Goal: Task Accomplishment & Management: Use online tool/utility

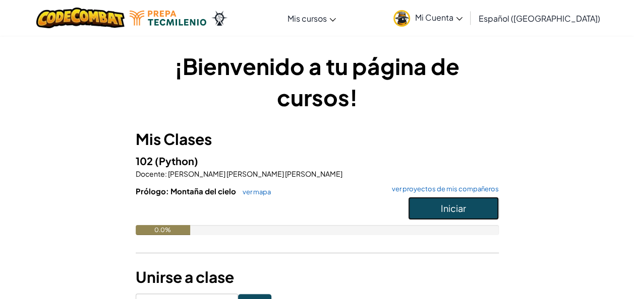
click at [427, 216] on button "Iniciar" at bounding box center [453, 208] width 91 height 23
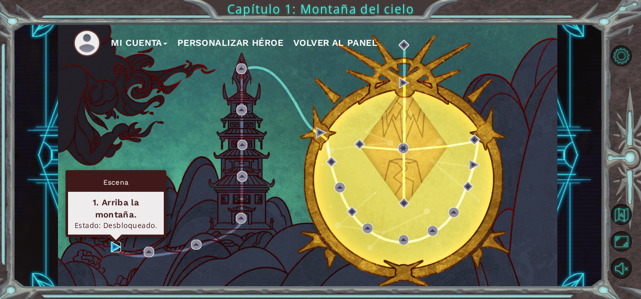
click at [113, 247] on img at bounding box center [116, 247] width 11 height 11
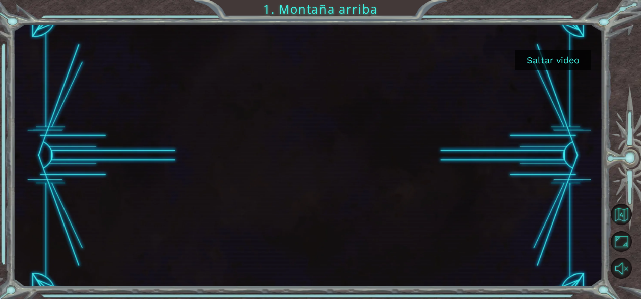
click at [555, 67] on button "Saltar video" at bounding box center [553, 60] width 76 height 20
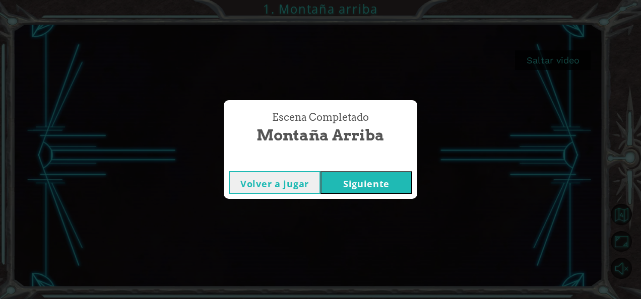
click at [355, 179] on button "Siguiente" at bounding box center [367, 182] width 92 height 23
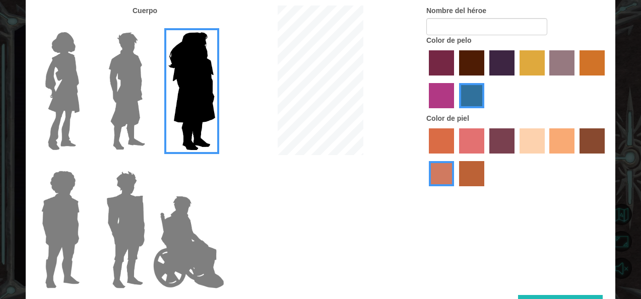
click at [35, 108] on label at bounding box center [58, 91] width 50 height 126
click at [84, 26] on input "Hero Connie" at bounding box center [84, 26] width 0 height 0
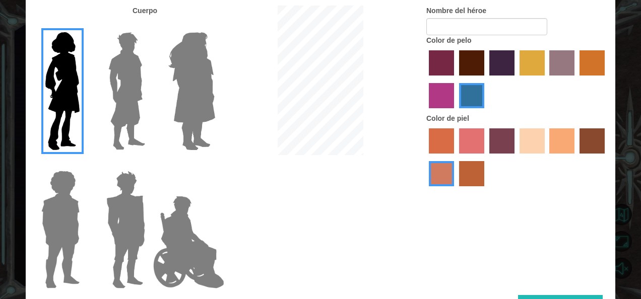
click at [471, 60] on label "maroon hair color" at bounding box center [471, 62] width 25 height 25
click at [456, 79] on input "maroon hair color" at bounding box center [456, 79] width 0 height 0
click at [588, 60] on label "gold drop hair color" at bounding box center [592, 62] width 25 height 25
click at [576, 79] on input "gold drop hair color" at bounding box center [576, 79] width 0 height 0
click at [530, 145] on label "sandy beach skin color" at bounding box center [532, 141] width 25 height 25
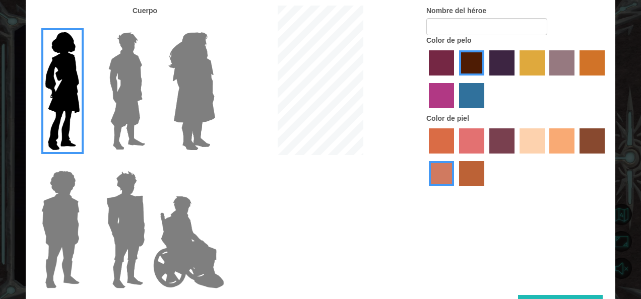
click at [516, 157] on input "sandy beach skin color" at bounding box center [516, 157] width 0 height 0
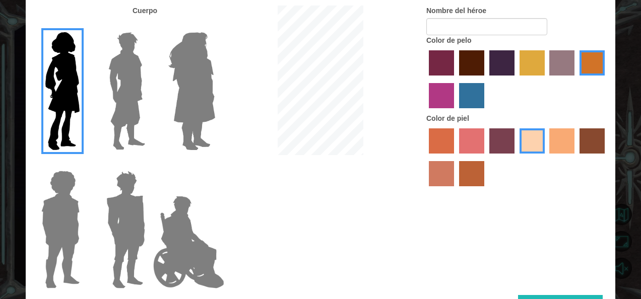
click at [573, 152] on label "tacao skin color" at bounding box center [562, 141] width 25 height 25
click at [546, 157] on input "tacao skin color" at bounding box center [546, 157] width 0 height 0
click at [538, 138] on label "sandy beach skin color" at bounding box center [532, 141] width 25 height 25
click at [516, 157] on input "sandy beach skin color" at bounding box center [516, 157] width 0 height 0
click at [530, 68] on label "tulip tree hair color" at bounding box center [532, 62] width 25 height 25
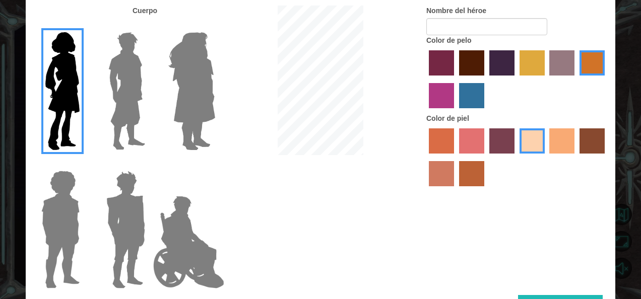
click at [516, 79] on input "tulip tree hair color" at bounding box center [516, 79] width 0 height 0
click at [200, 100] on img at bounding box center [191, 91] width 55 height 126
click at [215, 26] on input "Hero Amethyst" at bounding box center [215, 26] width 0 height 0
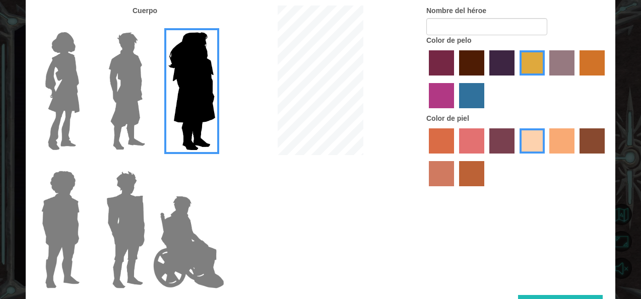
click at [64, 232] on img at bounding box center [60, 230] width 46 height 126
click at [84, 164] on input "Hero Steven" at bounding box center [84, 164] width 0 height 0
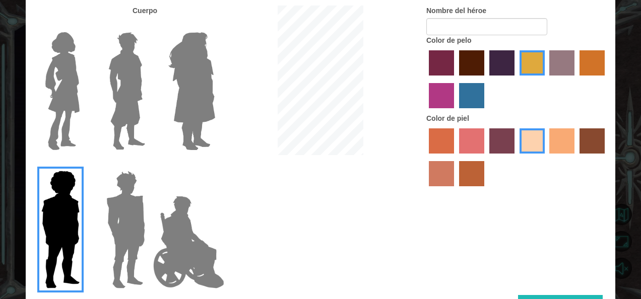
click at [124, 238] on img at bounding box center [125, 230] width 47 height 126
click at [149, 164] on input "Hero Garnet" at bounding box center [149, 164] width 0 height 0
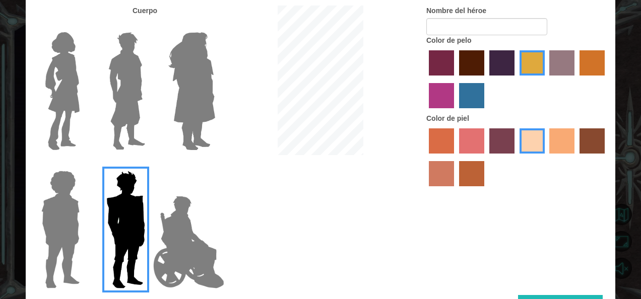
click at [195, 231] on img at bounding box center [188, 242] width 79 height 101
click at [215, 164] on input "Hero Jamie" at bounding box center [215, 164] width 0 height 0
click at [60, 90] on img at bounding box center [62, 91] width 42 height 126
click at [84, 26] on input "Hero Connie" at bounding box center [84, 26] width 0 height 0
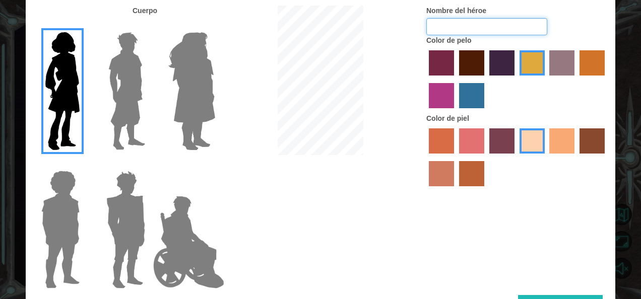
click at [456, 23] on input "Nombre del héroe" at bounding box center [487, 26] width 121 height 17
type input "[PERSON_NAME]"
drag, startPoint x: 539, startPoint y: 231, endPoint x: 569, endPoint y: 245, distance: 33.2
click at [569, 245] on div "Cuerpo Nombre del héroe [PERSON_NAME] Color de pelo Color [PERSON_NAME]" at bounding box center [321, 151] width 590 height 290
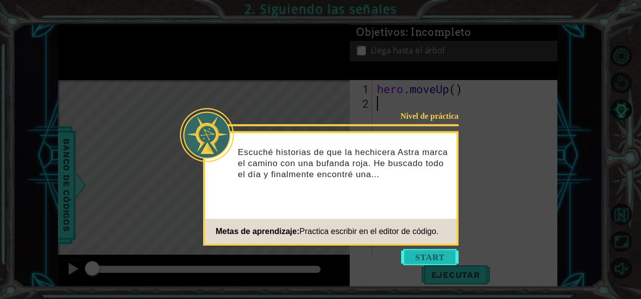
click at [423, 253] on button "Start" at bounding box center [429, 258] width 57 height 16
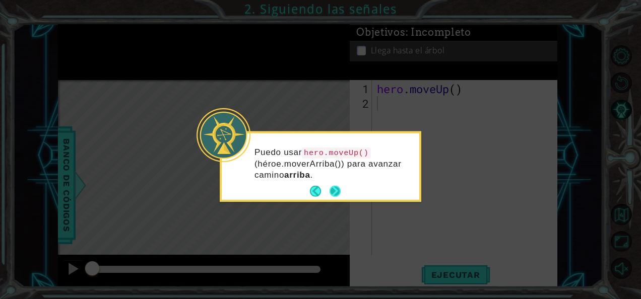
click at [336, 193] on button "Next" at bounding box center [335, 191] width 17 height 17
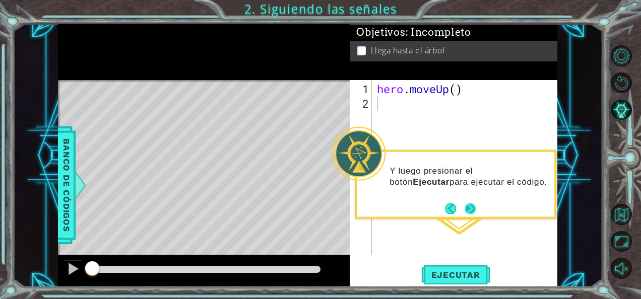
click at [463, 209] on button "Next" at bounding box center [470, 208] width 17 height 17
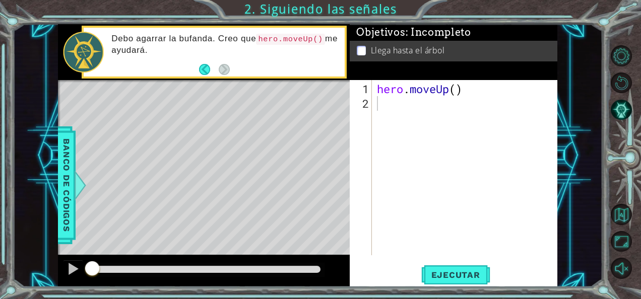
click at [203, 63] on footer at bounding box center [214, 69] width 31 height 15
click at [208, 65] on button "Back" at bounding box center [209, 69] width 20 height 11
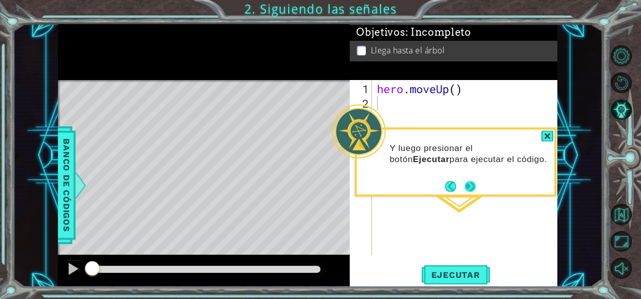
click at [469, 189] on button "Next" at bounding box center [470, 186] width 19 height 19
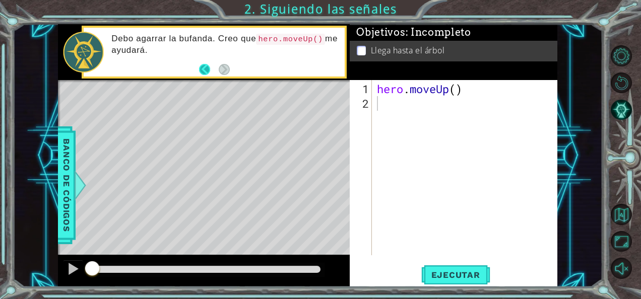
click at [206, 71] on button "Back" at bounding box center [209, 69] width 20 height 11
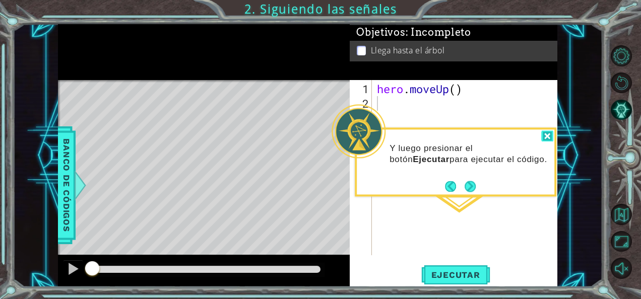
click at [546, 138] on div at bounding box center [547, 137] width 12 height 12
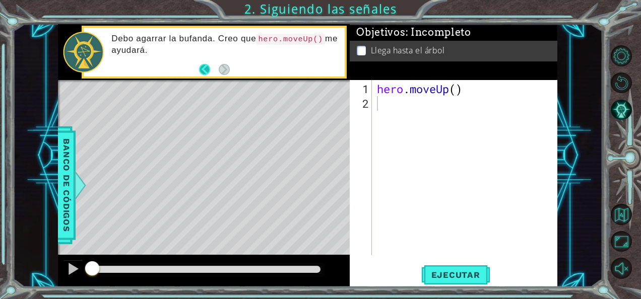
click at [208, 74] on button "Back" at bounding box center [209, 69] width 20 height 11
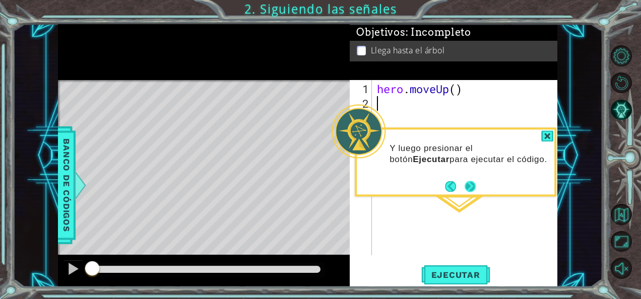
click at [475, 185] on button "Next" at bounding box center [470, 186] width 18 height 18
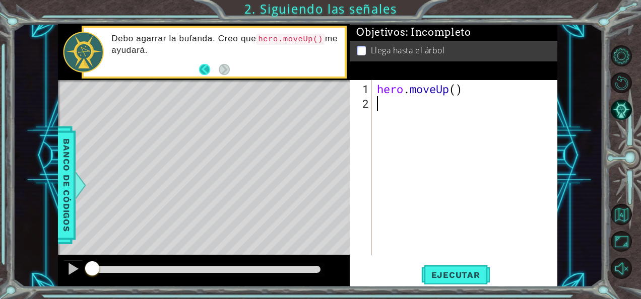
click at [202, 70] on button "Back" at bounding box center [209, 69] width 20 height 11
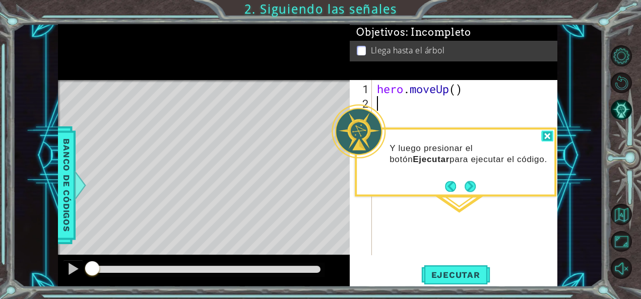
click at [549, 138] on div at bounding box center [547, 137] width 12 height 12
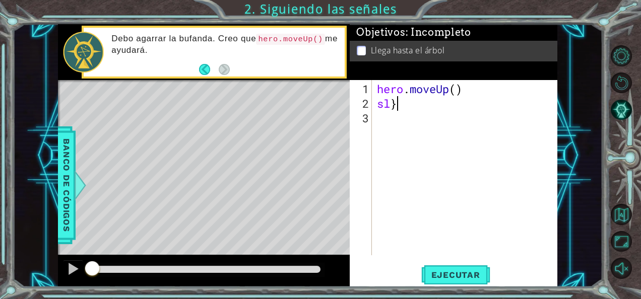
type textarea "s"
click at [71, 270] on div at bounding box center [73, 269] width 13 height 13
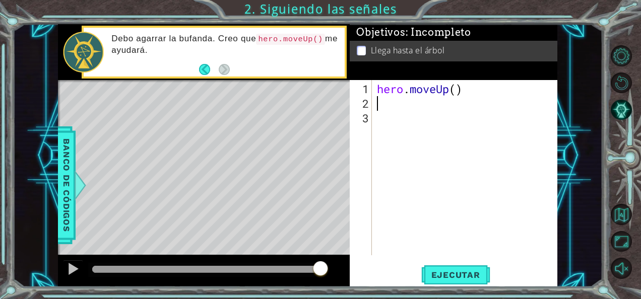
click at [374, 126] on div "1 2 3 hero . moveUp ( ) ההההההההההההההההההההההההההההההההההההההההההההההההההההההה…" at bounding box center [453, 167] width 206 height 175
click at [375, 124] on div "1 2 3 hero . moveUp ( ) ההההההההההההההההההההההההההההההההההההההההההההההההההההההה…" at bounding box center [453, 167] width 206 height 175
type textarea "}"
click at [362, 46] on p at bounding box center [361, 51] width 9 height 10
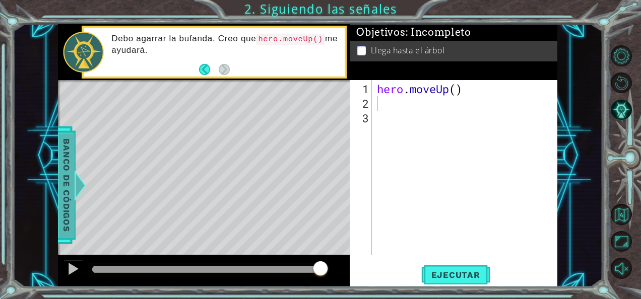
click at [66, 174] on span "Banco de códigos" at bounding box center [66, 186] width 16 height 104
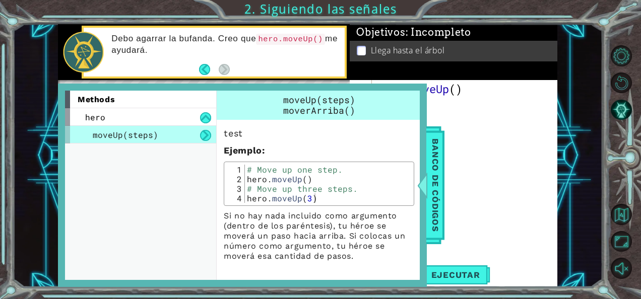
click at [475, 151] on div "hero . moveUp ( )" at bounding box center [468, 184] width 186 height 205
click at [458, 88] on div "hero . moveUp ( )" at bounding box center [468, 184] width 186 height 205
click at [458, 88] on div "hero . moveUp ( )" at bounding box center [465, 167] width 180 height 175
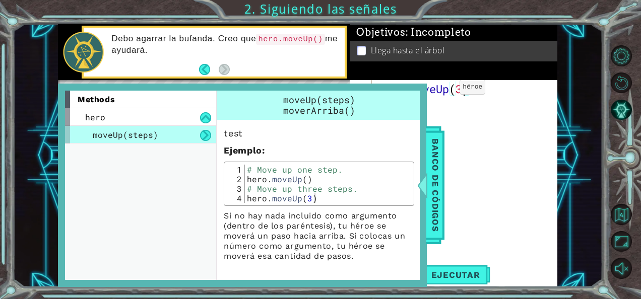
type textarea "hero.moveUp(3)"
drag, startPoint x: 62, startPoint y: 145, endPoint x: 276, endPoint y: 159, distance: 214.7
click at [276, 159] on div "methods hero moveUp(steps) moveUp(steps) moverArriba() test Ejemplo : 1 2 3 4 #…" at bounding box center [242, 186] width 369 height 204
click at [428, 191] on div at bounding box center [422, 185] width 13 height 30
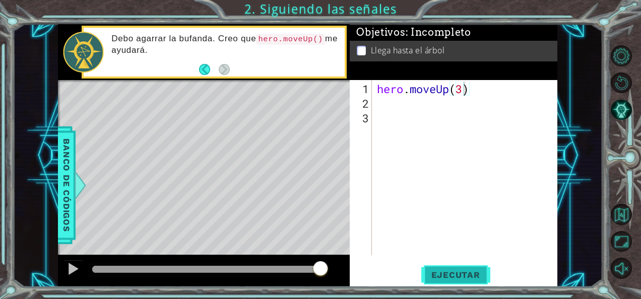
click at [426, 273] on span "Ejecutar" at bounding box center [455, 275] width 69 height 10
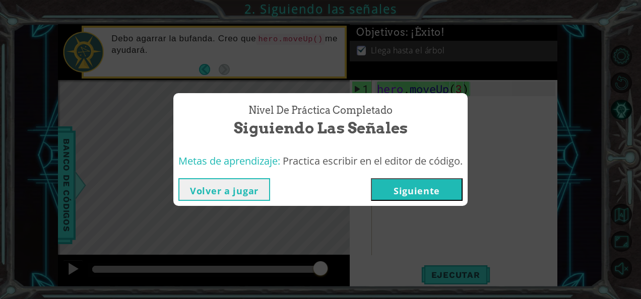
click at [66, 187] on div "Nivel de práctica Completado Siguiendo las señales Metas de aprendizaje: Practi…" at bounding box center [320, 149] width 641 height 299
click at [385, 195] on button "Siguiente" at bounding box center [417, 189] width 92 height 23
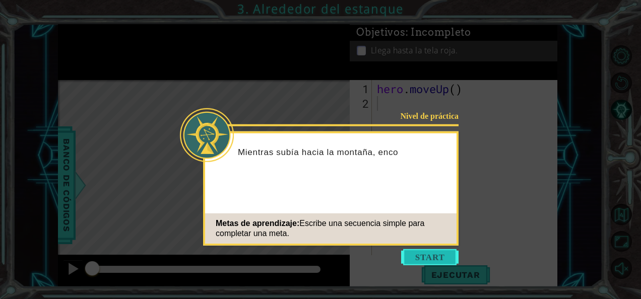
click at [413, 254] on button "Start" at bounding box center [429, 258] width 57 height 16
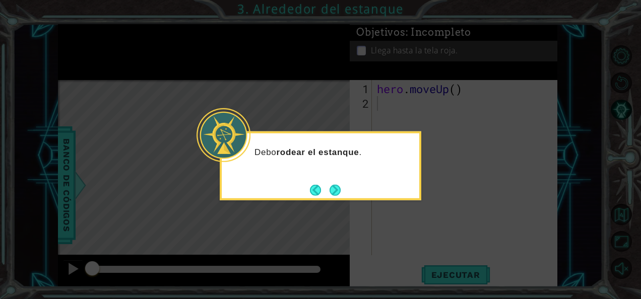
click at [345, 189] on div "Debo rodear el estanque ." at bounding box center [321, 166] width 202 height 69
click at [339, 189] on button "Next" at bounding box center [335, 191] width 12 height 12
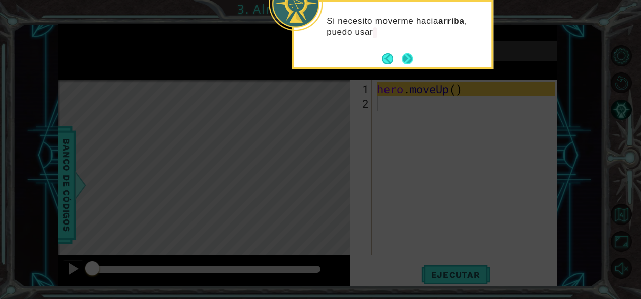
click at [412, 52] on button "Next" at bounding box center [407, 58] width 17 height 17
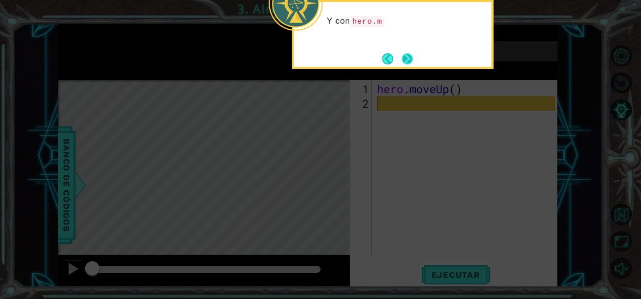
click at [409, 53] on button "Next" at bounding box center [407, 58] width 13 height 13
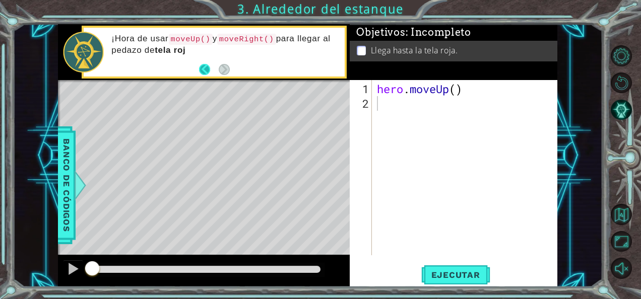
click at [206, 70] on button "Back" at bounding box center [209, 69] width 20 height 11
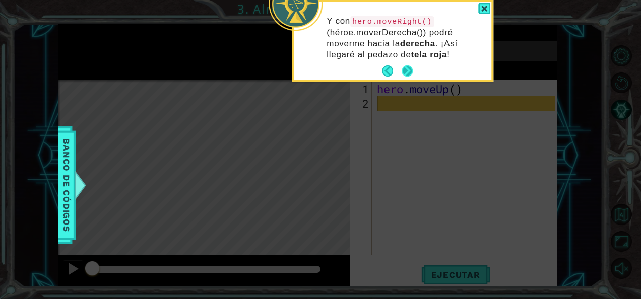
click at [412, 77] on button "Next" at bounding box center [407, 71] width 12 height 12
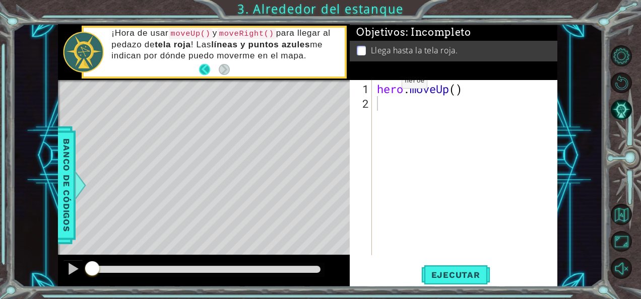
click at [204, 67] on button "Back" at bounding box center [209, 69] width 20 height 11
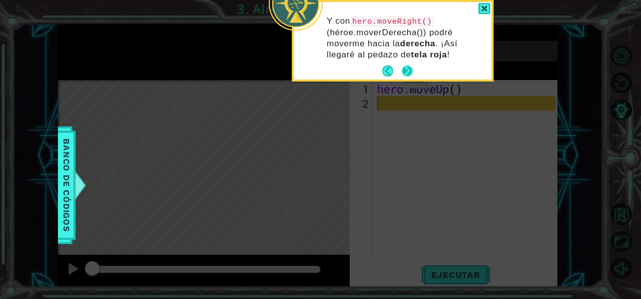
click at [411, 73] on button "Next" at bounding box center [408, 72] width 14 height 14
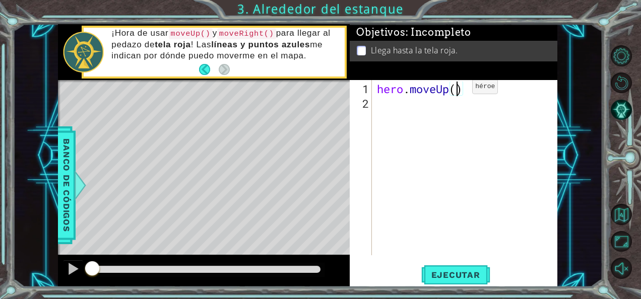
click at [457, 91] on div "hero . moveUp ( )" at bounding box center [468, 184] width 186 height 205
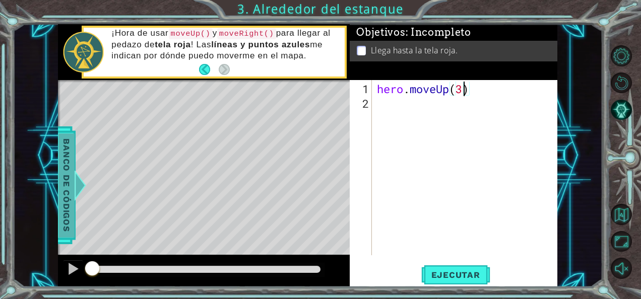
type textarea "hero.moveUp(3)"
click at [63, 162] on span "Banco de códigos" at bounding box center [66, 186] width 16 height 104
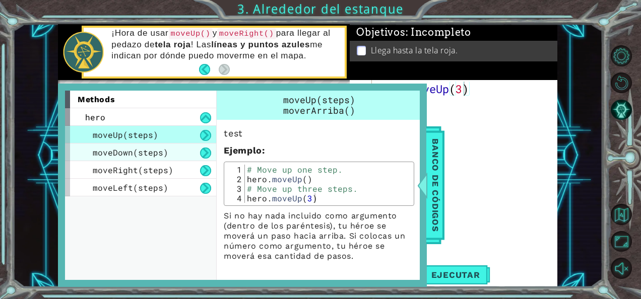
click at [147, 157] on span "moveDown(steps)" at bounding box center [131, 152] width 76 height 11
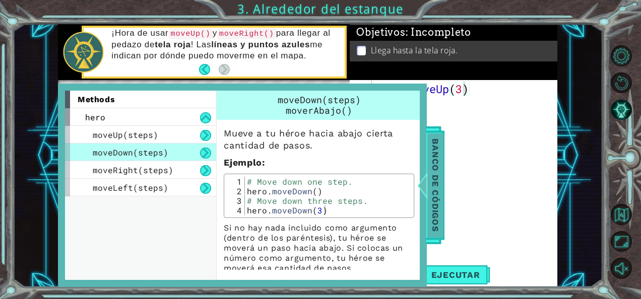
click at [434, 187] on span "Banco de códigos" at bounding box center [436, 186] width 16 height 104
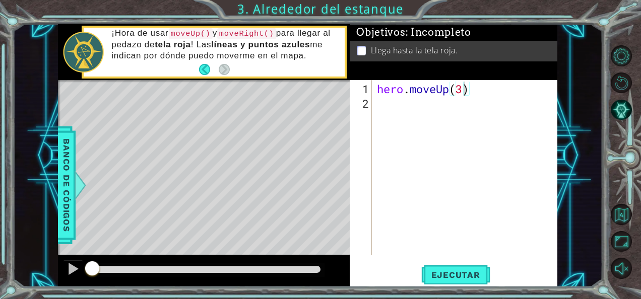
scroll to position [0, 0]
click at [380, 97] on div "hero . moveUp ( 3 )" at bounding box center [468, 184] width 186 height 205
type textarea "h"
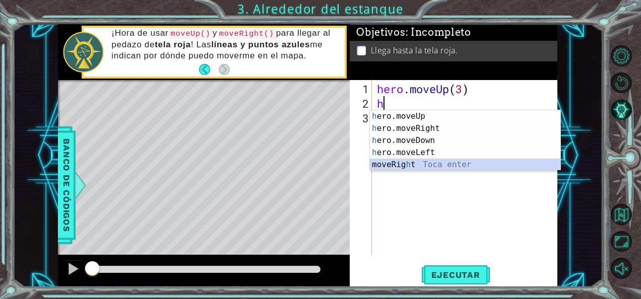
click at [397, 162] on div "h ero.moveUp Toca enter h ero.moveRight Toca enter h ero.moveDown Toca enter h …" at bounding box center [465, 152] width 191 height 85
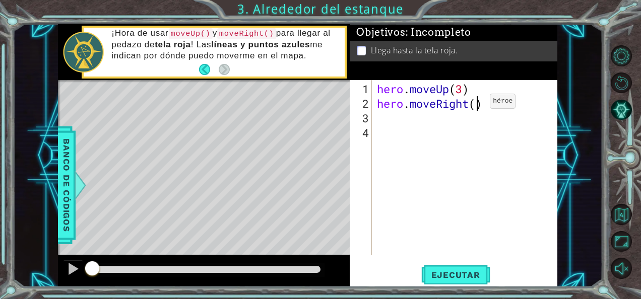
click at [475, 105] on div "hero . moveUp ( 3 ) hero . moveRight ( )" at bounding box center [468, 184] width 186 height 205
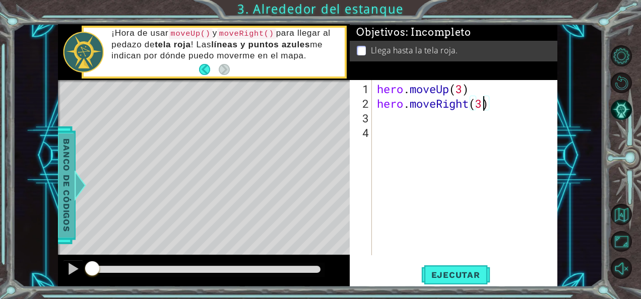
type textarea "hero.moveRight(3)"
click at [75, 179] on div at bounding box center [80, 185] width 13 height 30
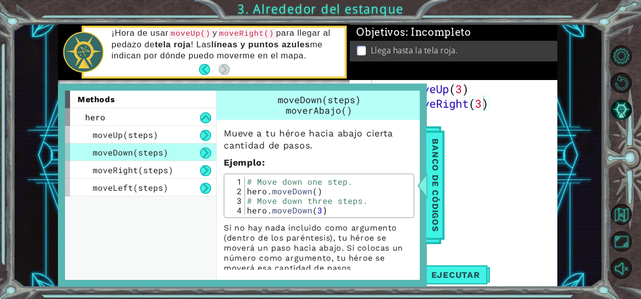
scroll to position [2, 0]
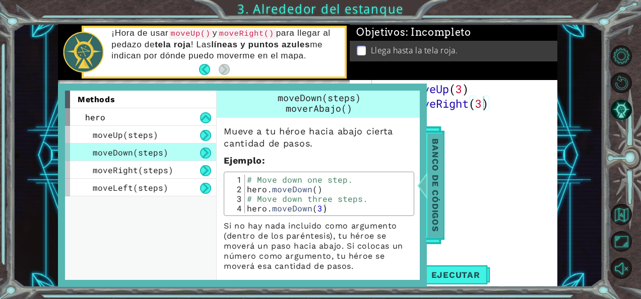
click at [429, 193] on span "Banco de códigos" at bounding box center [436, 186] width 16 height 104
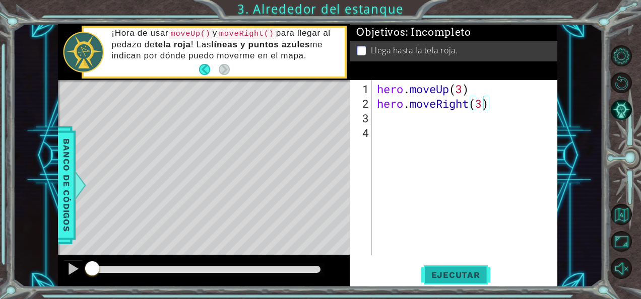
click at [439, 281] on button "Ejecutar" at bounding box center [455, 275] width 69 height 21
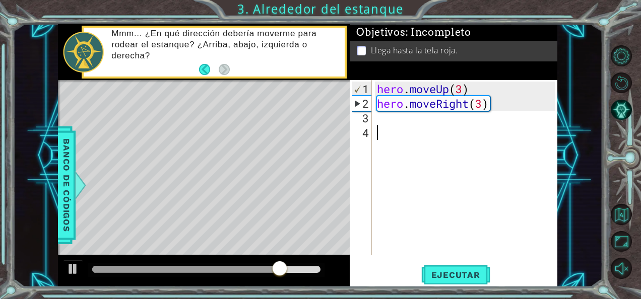
click at [386, 124] on div "hero . moveUp ( 3 ) hero . moveRight ( 3 )" at bounding box center [468, 184] width 186 height 205
click at [377, 116] on div "hero . moveUp ( 3 ) hero . moveRight ( 3 )" at bounding box center [468, 184] width 186 height 205
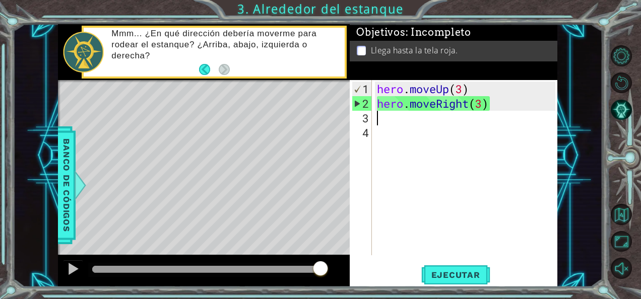
type textarea "h"
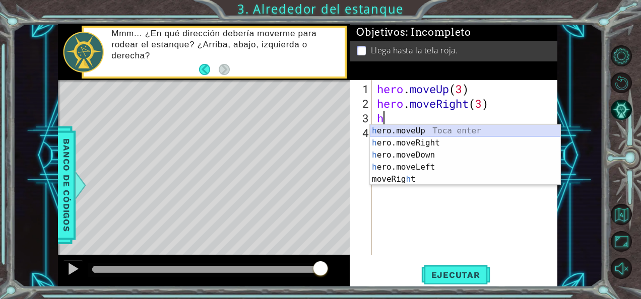
click at [404, 135] on div "h ero.moveUp Toca enter h ero.moveRight Toca enter h ero.moveDown Toca enter h …" at bounding box center [465, 167] width 191 height 85
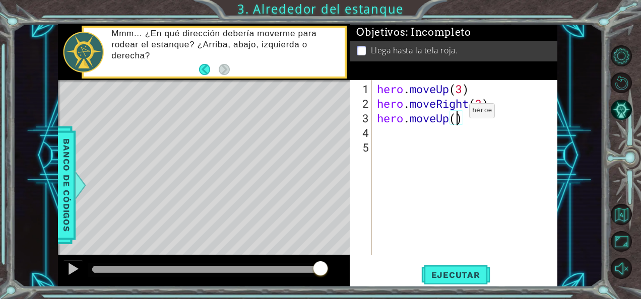
click at [454, 115] on div "hero . moveUp ( 3 ) hero . moveRight ( 3 ) hero . moveUp ( )" at bounding box center [468, 184] width 186 height 205
type textarea "hero.moveUp(3)"
click at [444, 273] on span "Ejecutar" at bounding box center [455, 275] width 69 height 10
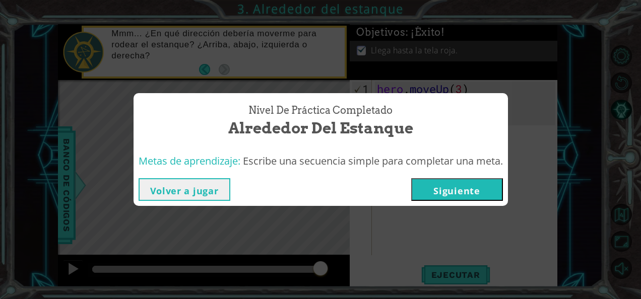
click at [487, 200] on button "Siguiente" at bounding box center [457, 189] width 92 height 23
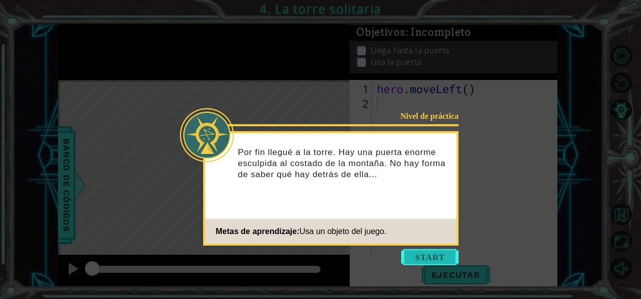
click at [436, 255] on button "Start" at bounding box center [429, 258] width 57 height 16
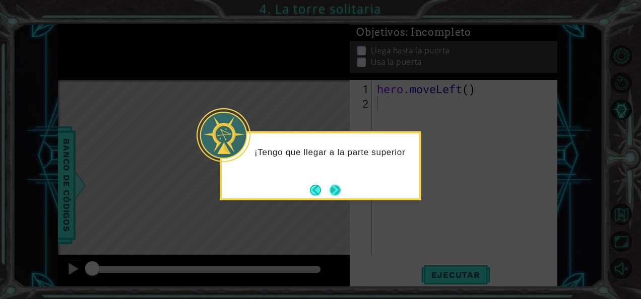
click at [338, 190] on button "Next" at bounding box center [335, 190] width 19 height 19
click at [337, 190] on button "Next" at bounding box center [336, 191] width 12 height 12
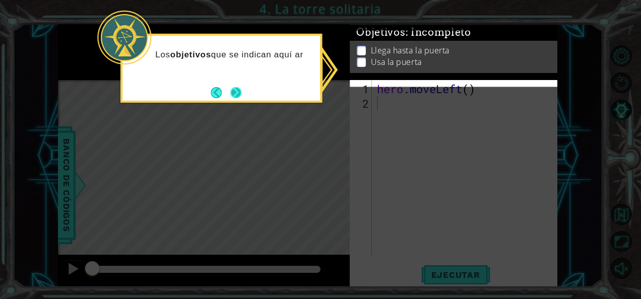
click at [235, 91] on button "Next" at bounding box center [235, 92] width 11 height 11
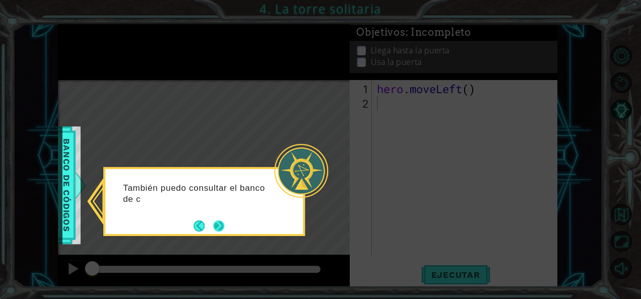
click at [215, 223] on button "Next" at bounding box center [219, 226] width 13 height 13
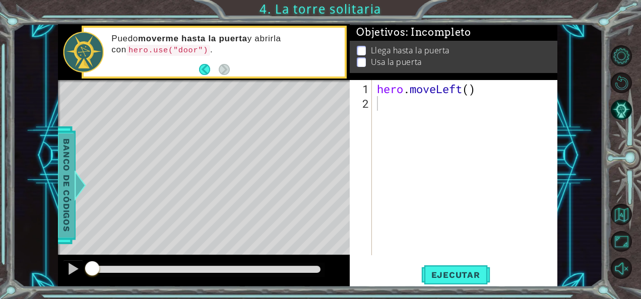
click at [69, 177] on span "Banco de códigos" at bounding box center [61, 186] width 16 height 104
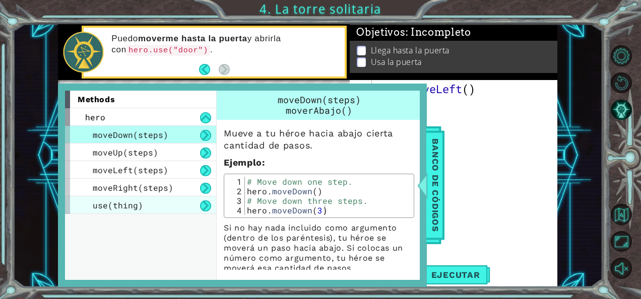
click at [131, 203] on span "use(thing)" at bounding box center [118, 205] width 50 height 11
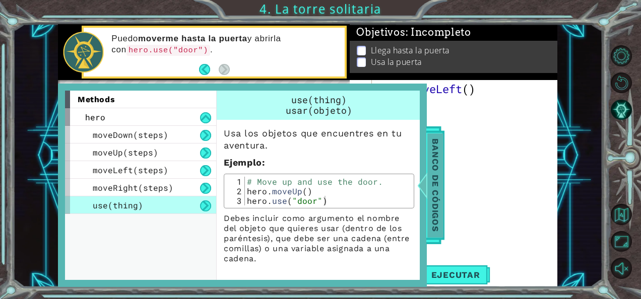
drag, startPoint x: 450, startPoint y: 199, endPoint x: 423, endPoint y: 193, distance: 26.8
click at [423, 193] on div "1 ההההההההההההההההההההההההההההההההההההההההההההההההההההההההההההההההההההההההההההה…" at bounding box center [308, 156] width 500 height 264
click at [423, 193] on div at bounding box center [422, 185] width 13 height 30
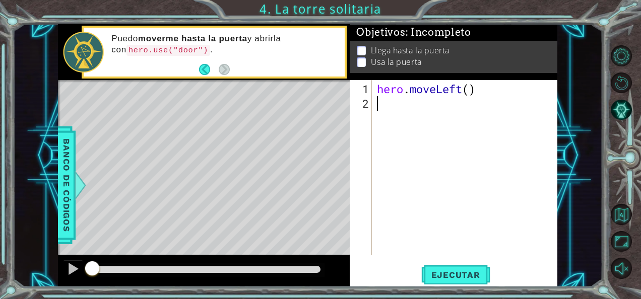
click at [402, 117] on div "hero . moveLeft ( )" at bounding box center [468, 184] width 186 height 205
type textarea "h"
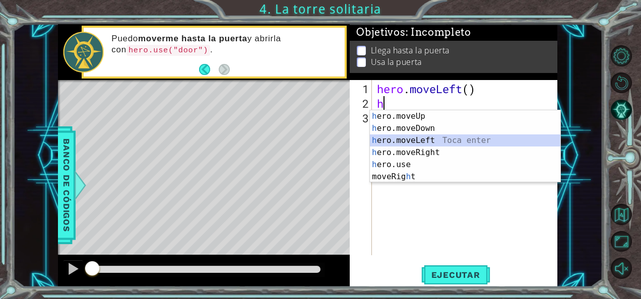
click at [411, 145] on div "h ero.moveUp Toca enter h ero.moveDown Toca enter h ero.moveLeft Toca enter h e…" at bounding box center [465, 158] width 191 height 97
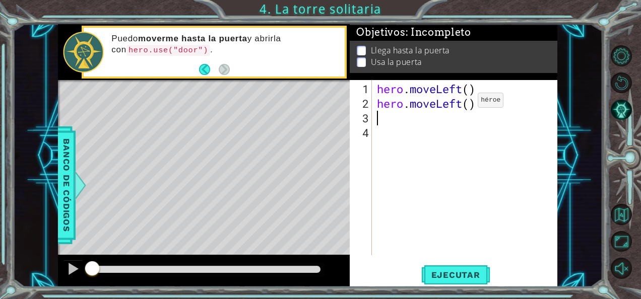
click at [463, 104] on div "hero . moveLeft ( ) hero . moveLeft ( )" at bounding box center [468, 184] width 186 height 205
click at [467, 105] on div "hero . moveLeft ( ) hero . moveLeft ( )" at bounding box center [468, 184] width 186 height 205
click at [474, 105] on div "hero . moveLeft ( ) hero . moveLeft ( )" at bounding box center [468, 184] width 186 height 205
click at [473, 87] on div "hero . moveLeft ( ) hero . moveLeft ( )" at bounding box center [468, 184] width 186 height 205
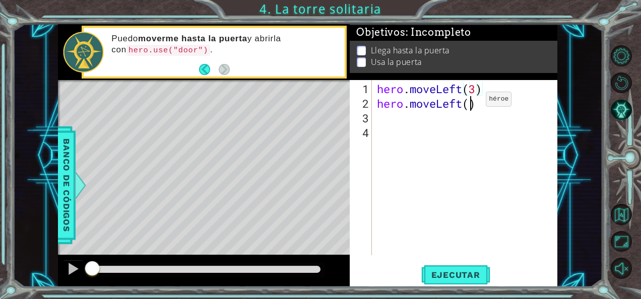
click at [471, 103] on div "hero . moveLeft ( 3 ) hero . moveLeft ( )" at bounding box center [468, 184] width 186 height 205
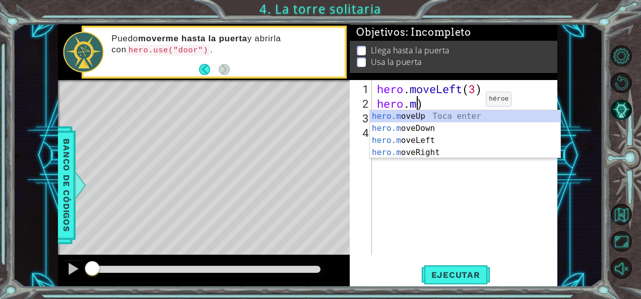
scroll to position [0, 0]
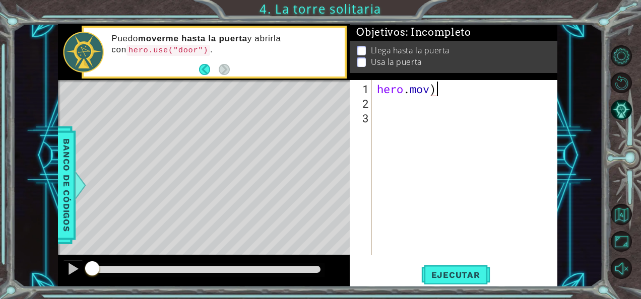
click at [435, 93] on div "hero . mov )" at bounding box center [468, 184] width 186 height 205
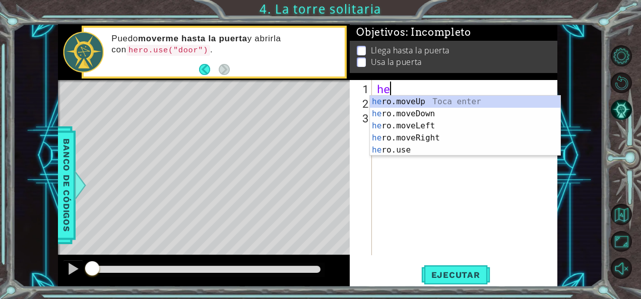
type textarea "h"
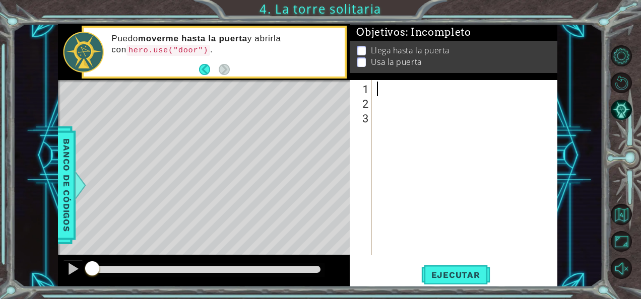
type textarea "h"
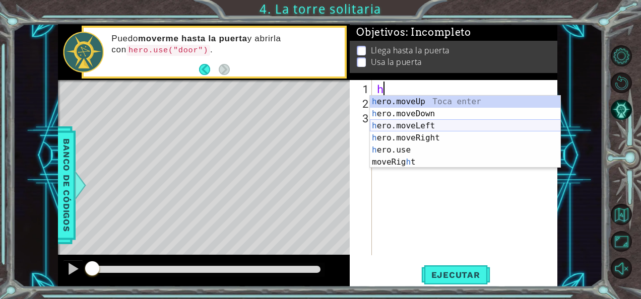
click at [409, 125] on div "h ero.moveUp Toca enter h ero.moveDown Toca enter h ero.moveLeft Toca enter h e…" at bounding box center [465, 144] width 191 height 97
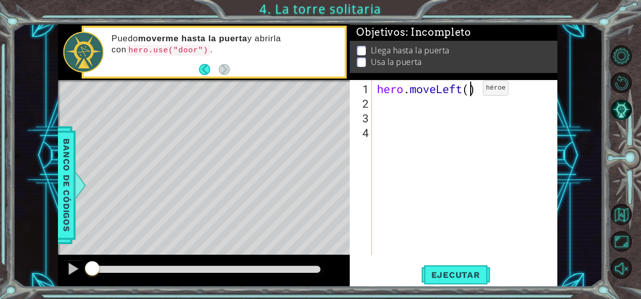
click at [468, 92] on div "hero . moveLeft ( )" at bounding box center [468, 184] width 186 height 205
type textarea "hero.moveLeft(3)"
click at [442, 278] on span "Ejecutar" at bounding box center [455, 275] width 69 height 10
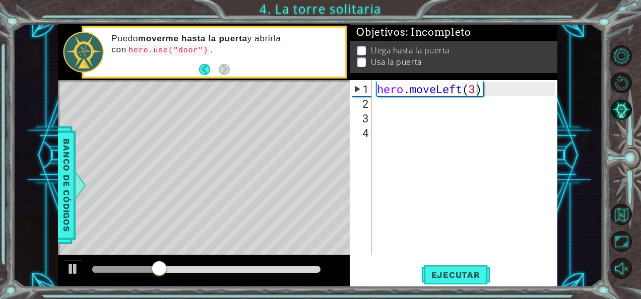
click at [447, 121] on div "hero . moveLeft ( 3 )" at bounding box center [468, 184] width 186 height 205
type textarea "h"
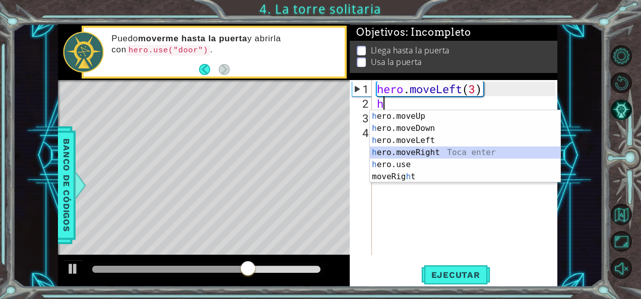
click at [440, 154] on div "h ero.moveUp Toca enter h ero.moveDown Toca enter h ero.moveLeft Toca enter h e…" at bounding box center [465, 158] width 191 height 97
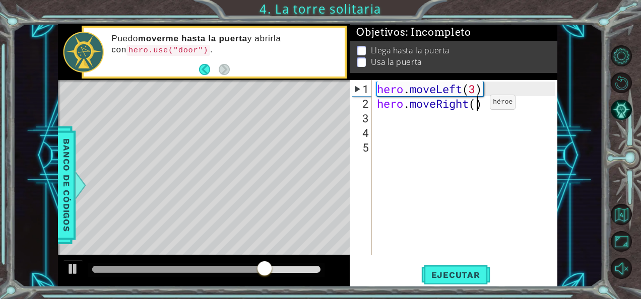
click at [475, 106] on div "hero . moveLeft ( 3 ) hero . moveRight ( )" at bounding box center [468, 184] width 186 height 205
click at [457, 282] on button "Ejecutar" at bounding box center [455, 275] width 69 height 21
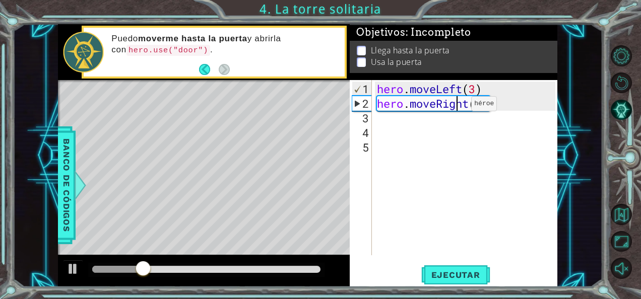
click at [456, 108] on div "hero . moveLeft ( 3 ) hero . moveRight ( 2 )" at bounding box center [468, 184] width 186 height 205
click at [468, 108] on div "hero . moveLeft ( 3 ) hero . moveRight ( 2 )" at bounding box center [468, 184] width 186 height 205
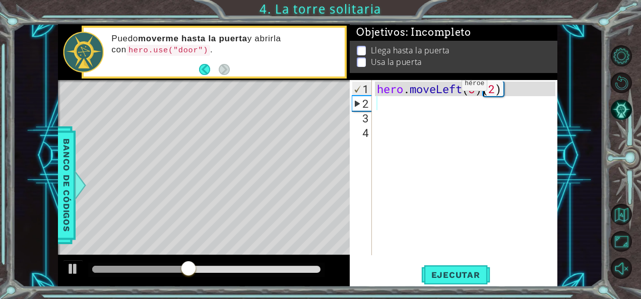
scroll to position [0, 0]
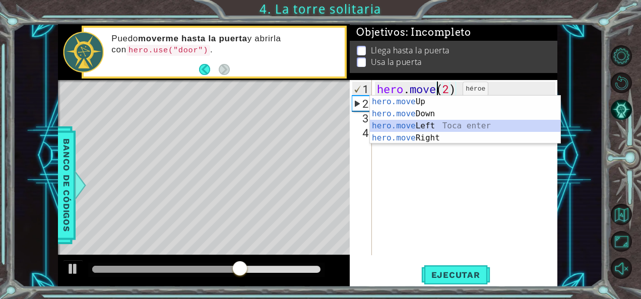
click at [430, 120] on div "hero.move Up Toca enter hero.move Down Toca enter hero.move Left Toca enter her…" at bounding box center [465, 132] width 191 height 73
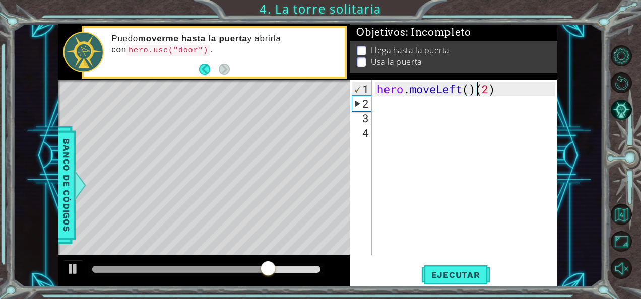
click at [496, 92] on div "hero . moveLeft ( ) ( 2 )" at bounding box center [468, 184] width 186 height 205
type textarea "hero.moveLeft(3)"
click at [379, 110] on div "hero . moveLeft ( 3 )" at bounding box center [468, 184] width 186 height 205
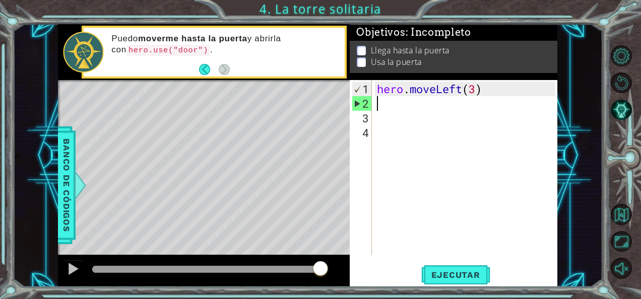
click at [379, 106] on div "hero . moveLeft ( 3 )" at bounding box center [468, 184] width 186 height 205
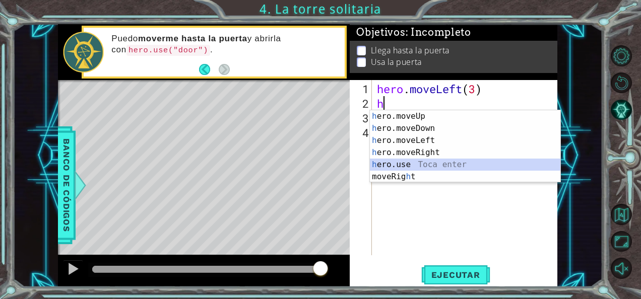
click at [413, 167] on div "h ero.moveUp Toca enter h ero.moveDown Toca enter h ero.moveLeft Toca enter h e…" at bounding box center [465, 158] width 191 height 97
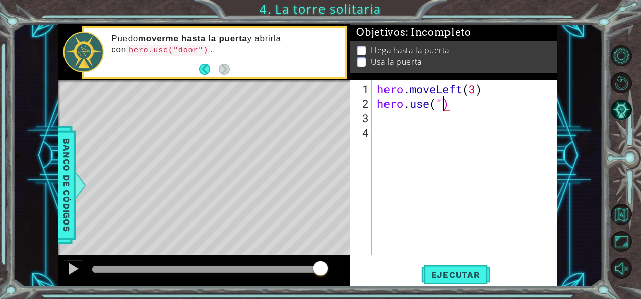
click at [443, 100] on div "hero . moveLeft ( 3 ) hero . use ( ")" at bounding box center [468, 184] width 186 height 205
click at [430, 99] on div "hero . moveLeft ( 3 ) hero . use ( 2 )" at bounding box center [468, 184] width 186 height 205
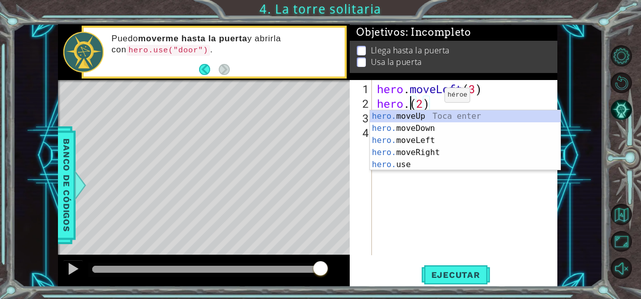
scroll to position [0, 2]
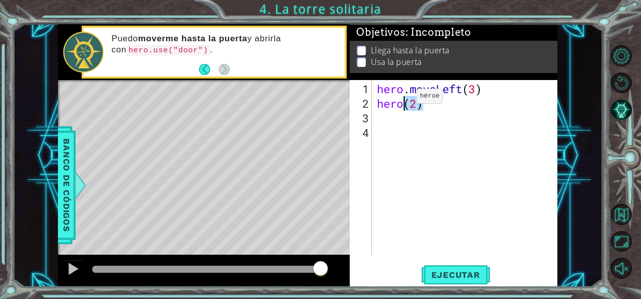
drag, startPoint x: 422, startPoint y: 107, endPoint x: 402, endPoint y: 100, distance: 21.2
click at [402, 100] on div "hero . moveLeft ( 3 ) hero ( 2 )" at bounding box center [468, 184] width 186 height 205
click at [402, 100] on div "hero . moveLeft ( 3 ) hero ( 2 )" at bounding box center [465, 167] width 180 height 175
click at [403, 102] on div "hero . moveLeft ( 3 ) hero ( 2 )" at bounding box center [468, 184] width 186 height 205
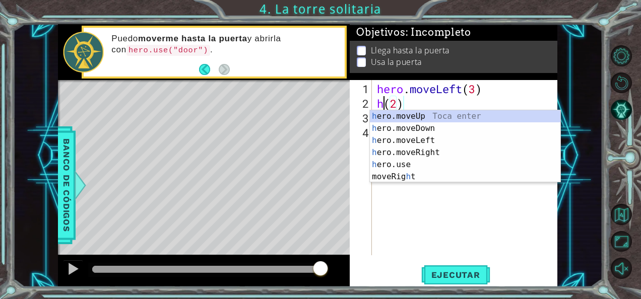
scroll to position [0, 1]
click at [408, 119] on div "h ero.moveUp Toca enter h ero.moveDown Toca enter h ero.moveLeft Toca enter h e…" at bounding box center [465, 158] width 191 height 97
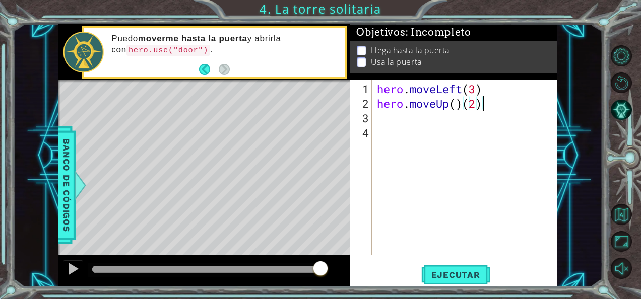
click at [483, 104] on div "hero . moveLeft ( 3 ) hero . moveUp ( ) ( 2 )" at bounding box center [468, 184] width 186 height 205
click at [455, 102] on div "hero . moveLeft ( 3 ) hero . moveUp ( )" at bounding box center [468, 184] width 186 height 205
type textarea "hero.moveUp(2)"
click at [450, 269] on button "Ejecutar" at bounding box center [455, 275] width 69 height 21
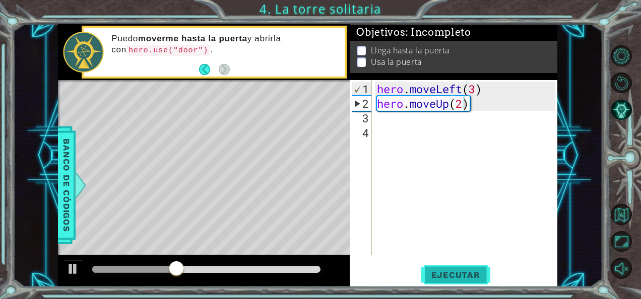
click at [450, 269] on button "Ejecutar" at bounding box center [455, 275] width 69 height 21
click at [447, 268] on button "Ejecutar" at bounding box center [455, 275] width 69 height 21
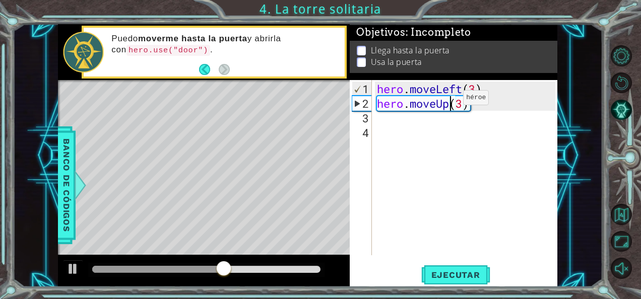
click at [448, 102] on div "hero . moveLeft ( 3 ) hero . moveUp ( 3 )" at bounding box center [468, 184] width 186 height 205
click at [480, 103] on div "hero . moveLeft ( 3 ) hero . moveUp ( 3 )" at bounding box center [468, 184] width 186 height 205
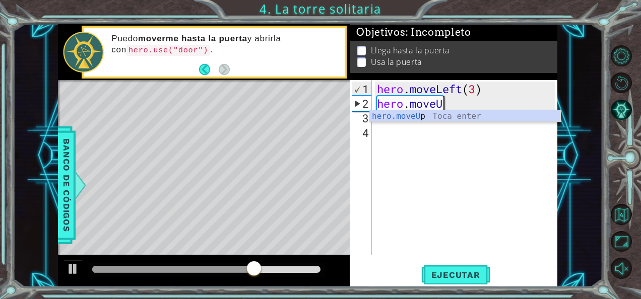
scroll to position [0, 1]
type textarea "h"
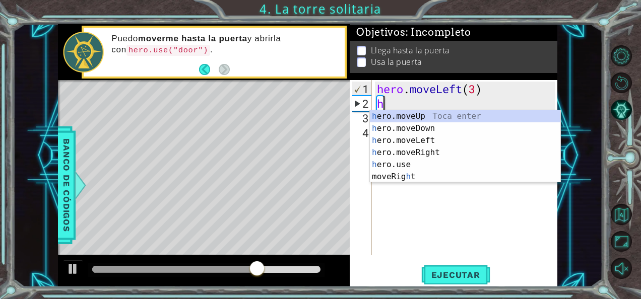
scroll to position [0, 0]
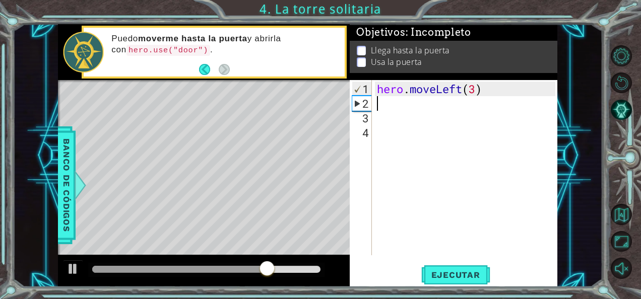
type textarea "h"
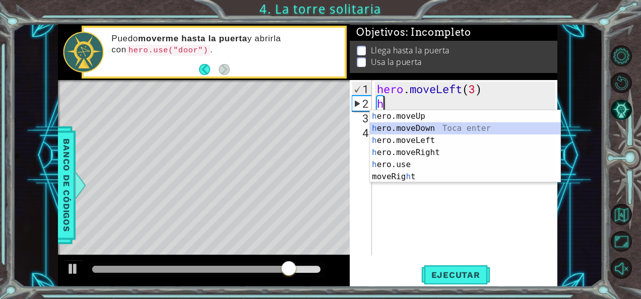
click at [389, 126] on div "h ero.moveUp Toca enter h ero.moveDown Toca enter h ero.moveLeft Toca enter h e…" at bounding box center [465, 158] width 191 height 97
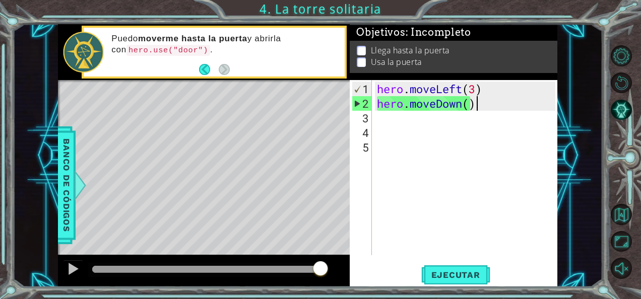
click at [486, 104] on div "hero . moveLeft ( 3 ) hero . moveDown ( )" at bounding box center [468, 184] width 186 height 205
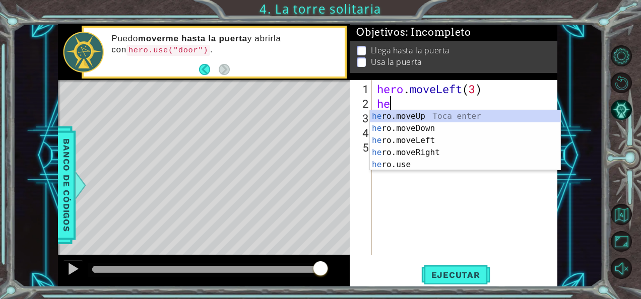
type textarea "h"
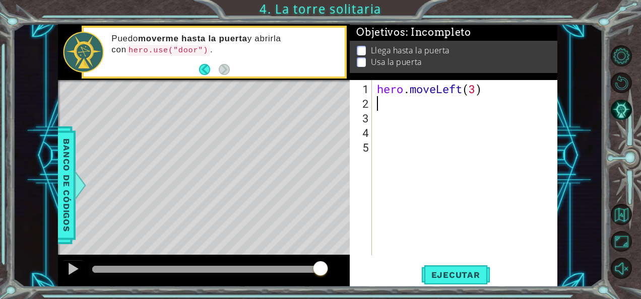
type textarea "h"
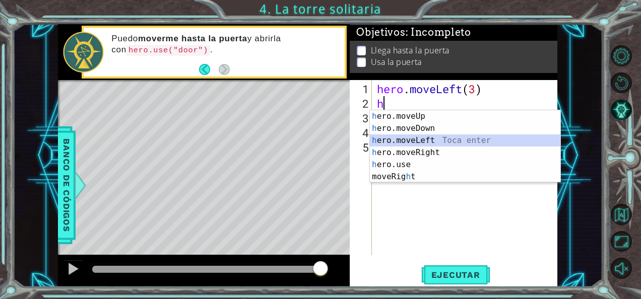
click at [404, 143] on div "h ero.moveUp Toca enter h ero.moveDown Toca enter h ero.moveLeft Toca enter h e…" at bounding box center [465, 158] width 191 height 97
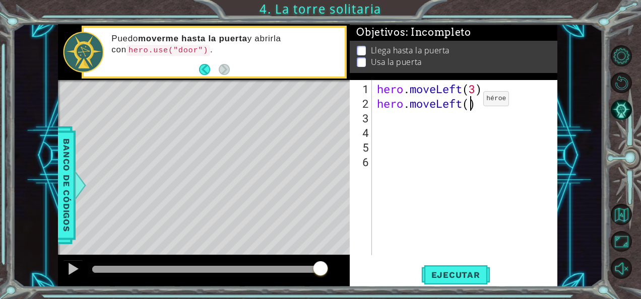
click at [468, 103] on div "hero . moveLeft ( 3 ) hero . moveLeft ( )" at bounding box center [468, 184] width 186 height 205
click at [438, 267] on button "Ejecutar" at bounding box center [455, 275] width 69 height 21
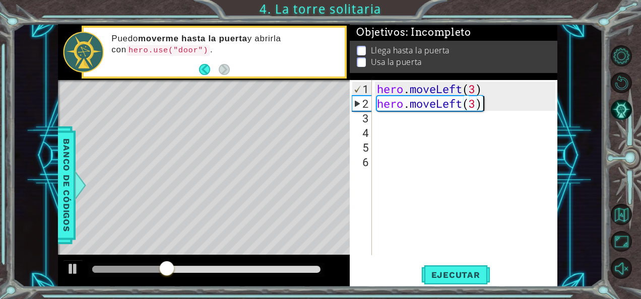
click at [484, 104] on div "hero . moveLeft ( 3 ) hero . moveLeft ( 3 )" at bounding box center [468, 184] width 186 height 205
click at [361, 106] on div "2" at bounding box center [362, 103] width 20 height 15
click at [357, 105] on div "2" at bounding box center [362, 103] width 20 height 15
click at [484, 100] on div "hero . moveLeft ( 3 ) hero . moveLeft ( 3 )" at bounding box center [468, 184] width 186 height 205
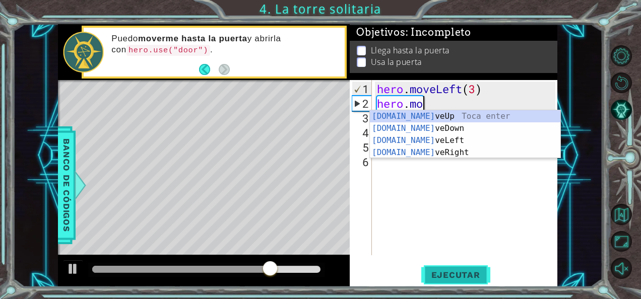
type textarea "hero.m"
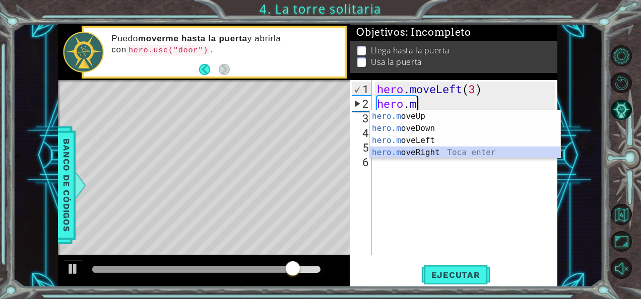
click at [409, 156] on div "hero.m oveUp Toca enter hero.m oveDown Toca enter hero.m oveLeft Toca enter her…" at bounding box center [465, 146] width 191 height 73
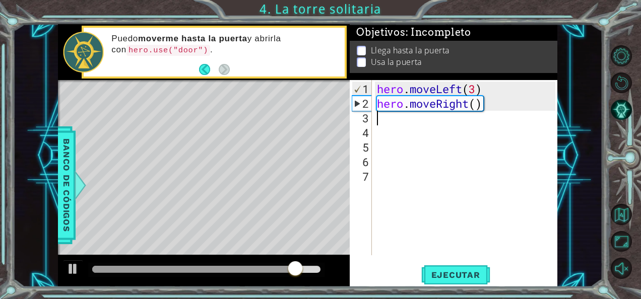
scroll to position [0, 0]
click at [475, 97] on div "hero . moveLeft ( 3 ) hero . moveRight ( )" at bounding box center [468, 184] width 186 height 205
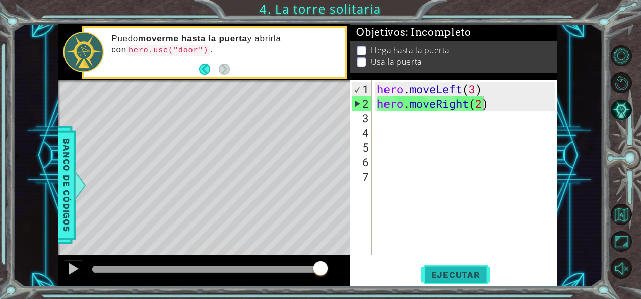
click at [454, 279] on span "Ejecutar" at bounding box center [455, 275] width 69 height 10
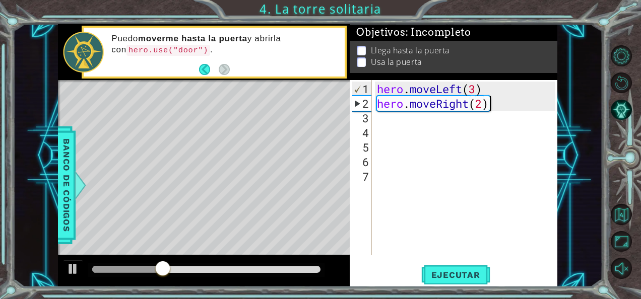
click at [506, 103] on div "hero . moveLeft ( 3 ) hero . moveRight ( 2 )" at bounding box center [468, 184] width 186 height 205
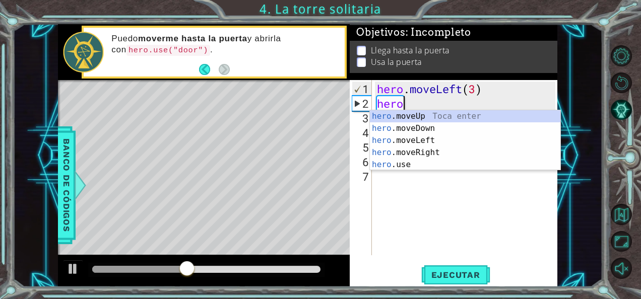
scroll to position [0, 0]
type textarea "h"
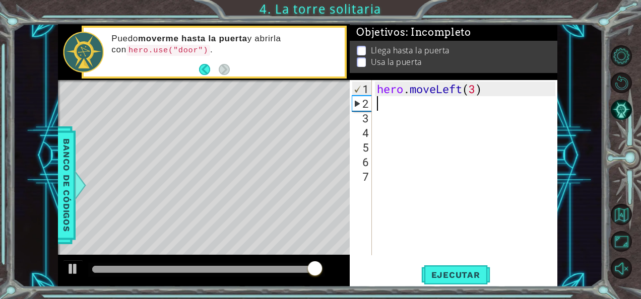
type textarea "h"
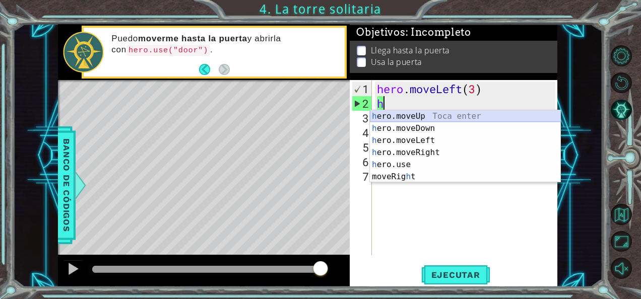
click at [428, 117] on div "h ero.moveUp Toca enter h ero.moveDown Toca enter h ero.moveLeft Toca enter h e…" at bounding box center [465, 158] width 191 height 97
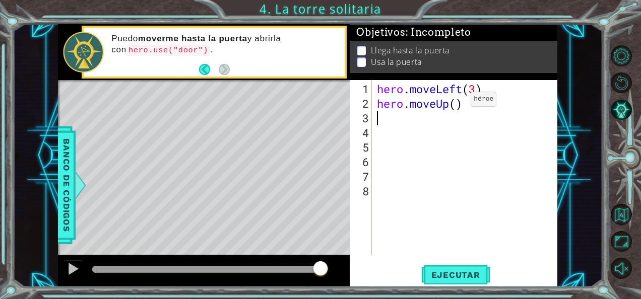
click at [456, 103] on div "hero . moveLeft ( 3 ) hero . moveUp ( )" at bounding box center [468, 184] width 186 height 205
click at [140, 171] on div "Level Map" at bounding box center [291, 228] width 466 height 297
click at [460, 101] on div "hero . moveLeft ( 3 ) hero . moveUp ( )" at bounding box center [468, 184] width 186 height 205
click at [442, 276] on span "Ejecutar" at bounding box center [455, 275] width 69 height 10
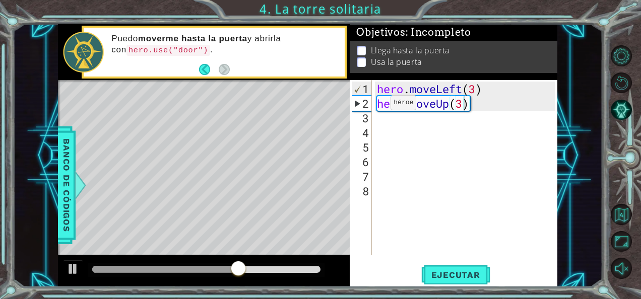
click at [372, 120] on div "hero.moveUp(3) 1 2 3 4 5 6 7 8 hero . moveLeft ( 3 ) hero . moveUp ( 3 ) הההההה…" at bounding box center [453, 167] width 206 height 175
type textarea "hero.moveUp(3)"
click at [382, 119] on div "hero . moveLeft ( 3 ) hero . moveUp ( 3 )" at bounding box center [468, 184] width 186 height 205
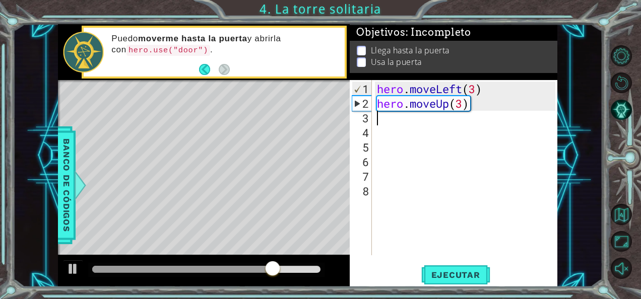
scroll to position [0, 0]
type textarea "h"
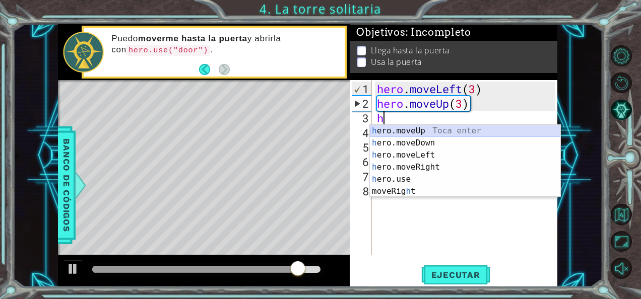
click at [424, 131] on div "h ero.moveUp Toca enter h ero.moveDown Toca enter h ero.moveLeft Toca enter h e…" at bounding box center [465, 173] width 191 height 97
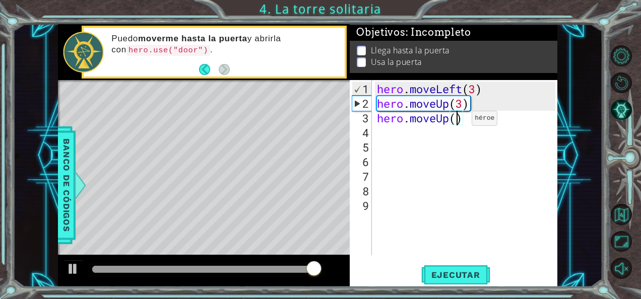
click at [457, 122] on div "hero . moveLeft ( 3 ) hero . moveUp ( 3 ) hero . moveUp ( )" at bounding box center [468, 184] width 186 height 205
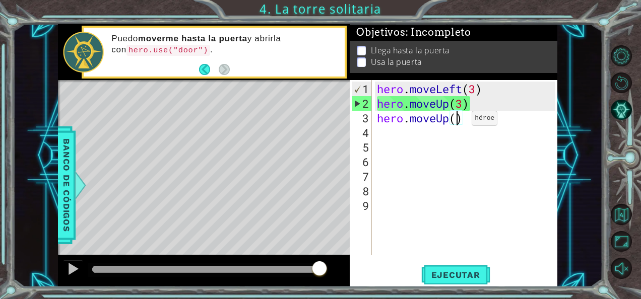
type textarea "hero.moveUp(3)"
click at [455, 277] on span "Ejecutar" at bounding box center [455, 275] width 69 height 10
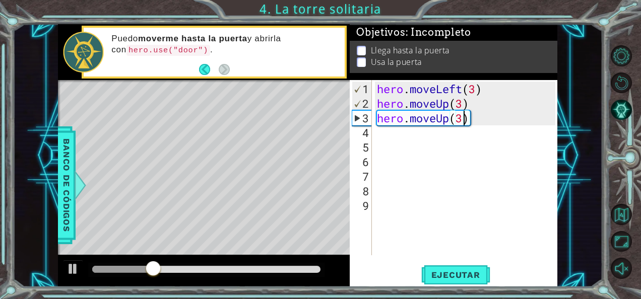
click at [382, 139] on div "hero . moveLeft ( 3 ) hero . moveUp ( 3 ) hero . moveUp ( 3 )" at bounding box center [468, 184] width 186 height 205
type textarea "h"
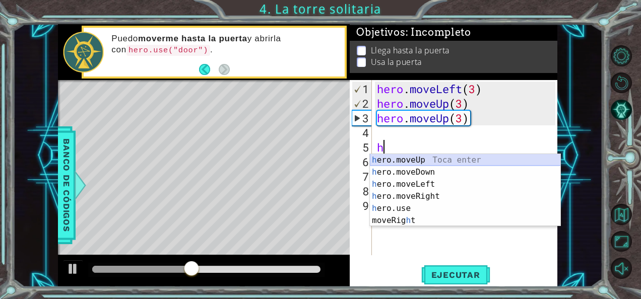
click at [423, 160] on div "h ero.moveUp Toca enter h ero.moveDown Toca enter h ero.moveLeft Toca enter h e…" at bounding box center [465, 202] width 191 height 97
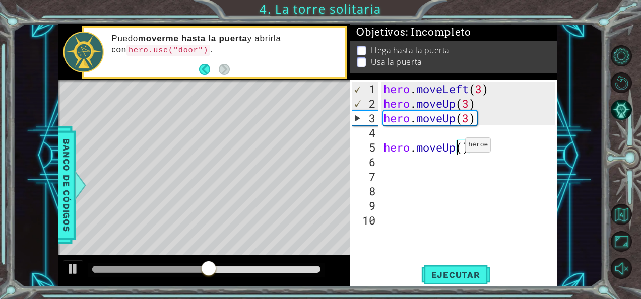
click at [456, 149] on div "hero . moveLeft ( 3 ) hero . moveUp ( 3 ) hero . moveUp ( 3 ) hero . moveUp ( )" at bounding box center [471, 184] width 179 height 205
click at [464, 149] on div "hero . moveLeft ( 3 ) hero . moveUp ( 3 ) hero . moveUp ( 3 ) hero . moveUp ( )" at bounding box center [471, 184] width 179 height 205
type textarea "hero.moveUp(3)"
click at [399, 137] on div "hero . moveLeft ( 3 ) hero . moveUp ( 3 ) hero . moveUp ( 3 ) hero . moveUp ( 3…" at bounding box center [471, 184] width 179 height 205
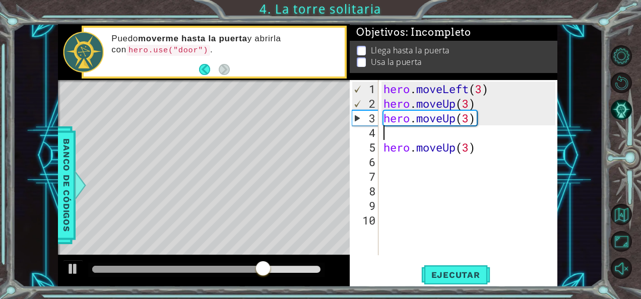
scroll to position [0, 0]
type textarea "hero.moveUp(3)"
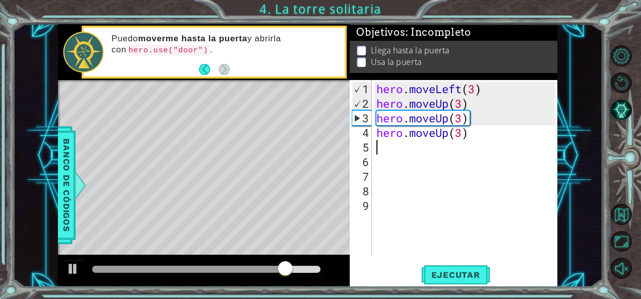
click at [390, 139] on div "hero . moveLeft ( 3 ) hero . moveUp ( 3 ) hero . moveUp ( 3 ) hero . moveUp ( 3…" at bounding box center [468, 184] width 186 height 205
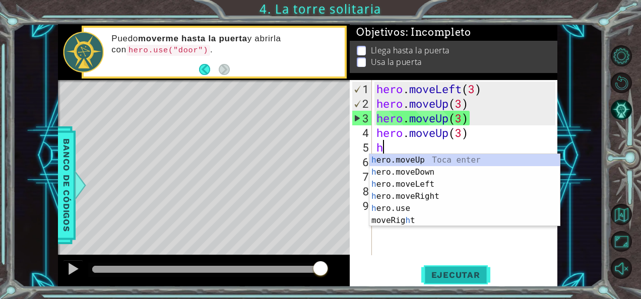
type textarea "h"
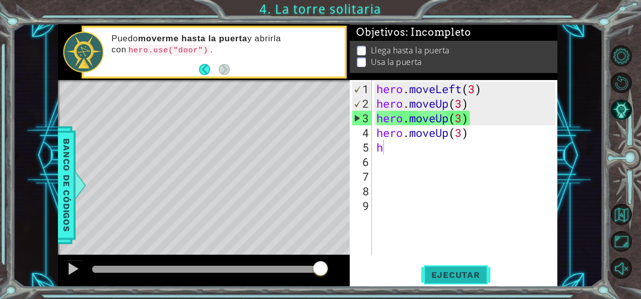
click at [447, 282] on button "Ejecutar" at bounding box center [455, 275] width 69 height 21
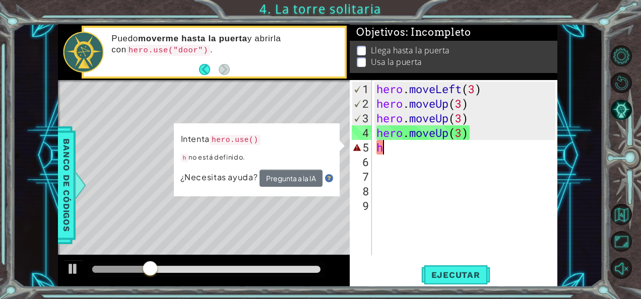
click at [423, 151] on div "hero . moveLeft ( 3 ) hero . moveUp ( 3 ) hero . moveUp ( 3 ) hero . moveUp ( 3…" at bounding box center [468, 184] width 186 height 205
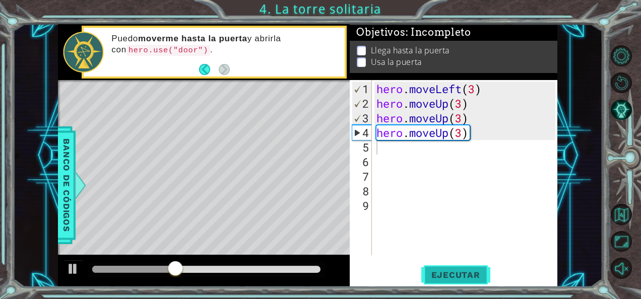
click at [448, 272] on span "Ejecutar" at bounding box center [455, 275] width 69 height 10
type textarea "h"
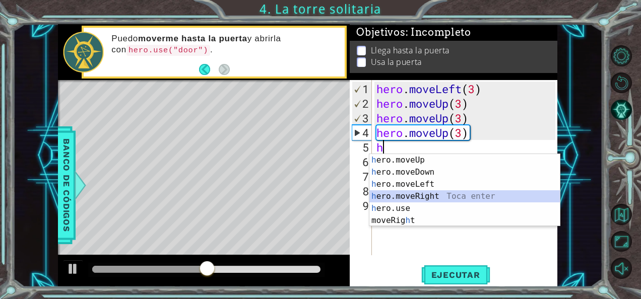
click at [472, 198] on div "h ero.moveUp Toca enter h ero.moveDown Toca enter h ero.moveLeft Toca enter h e…" at bounding box center [465, 202] width 191 height 97
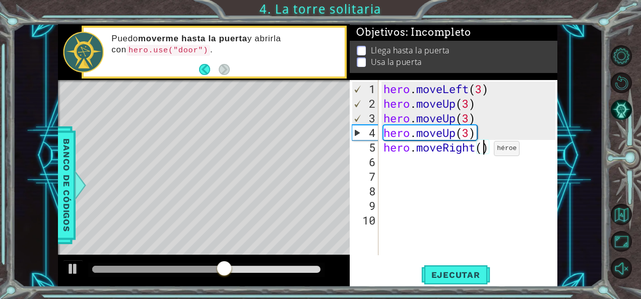
click at [485, 152] on div "hero . moveLeft ( 3 ) hero . moveUp ( 3 ) hero . moveUp ( 3 ) hero . moveUp ( 3…" at bounding box center [471, 184] width 179 height 205
type textarea "hero.moveRight(3)"
click at [399, 164] on div "hero . moveLeft ( 3 ) hero . moveUp ( 3 ) hero . moveUp ( 3 ) hero . moveUp ( 3…" at bounding box center [471, 184] width 179 height 205
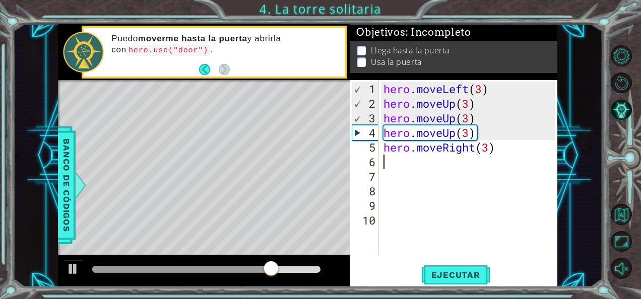
type textarea "h"
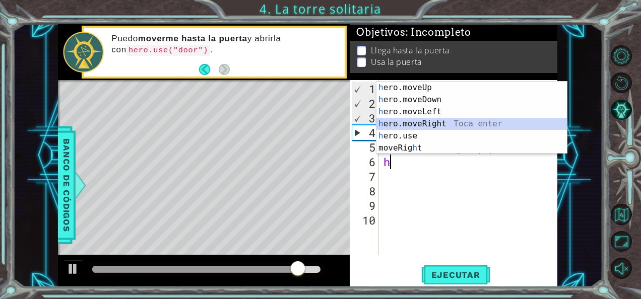
click at [441, 123] on div "h ero.moveUp Toca enter h ero.moveDown Toca enter h ero.moveLeft Toca enter h e…" at bounding box center [472, 130] width 191 height 97
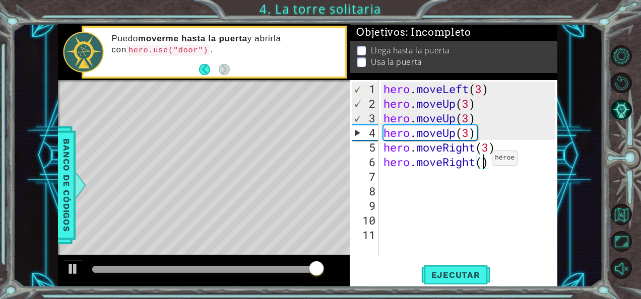
click at [483, 162] on div "hero . moveLeft ( 3 ) hero . moveUp ( 3 ) hero . moveUp ( 3 ) hero . moveUp ( 3…" at bounding box center [471, 184] width 179 height 205
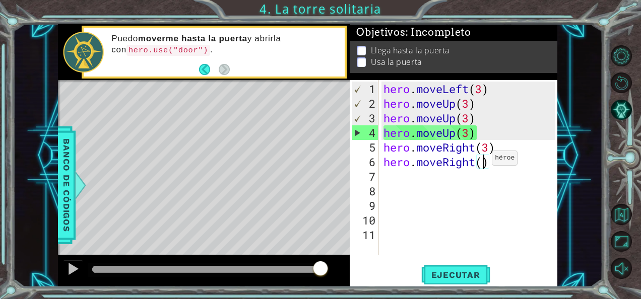
type textarea "hero.moveRight(3)"
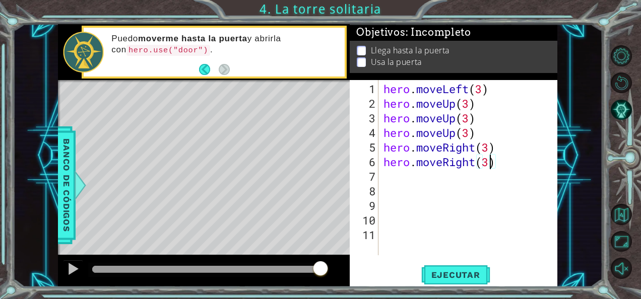
click at [391, 171] on div "hero . moveLeft ( 3 ) hero . moveUp ( 3 ) hero . moveUp ( 3 ) hero . moveUp ( 3…" at bounding box center [471, 184] width 179 height 205
type textarea "h"
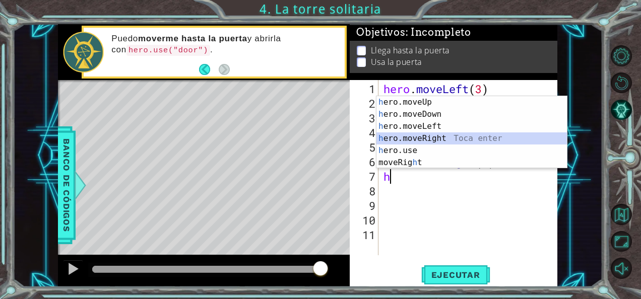
click at [434, 143] on div "h ero.moveUp Toca enter h ero.moveDown Toca enter h ero.moveLeft Toca enter h e…" at bounding box center [472, 144] width 191 height 97
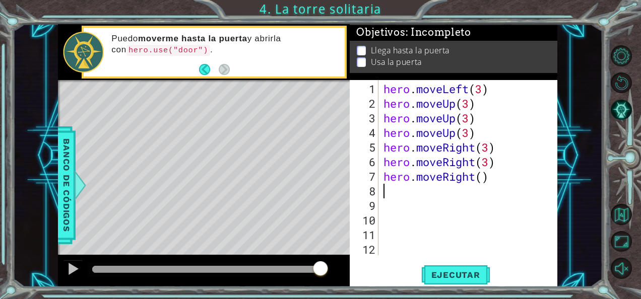
click at [482, 182] on div "hero . moveLeft ( 3 ) hero . moveUp ( 3 ) hero . moveUp ( 3 ) hero . moveUp ( 3…" at bounding box center [471, 184] width 179 height 205
click at [486, 179] on div "hero . moveLeft ( 3 ) hero . moveUp ( 3 ) hero . moveUp ( 3 ) hero . moveUp ( 3…" at bounding box center [471, 184] width 179 height 205
type textarea "hero.moveRight(3)"
click at [431, 199] on div "hero . moveLeft ( 3 ) hero . moveUp ( 3 ) hero . moveUp ( 3 ) hero . moveUp ( 3…" at bounding box center [471, 184] width 179 height 205
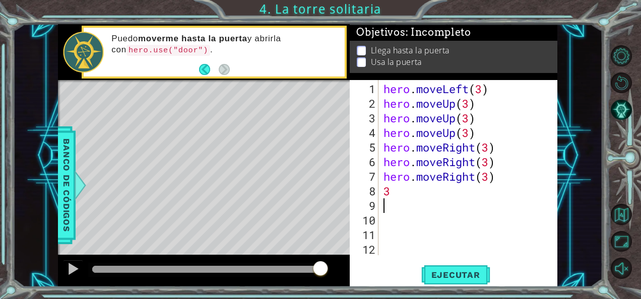
scroll to position [0, 0]
type textarea "3"
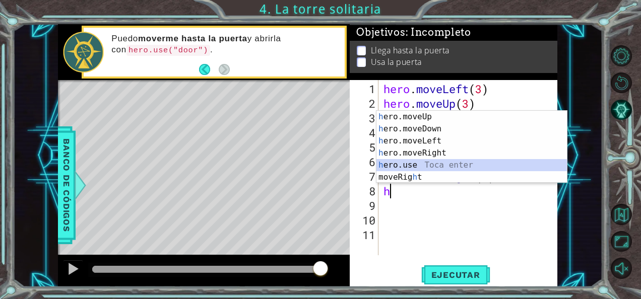
click at [415, 167] on div "h ero.moveUp Toca enter h ero.moveDown Toca enter h ero.moveLeft Toca enter h e…" at bounding box center [472, 159] width 191 height 97
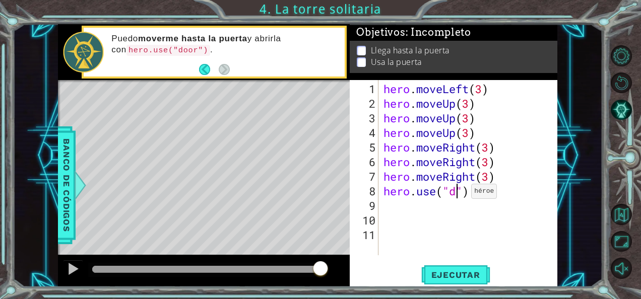
scroll to position [0, 4]
type textarea "hero.use("door")"
click at [443, 280] on span "Ejecutar" at bounding box center [455, 275] width 69 height 10
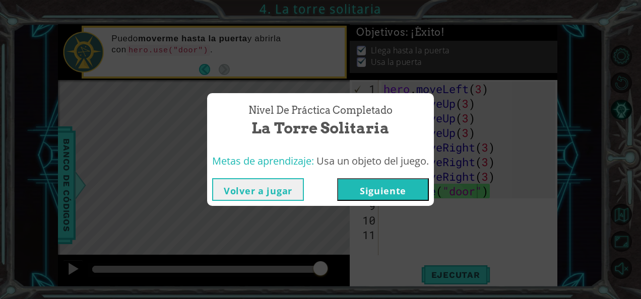
click at [415, 192] on button "Siguiente" at bounding box center [383, 189] width 92 height 23
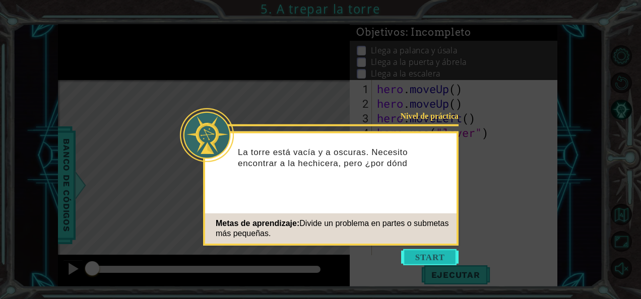
click at [427, 262] on button "Start" at bounding box center [429, 258] width 57 height 16
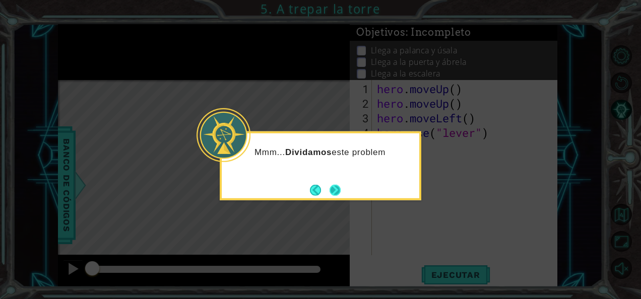
click at [339, 191] on button "Next" at bounding box center [335, 190] width 14 height 14
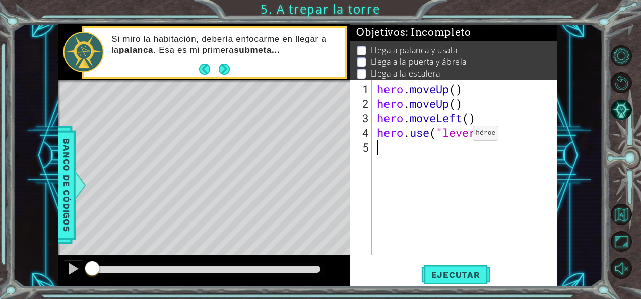
type textarea "h"
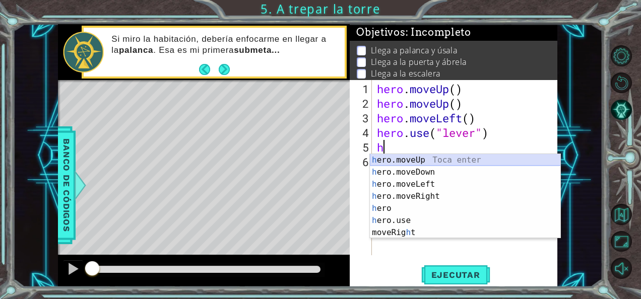
click at [431, 159] on div "h ero.moveUp Toca enter h ero.moveDown Toca enter h ero.moveLeft Toca enter h e…" at bounding box center [465, 208] width 191 height 109
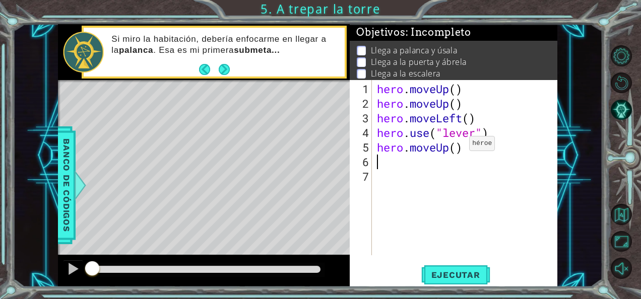
click at [452, 149] on div "hero . moveUp ( ) hero . moveUp ( ) hero . moveLeft ( ) hero . use ( "lever" ) …" at bounding box center [468, 184] width 186 height 205
click at [457, 148] on div "hero . moveUp ( ) hero . moveUp ( ) hero . moveLeft ( ) hero . use ( "lever" ) …" at bounding box center [468, 184] width 186 height 205
type textarea "hero.moveUp(3)"
click at [432, 164] on div "hero . moveUp ( ) hero . moveUp ( ) hero . moveLeft ( ) hero . use ( "lever" ) …" at bounding box center [468, 184] width 186 height 205
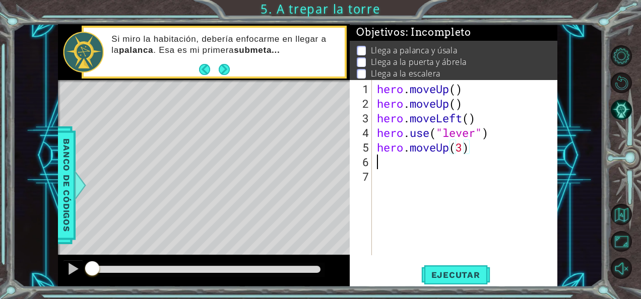
scroll to position [0, 0]
type textarea "h"
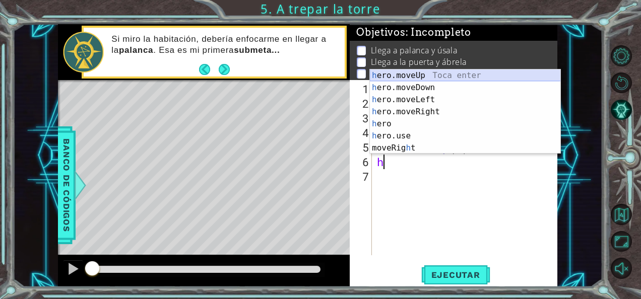
click at [441, 78] on div "h ero.moveUp Toca enter h ero.moveDown Toca enter h ero.moveLeft Toca enter h e…" at bounding box center [465, 124] width 191 height 109
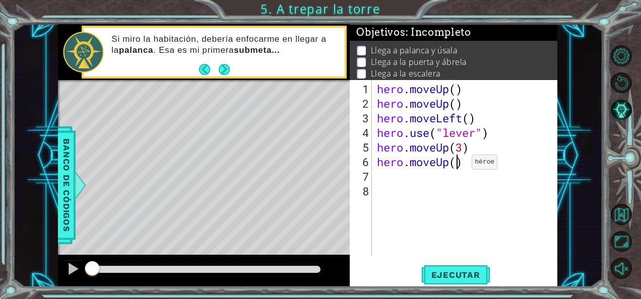
click at [457, 166] on div "hero . moveUp ( ) hero . moveUp ( ) hero . moveLeft ( ) hero . use ( "lever" ) …" at bounding box center [468, 184] width 186 height 205
type textarea "hero.moveUp(3)"
click at [445, 291] on div "1 ההההההההההההההההההההההההההההההההההההההההההההההההההההההההההההההההההההההההההההה…" at bounding box center [320, 149] width 641 height 299
click at [449, 274] on span "Ejecutar" at bounding box center [455, 275] width 69 height 10
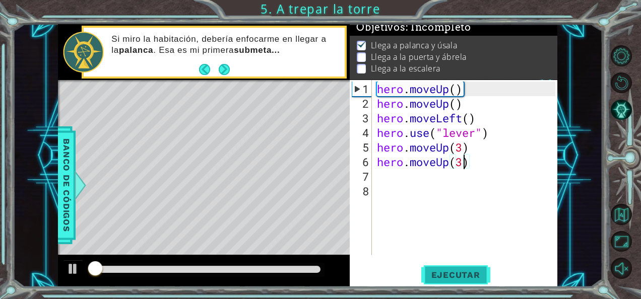
scroll to position [9, 0]
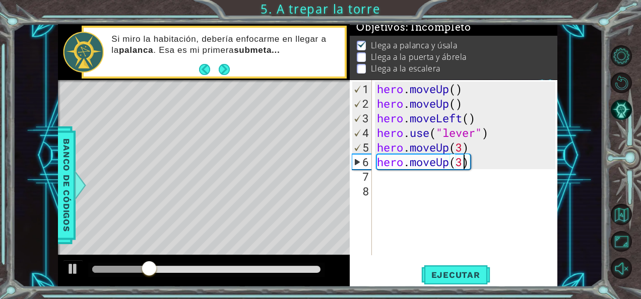
click at [412, 184] on div "hero . moveUp ( ) hero . moveUp ( ) hero . moveLeft ( ) hero . use ( "lever" ) …" at bounding box center [468, 184] width 186 height 205
click at [384, 171] on div "hero . moveUp ( ) hero . moveUp ( ) hero . moveLeft ( ) hero . use ( "lever" ) …" at bounding box center [468, 184] width 186 height 205
type textarea "h"
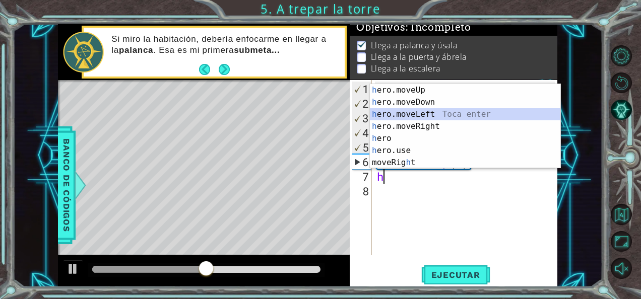
click at [439, 115] on div "h ero.moveUp Toca enter h ero.moveDown Toca enter h ero.moveLeft Toca enter h e…" at bounding box center [465, 138] width 191 height 109
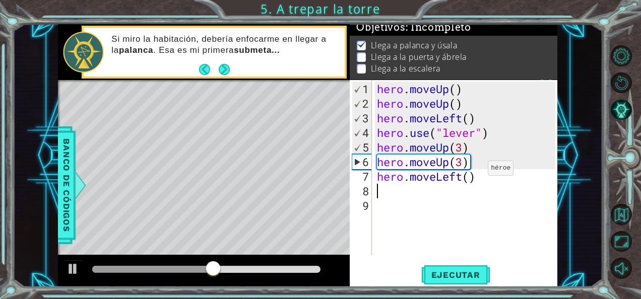
click at [469, 173] on div "hero . moveUp ( ) hero . moveUp ( ) hero . moveLeft ( ) hero . use ( "lever" ) …" at bounding box center [468, 184] width 186 height 205
type textarea "hero.moveLeft(3)"
click at [396, 189] on div "hero . moveUp ( ) hero . moveUp ( ) hero . moveLeft ( ) hero . use ( "lever" ) …" at bounding box center [468, 184] width 186 height 205
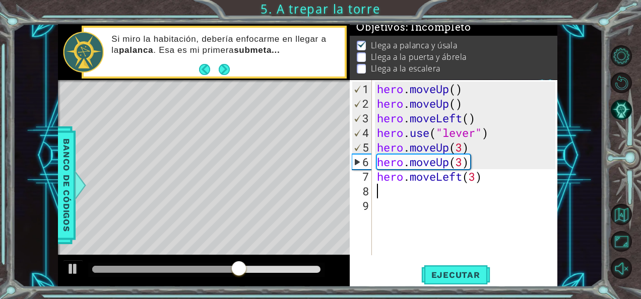
type textarea "h"
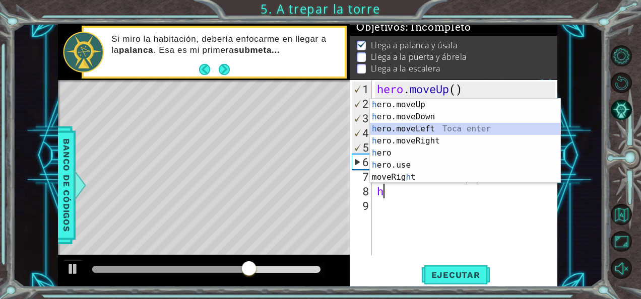
click at [411, 131] on div "h ero.moveUp Toca enter h ero.moveDown Toca enter h ero.moveLeft Toca enter h e…" at bounding box center [465, 153] width 191 height 109
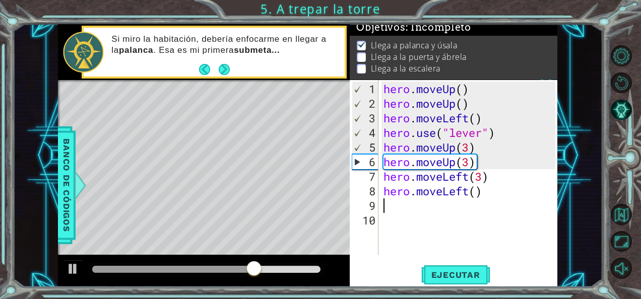
click at [478, 199] on div "hero . moveUp ( ) hero . moveUp ( ) hero . moveLeft ( ) hero . use ( "lever" ) …" at bounding box center [471, 184] width 179 height 205
click at [475, 196] on div "hero . moveUp ( ) hero . moveUp ( ) hero . moveLeft ( ) hero . use ( "lever" ) …" at bounding box center [471, 184] width 179 height 205
type textarea "hero.moveLeft(3)"
click at [474, 273] on span "Ejecutar" at bounding box center [455, 275] width 69 height 10
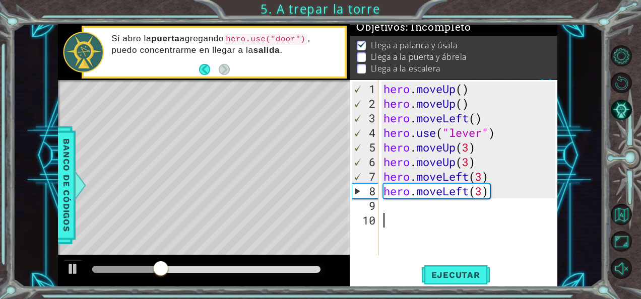
click at [429, 219] on div "hero . moveUp ( ) hero . moveUp ( ) hero . moveLeft ( ) hero . use ( "lever" ) …" at bounding box center [471, 184] width 179 height 205
click at [425, 218] on div "hero . moveUp ( ) hero . moveUp ( ) hero . moveLeft ( ) hero . use ( "lever" ) …" at bounding box center [471, 184] width 179 height 205
click at [416, 211] on div "hero . moveUp ( ) hero . moveUp ( ) hero . moveLeft ( ) hero . use ( "lever" ) …" at bounding box center [471, 184] width 179 height 205
type textarea "h"
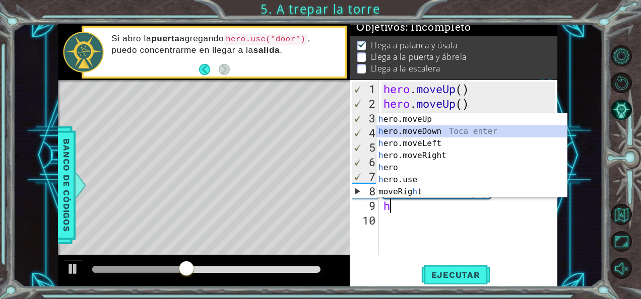
click at [433, 135] on div "h ero.moveUp Toca enter h ero.moveDown Toca enter h ero.moveLeft Toca enter h e…" at bounding box center [472, 167] width 191 height 109
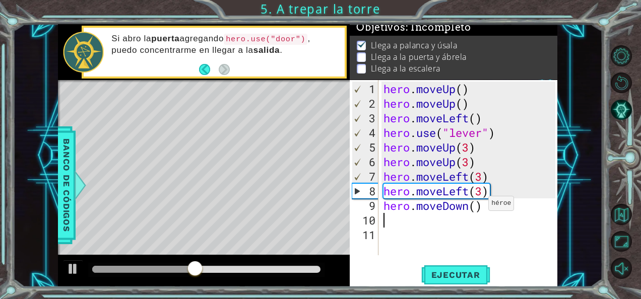
click at [480, 209] on div "hero . moveUp ( ) hero . moveUp ( ) hero . moveLeft ( ) hero . use ( "lever" ) …" at bounding box center [471, 184] width 179 height 205
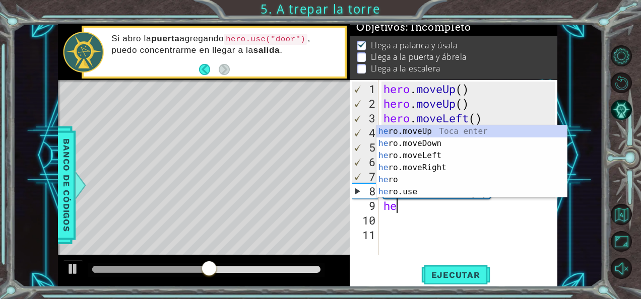
type textarea "h"
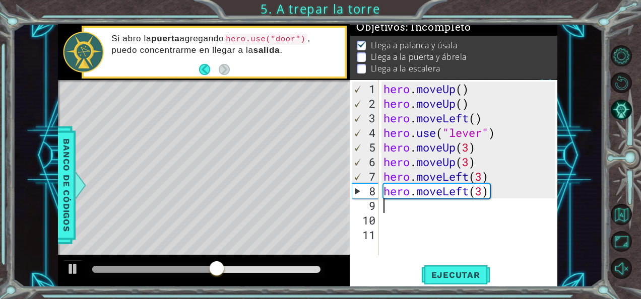
type textarea "h"
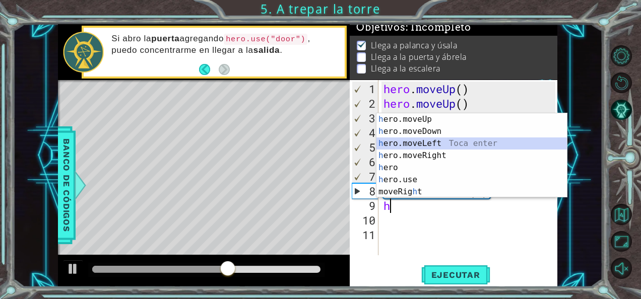
click at [437, 140] on div "h ero.moveUp Toca enter h ero.moveDown Toca enter h ero.moveLeft Toca enter h e…" at bounding box center [472, 167] width 191 height 109
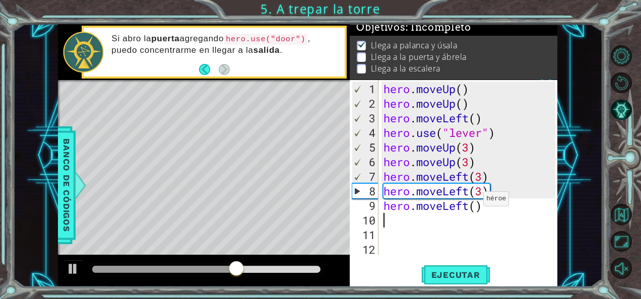
click at [475, 206] on div "hero . moveUp ( ) hero . moveUp ( ) hero . moveLeft ( ) hero . use ( "lever" ) …" at bounding box center [471, 184] width 179 height 205
click at [475, 285] on div "hero.moveLeft(3) 1 2 3 4 5 6 7 8 9 10 11 12 hero . moveUp ( ) hero . moveUp ( )…" at bounding box center [454, 183] width 208 height 207
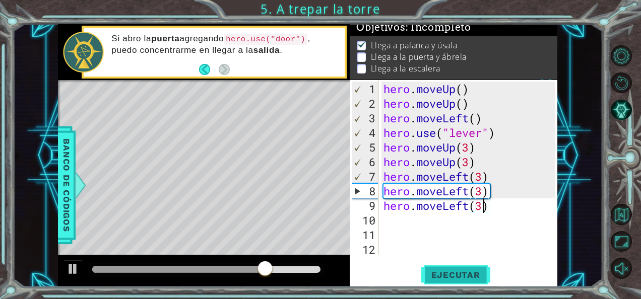
click at [481, 271] on span "Ejecutar" at bounding box center [455, 275] width 69 height 10
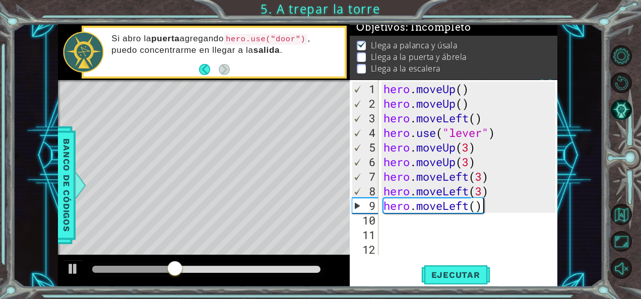
click at [493, 207] on div "hero . moveUp ( ) hero . moveUp ( ) hero . moveLeft ( ) hero . use ( "lever" ) …" at bounding box center [471, 184] width 179 height 205
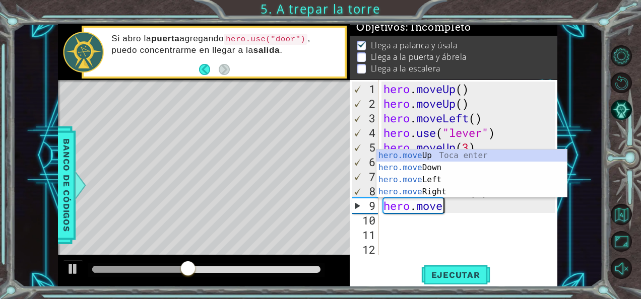
type textarea "h"
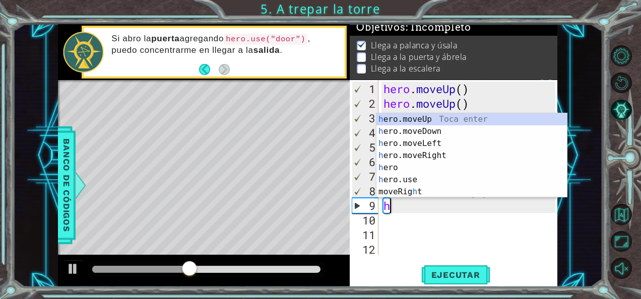
scroll to position [0, 0]
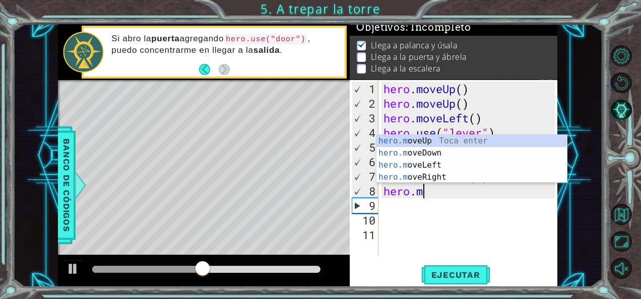
type textarea "h"
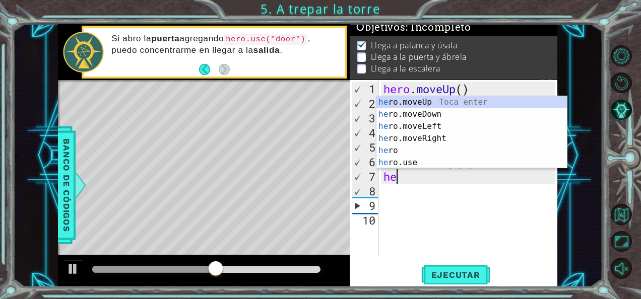
type textarea "h"
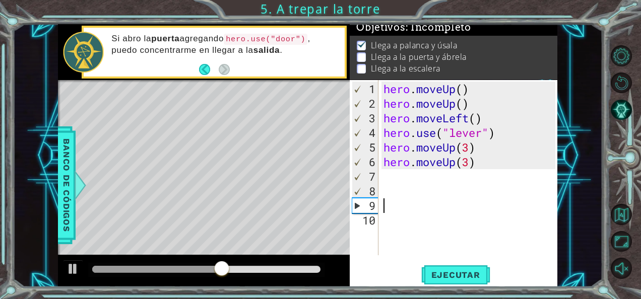
click at [493, 207] on div "hero . moveUp ( ) hero . moveUp ( ) hero . moveLeft ( ) hero . use ( "lever" ) …" at bounding box center [471, 184] width 179 height 205
click at [386, 170] on div "hero . moveUp ( ) hero . moveUp ( ) hero . moveLeft ( ) hero . use ( "lever" ) …" at bounding box center [471, 184] width 179 height 205
type textarea "h"
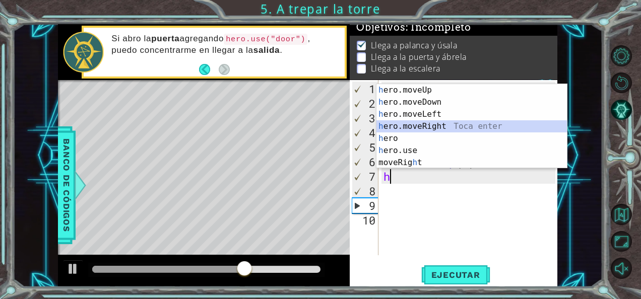
click at [423, 128] on div "h ero.moveUp Toca enter h ero.moveDown Toca enter h ero.moveLeft Toca enter h e…" at bounding box center [472, 138] width 191 height 109
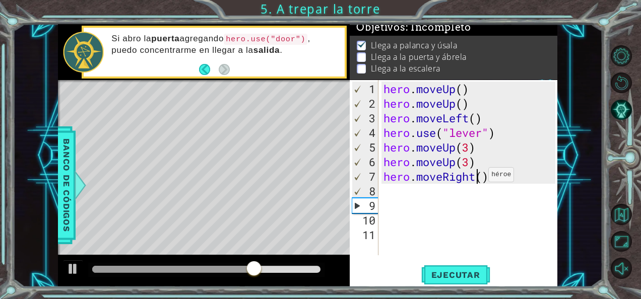
click at [480, 178] on div "hero . moveUp ( ) hero . moveUp ( ) hero . moveLeft ( ) hero . use ( "lever" ) …" at bounding box center [471, 184] width 179 height 205
click at [481, 173] on div "hero . moveUp ( ) hero . moveUp ( ) hero . moveLeft ( ) hero . use ( "lever" ) …" at bounding box center [471, 184] width 179 height 205
type textarea "hero.moveRight(3)"
click at [398, 199] on div "hero . moveUp ( ) hero . moveUp ( ) hero . moveLeft ( ) hero . use ( "lever" ) …" at bounding box center [471, 184] width 179 height 205
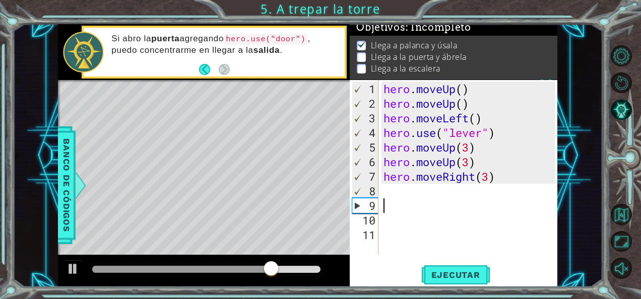
scroll to position [0, 0]
click at [393, 195] on div "hero . moveUp ( ) hero . moveUp ( ) hero . moveLeft ( ) hero . use ( "lever" ) …" at bounding box center [471, 184] width 179 height 205
type textarea "h"
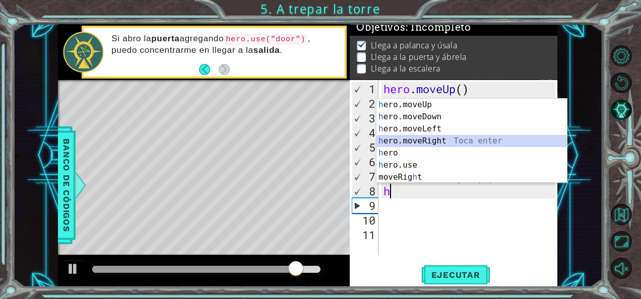
click at [435, 139] on div "h ero.moveUp Toca enter h ero.moveDown Toca enter h ero.moveLeft Toca enter h e…" at bounding box center [472, 153] width 191 height 109
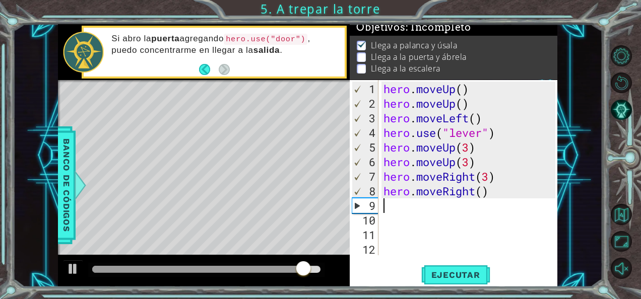
click at [483, 194] on div "hero . moveUp ( ) hero . moveUp ( ) hero . moveLeft ( ) hero . use ( "lever" ) …" at bounding box center [471, 184] width 179 height 205
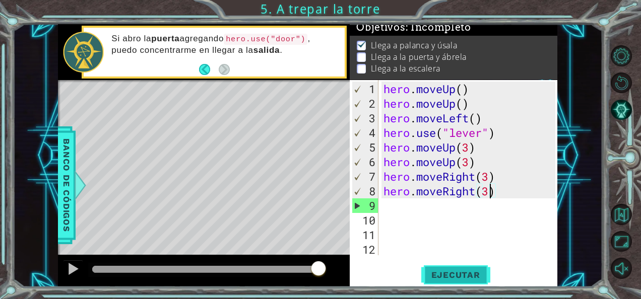
type textarea "hero.moveRight(3)"
click at [467, 271] on span "Ejecutar" at bounding box center [455, 275] width 69 height 10
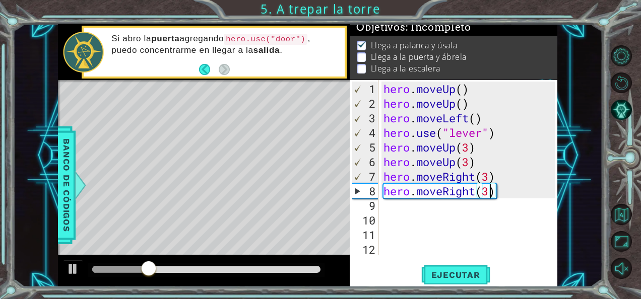
click at [411, 208] on div "hero . moveUp ( ) hero . moveUp ( ) hero . moveLeft ( ) hero . use ( "lever" ) …" at bounding box center [471, 184] width 179 height 205
type textarea "h"
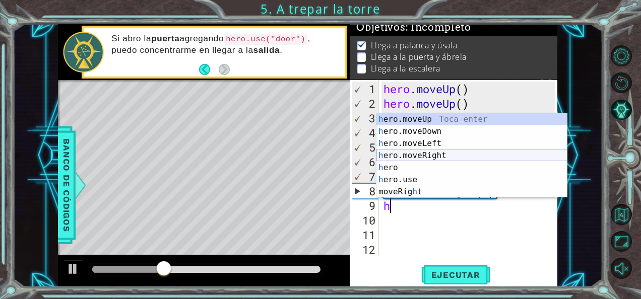
click at [436, 152] on div "h ero.moveUp Toca enter h ero.moveDown Toca enter h ero.moveLeft Toca enter h e…" at bounding box center [472, 167] width 191 height 109
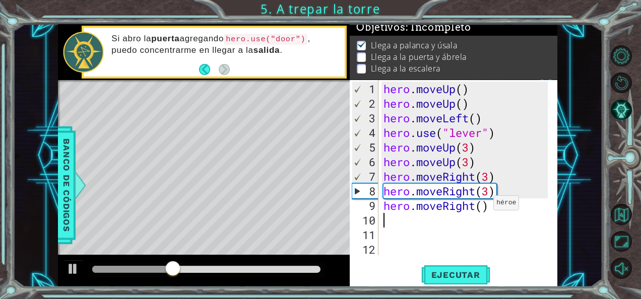
click at [485, 206] on div "hero . moveUp ( ) hero . moveUp ( ) hero . moveLeft ( ) hero . use ( "lever" ) …" at bounding box center [467, 184] width 171 height 205
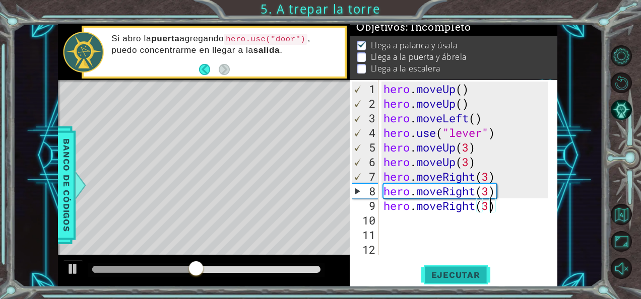
type textarea "hero.moveRight(3)"
click at [451, 271] on span "Ejecutar" at bounding box center [455, 275] width 69 height 10
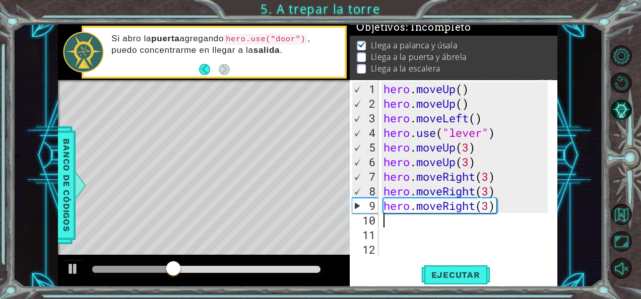
click at [395, 222] on div "hero . moveUp ( ) hero . moveUp ( ) hero . moveLeft ( ) hero . use ( "lever" ) …" at bounding box center [467, 184] width 171 height 205
drag, startPoint x: 395, startPoint y: 222, endPoint x: 388, endPoint y: 226, distance: 8.1
click at [388, 226] on div "hero . moveUp ( ) hero . moveUp ( ) hero . moveLeft ( ) hero . use ( "lever" ) …" at bounding box center [467, 184] width 171 height 205
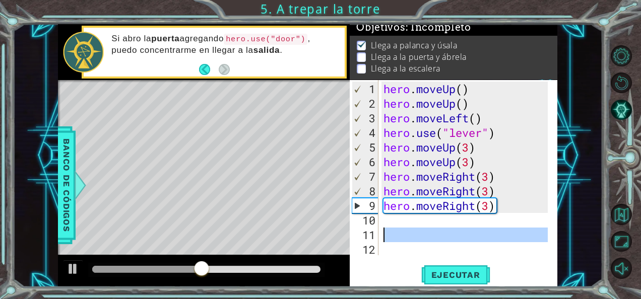
click at [388, 226] on div "hero . moveUp ( ) hero . moveUp ( ) hero . moveLeft ( ) hero . use ( "lever" ) …" at bounding box center [467, 184] width 171 height 205
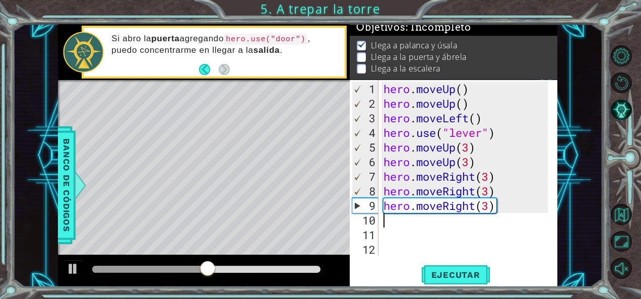
click at [389, 224] on div "hero . moveUp ( ) hero . moveUp ( ) hero . moveLeft ( ) hero . use ( "lever" ) …" at bounding box center [467, 184] width 171 height 205
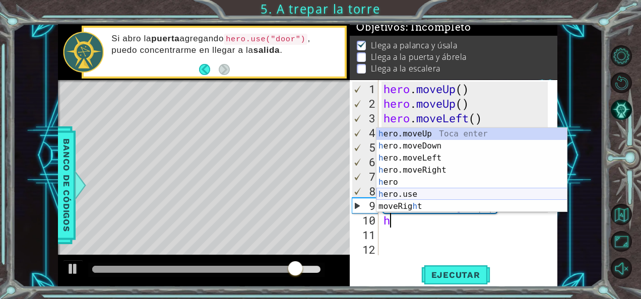
click at [423, 194] on div "h ero.moveUp Toca enter h ero.moveDown Toca enter h ero.moveLeft Toca enter h e…" at bounding box center [472, 182] width 191 height 109
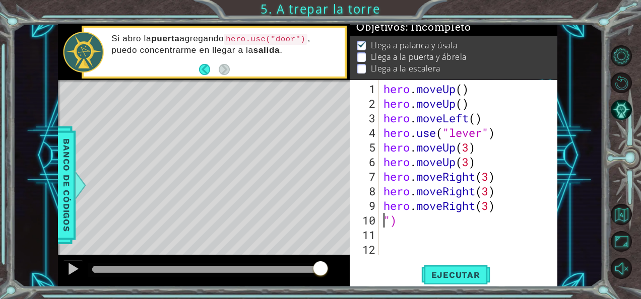
click at [415, 225] on div "hero . moveUp ( ) hero . moveUp ( ) hero . moveLeft ( ) hero . use ( "lever" ) …" at bounding box center [467, 184] width 171 height 205
type textarea """
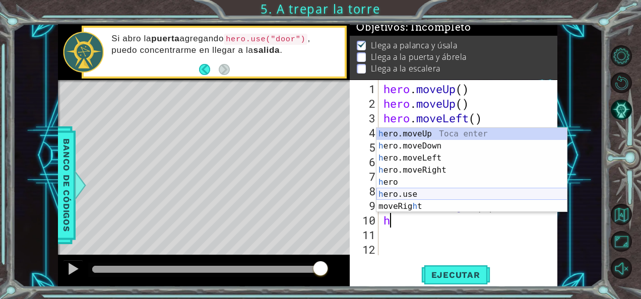
click at [424, 192] on div "h ero.moveUp Toca enter h ero.moveDown Toca enter h ero.moveLeft Toca enter h e…" at bounding box center [472, 182] width 191 height 109
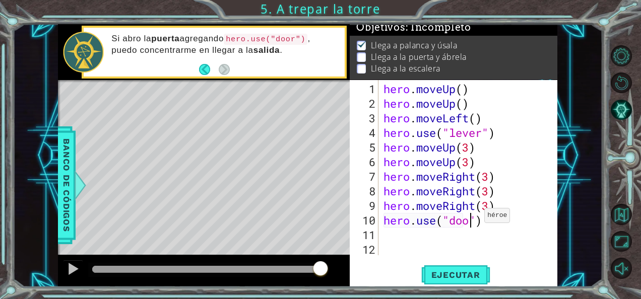
scroll to position [0, 4]
type textarea "hero.use("door")"
click at [446, 272] on span "Ejecutar" at bounding box center [455, 275] width 69 height 10
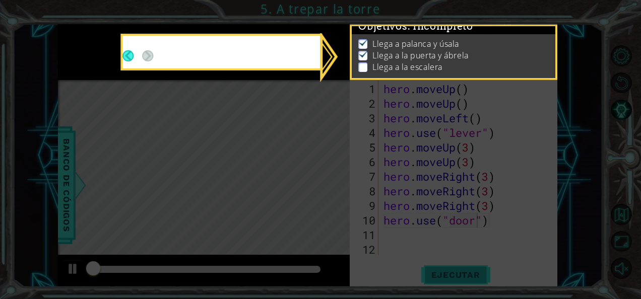
scroll to position [9, 0]
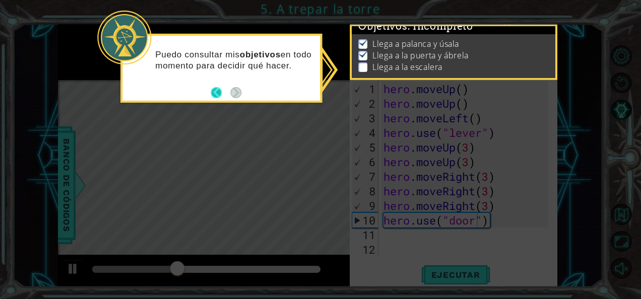
click at [216, 94] on button "Back" at bounding box center [221, 92] width 20 height 11
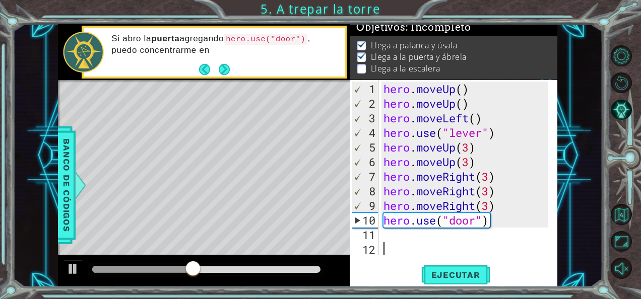
click at [432, 242] on div "hero . moveUp ( ) hero . moveUp ( ) hero . moveLeft ( ) hero . use ( "lever" ) …" at bounding box center [467, 184] width 171 height 205
click at [410, 234] on div "hero . moveUp ( ) hero . moveUp ( ) hero . moveLeft ( ) hero . use ( "lever" ) …" at bounding box center [467, 184] width 171 height 205
type textarea "h"
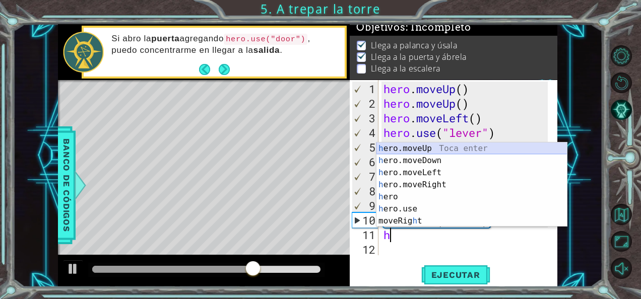
click at [446, 151] on div "h ero.moveUp Toca enter h ero.moveDown Toca enter h ero.moveLeft Toca enter h e…" at bounding box center [472, 197] width 191 height 109
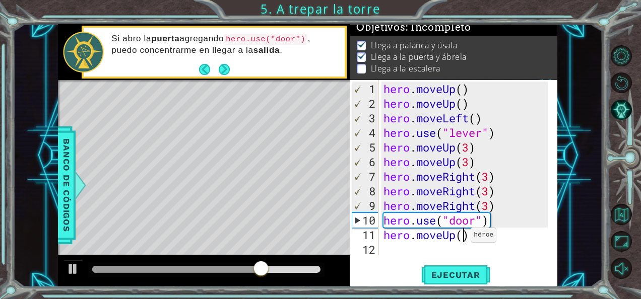
click at [462, 239] on div "hero . moveUp ( ) hero . moveUp ( ) hero . moveLeft ( ) hero . use ( "lever" ) …" at bounding box center [467, 184] width 171 height 205
type textarea "hero.moveUp(3)"
click at [399, 249] on div "hero . moveUp ( ) hero . moveUp ( ) hero . moveLeft ( ) hero . use ( "lever" ) …" at bounding box center [467, 184] width 171 height 205
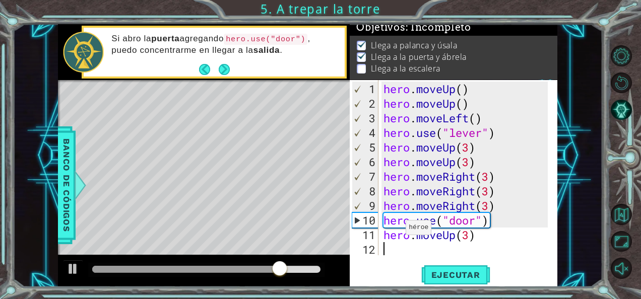
type textarea "h"
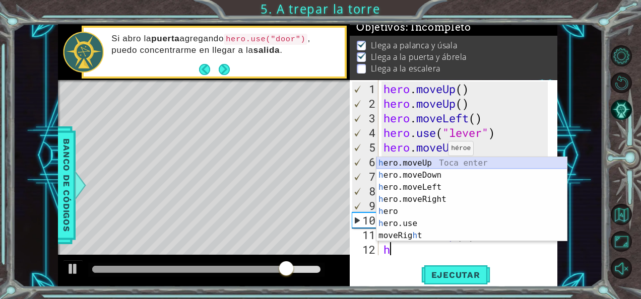
click at [437, 162] on div "h ero.moveUp Toca enter h ero.moveDown Toca enter h ero.moveLeft Toca enter h e…" at bounding box center [472, 211] width 191 height 109
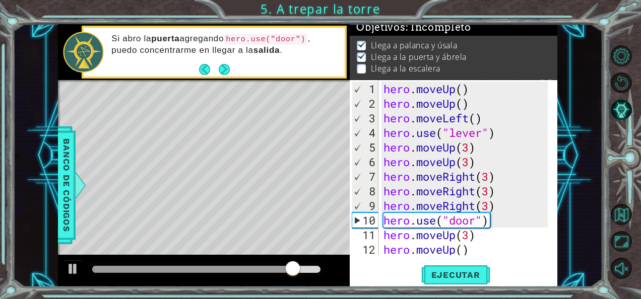
click at [464, 247] on div "hero . moveUp ( ) hero . moveUp ( ) hero . moveLeft ( ) hero . use ( "lever" ) …" at bounding box center [467, 184] width 171 height 205
type textarea "hero.moveUp(3)"
click at [475, 274] on span "Ejecutar" at bounding box center [455, 275] width 69 height 10
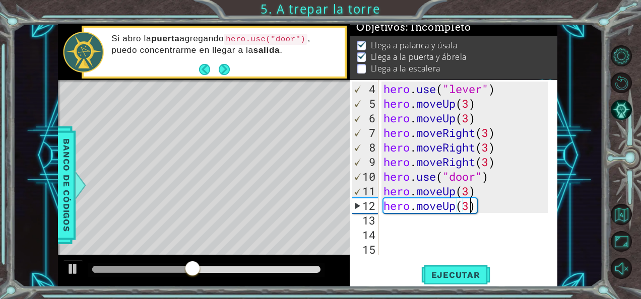
scroll to position [44, 0]
click at [387, 231] on div "hero . use ( "lever" ) hero . moveUp ( 3 ) hero . moveUp ( 3 ) hero . moveRight…" at bounding box center [467, 184] width 171 height 205
click at [386, 225] on div "hero . use ( "lever" ) hero . moveUp ( 3 ) hero . moveUp ( 3 ) hero . moveRight…" at bounding box center [467, 184] width 171 height 205
type textarea "h"
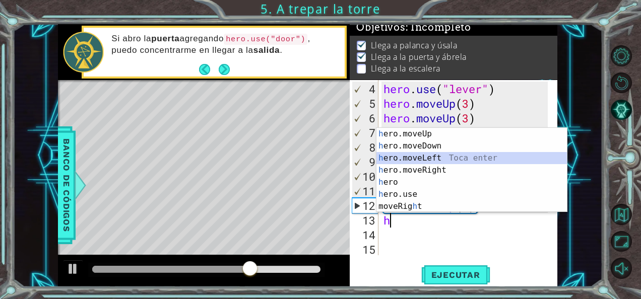
click at [439, 160] on div "h ero.moveUp Toca enter h ero.moveDown Toca enter h ero.moveLeft Toca enter h e…" at bounding box center [472, 182] width 191 height 109
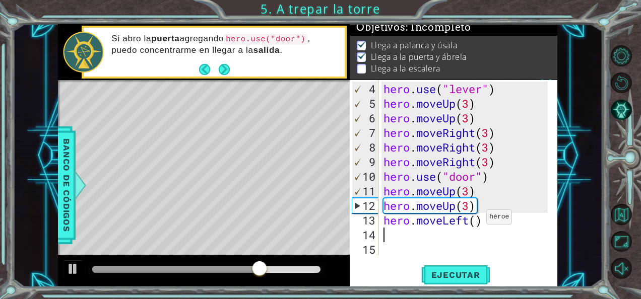
click at [478, 221] on div "hero . use ( "lever" ) hero . moveUp ( 3 ) hero . moveUp ( 3 ) hero . moveRight…" at bounding box center [467, 184] width 171 height 205
type textarea "hero.moveLeft(3)"
click at [391, 235] on div "hero . use ( "lever" ) hero . moveUp ( 3 ) hero . moveUp ( 3 ) hero . moveRight…" at bounding box center [467, 184] width 171 height 205
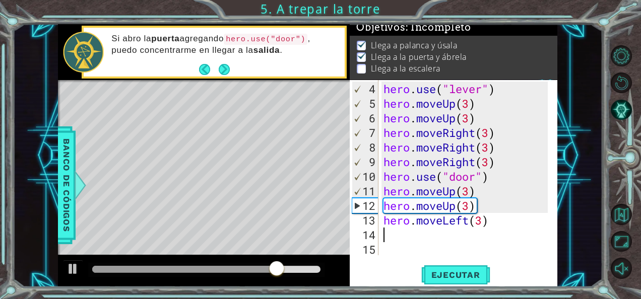
type textarea "h"
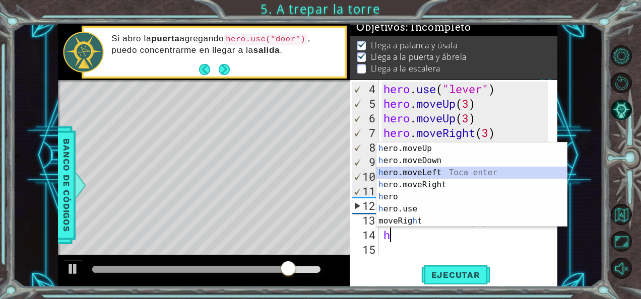
click at [441, 177] on div "h ero.moveUp Toca enter h ero.moveDown Toca enter h ero.moveLeft Toca enter h e…" at bounding box center [472, 197] width 191 height 109
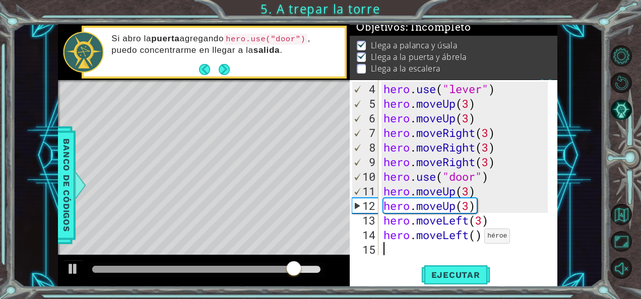
click at [475, 239] on div "hero . use ( "lever" ) hero . moveUp ( 3 ) hero . moveUp ( 3 ) hero . moveRight…" at bounding box center [467, 184] width 171 height 205
type textarea "hero.moveLeft(3)"
click at [437, 270] on span "Ejecutar" at bounding box center [455, 275] width 69 height 10
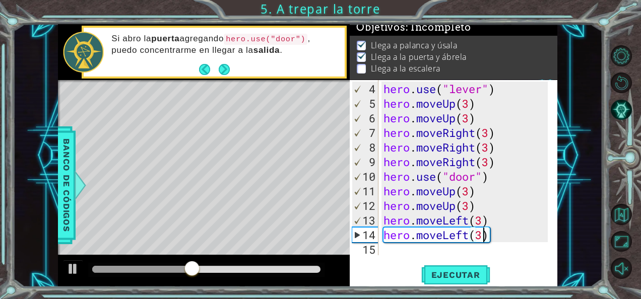
click at [386, 254] on div "hero . use ( "lever" ) hero . moveUp ( 3 ) hero . moveUp ( 3 ) hero . moveRight…" at bounding box center [467, 184] width 171 height 205
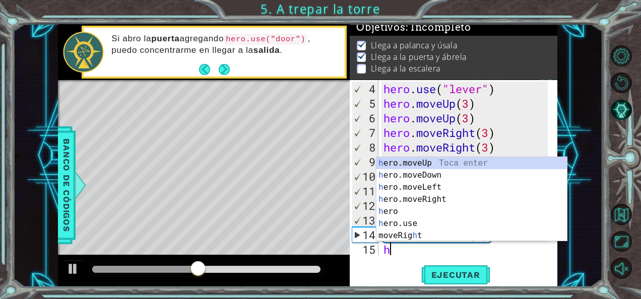
type textarea "h"
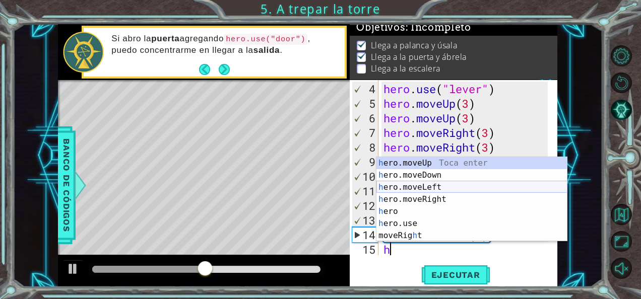
click at [444, 188] on div "h ero.moveUp Toca enter h ero.moveDown Toca enter h ero.moveLeft Toca enter h e…" at bounding box center [472, 211] width 191 height 109
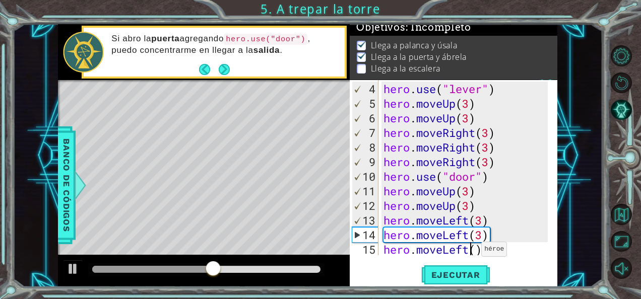
click at [473, 253] on div "hero . use ( "lever" ) hero . moveUp ( 3 ) hero . moveUp ( 3 ) hero . moveRight…" at bounding box center [467, 184] width 171 height 205
click at [477, 251] on div "hero . use ( "lever" ) hero . moveUp ( 3 ) hero . moveUp ( 3 ) hero . moveRight…" at bounding box center [467, 184] width 171 height 205
type textarea "hero.moveLeft(3)"
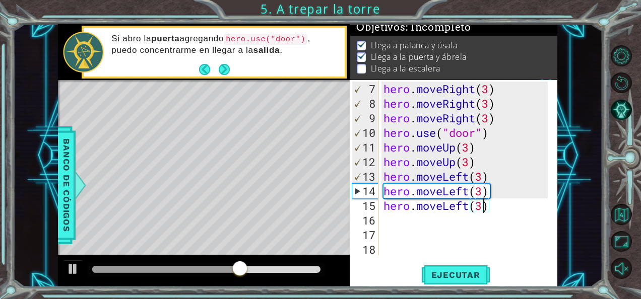
scroll to position [88, 0]
click at [423, 223] on div "hero . moveRight ( 3 ) hero . moveRight ( 3 ) hero . moveRight ( 3 ) hero . use…" at bounding box center [467, 184] width 171 height 205
type textarea "h"
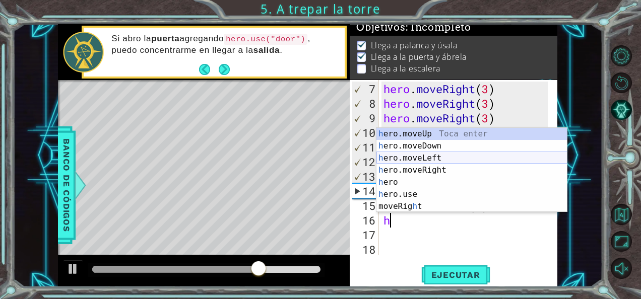
click at [430, 153] on div "h ero.moveUp Toca enter h ero.moveDown Toca enter h ero.moveLeft Toca enter h e…" at bounding box center [472, 182] width 191 height 109
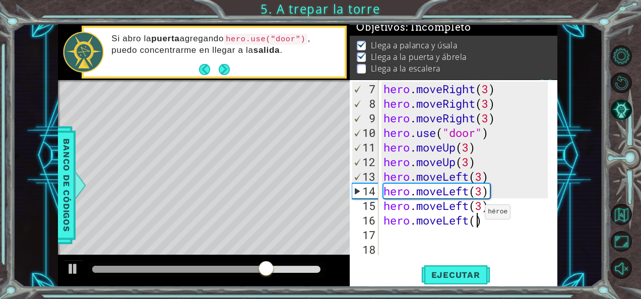
click at [476, 216] on div "hero . moveRight ( 3 ) hero . moveRight ( 3 ) hero . moveRight ( 3 ) hero . use…" at bounding box center [467, 184] width 171 height 205
type textarea "hero.moveLeft(3)"
click at [462, 273] on span "Ejecutar" at bounding box center [455, 275] width 69 height 10
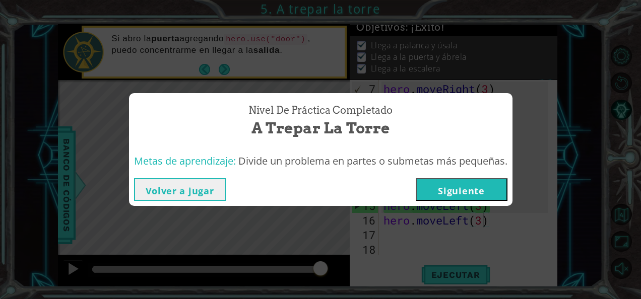
click at [466, 199] on button "Siguiente" at bounding box center [462, 189] width 92 height 23
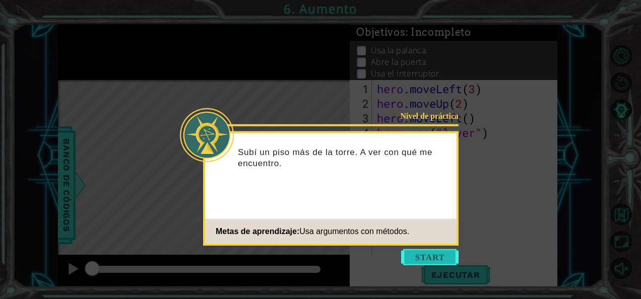
click at [420, 258] on button "Start" at bounding box center [429, 258] width 57 height 16
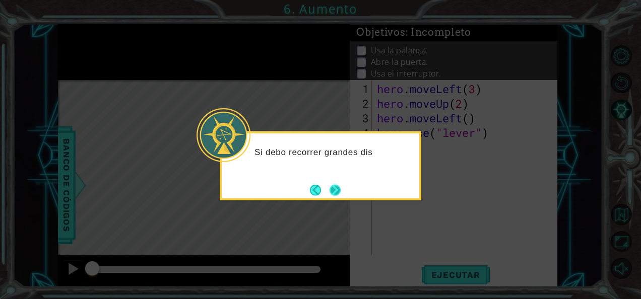
click at [335, 186] on button "Next" at bounding box center [335, 190] width 19 height 19
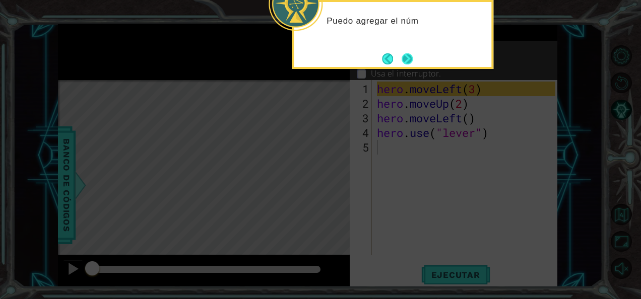
click at [416, 53] on button "Next" at bounding box center [407, 59] width 18 height 18
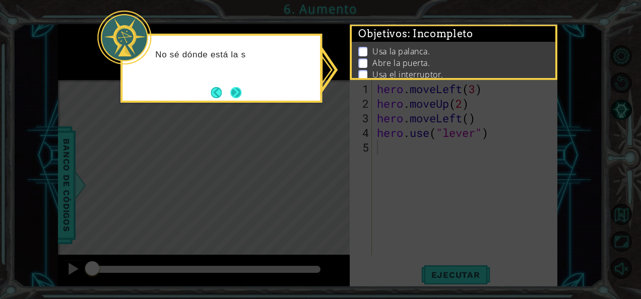
click at [231, 88] on button "Next" at bounding box center [236, 93] width 12 height 12
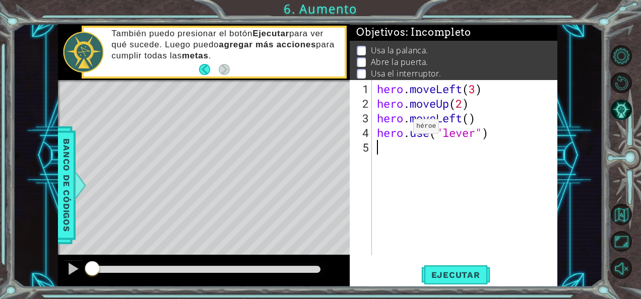
click at [58, 142] on span "Banco de códigos" at bounding box center [66, 186] width 16 height 104
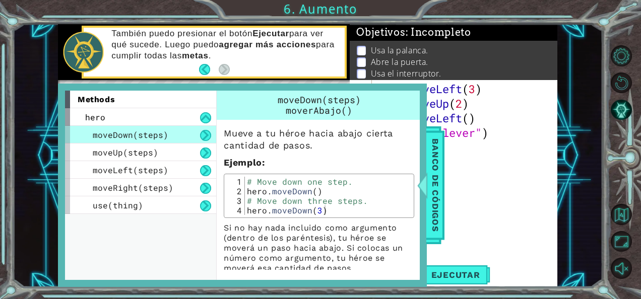
click at [489, 207] on div "hero . moveLeft ( 3 ) hero . moveUp ( 2 ) hero . moveLeft ( ) hero . use ( "lev…" at bounding box center [468, 184] width 186 height 205
click at [439, 190] on span "Banco de códigos" at bounding box center [436, 186] width 16 height 104
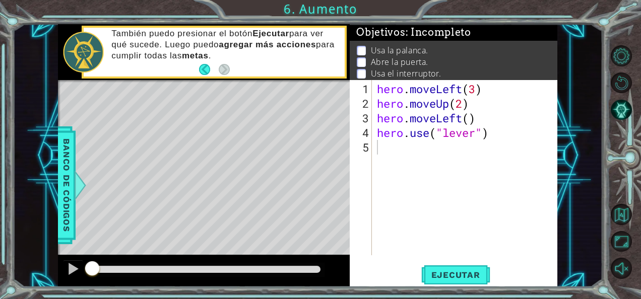
click at [404, 150] on div "hero . moveLeft ( 3 ) hero . moveUp ( 2 ) hero . moveLeft ( ) hero . use ( "lev…" at bounding box center [468, 184] width 186 height 205
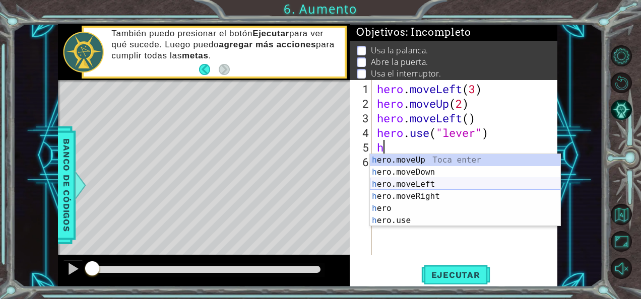
click at [414, 186] on div "h ero.moveUp Toca enter h ero.moveDown Toca enter h ero.moveLeft Toca enter h e…" at bounding box center [465, 202] width 191 height 97
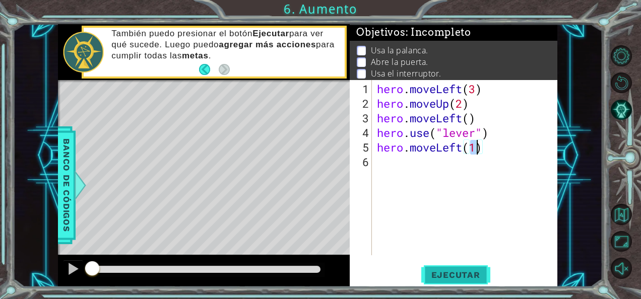
type textarea "hero.moveLeft(1)"
click at [444, 276] on span "Ejecutar" at bounding box center [455, 275] width 69 height 10
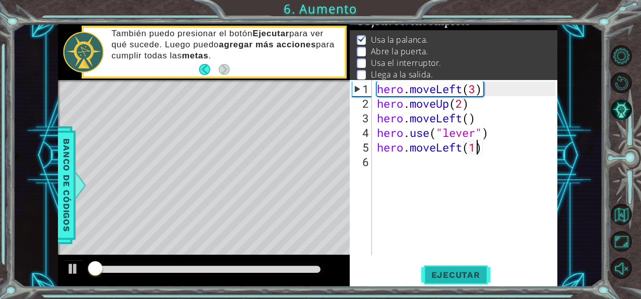
scroll to position [15, 0]
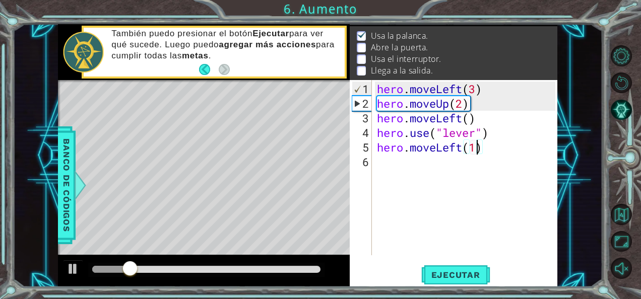
click at [413, 157] on div "hero . moveLeft ( 3 ) hero . moveUp ( 2 ) hero . moveLeft ( ) hero . use ( "lev…" at bounding box center [468, 184] width 186 height 205
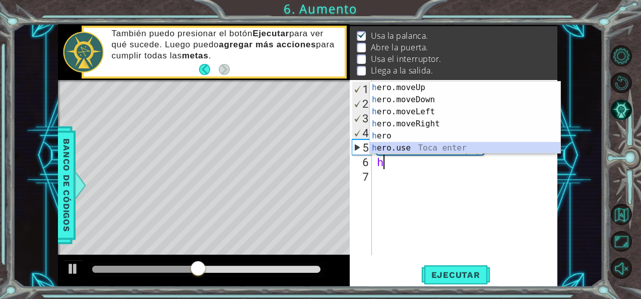
click at [396, 149] on div "h ero.moveUp Toca enter h ero.moveDown Toca enter h ero.moveLeft Toca enter h e…" at bounding box center [465, 130] width 191 height 97
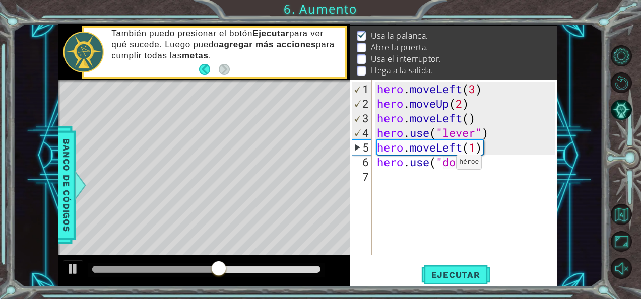
scroll to position [0, 4]
type textarea "hero.use("door")"
click at [433, 271] on span "Ejecutar" at bounding box center [455, 275] width 69 height 10
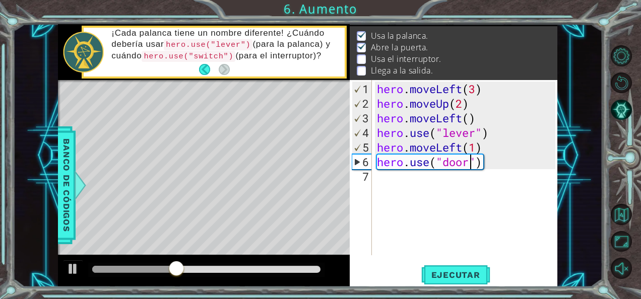
click at [413, 184] on div "hero . moveLeft ( 3 ) hero . moveUp ( 2 ) hero . moveLeft ( ) hero . use ( "lev…" at bounding box center [468, 184] width 186 height 205
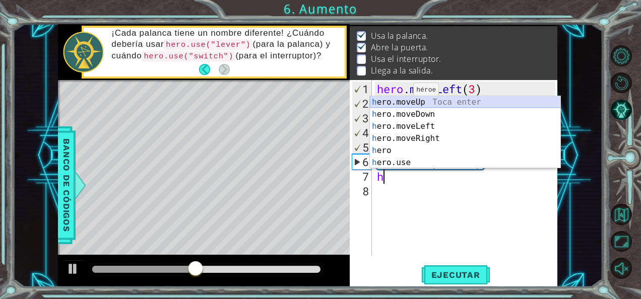
click at [419, 104] on div "h ero.moveUp Toca enter h ero.moveDown Toca enter h ero.moveLeft Toca enter h e…" at bounding box center [465, 144] width 191 height 97
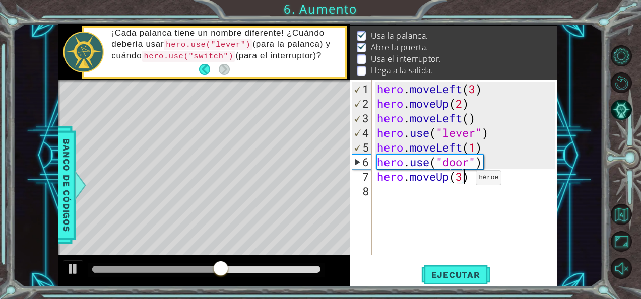
scroll to position [0, 4]
type textarea "hero.moveUp(3)"
click at [460, 274] on span "Ejecutar" at bounding box center [455, 275] width 69 height 10
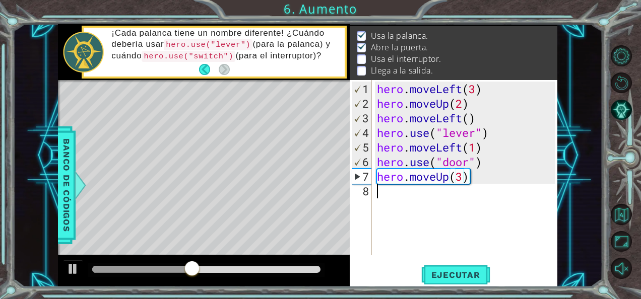
click at [402, 196] on div "hero . moveLeft ( 3 ) hero . moveUp ( 2 ) hero . moveLeft ( ) hero . use ( "lev…" at bounding box center [468, 184] width 186 height 205
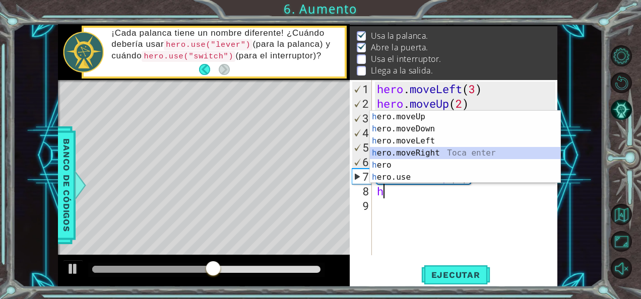
click at [434, 151] on div "h ero.moveUp Toca enter h ero.moveDown Toca enter h ero.moveLeft Toca enter h e…" at bounding box center [465, 159] width 191 height 97
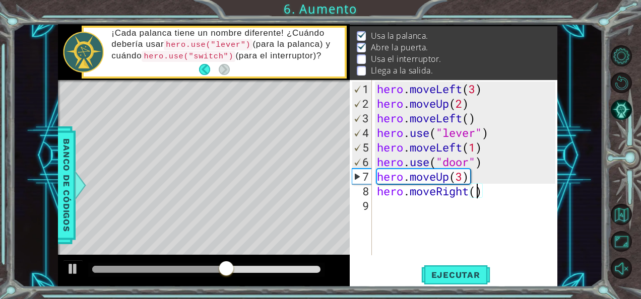
type textarea "hero.moveRight(3)"
click at [411, 206] on div "hero . moveLeft ( 3 ) hero . moveUp ( 2 ) hero . moveLeft ( ) hero . use ( "lev…" at bounding box center [468, 184] width 186 height 205
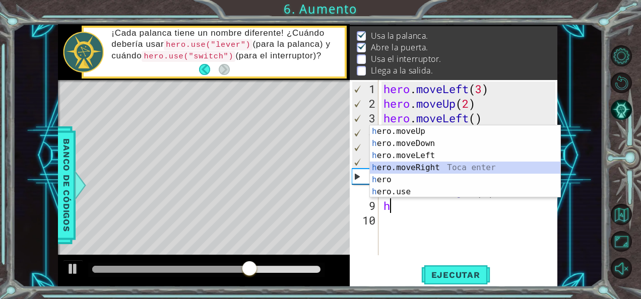
click at [431, 165] on div "h ero.moveUp Toca enter h ero.moveDown Toca enter h ero.moveLeft Toca enter h e…" at bounding box center [465, 174] width 191 height 97
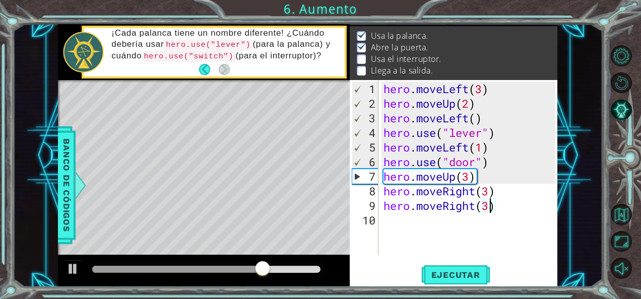
scroll to position [0, 4]
click at [447, 268] on button "Ejecutar" at bounding box center [455, 275] width 69 height 21
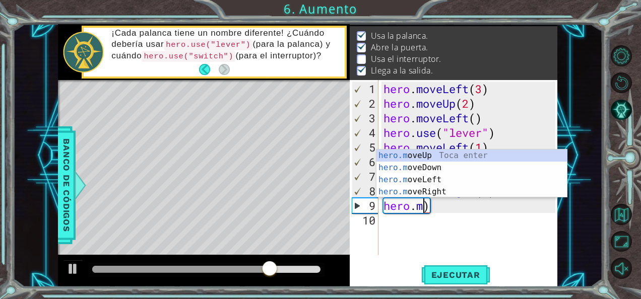
scroll to position [0, 0]
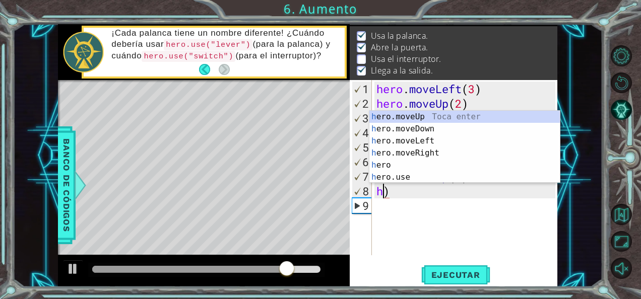
type textarea ")"
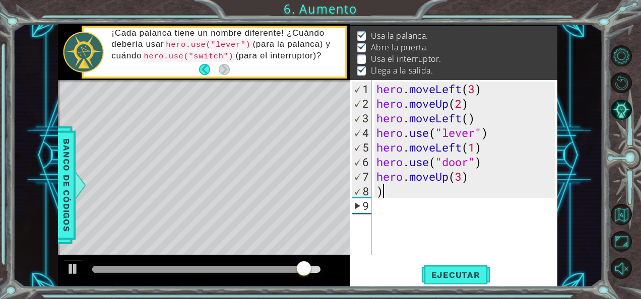
click at [391, 193] on div "hero . moveLeft ( 3 ) hero . moveUp ( 2 ) hero . moveLeft ( ) hero . use ( "lev…" at bounding box center [468, 184] width 186 height 205
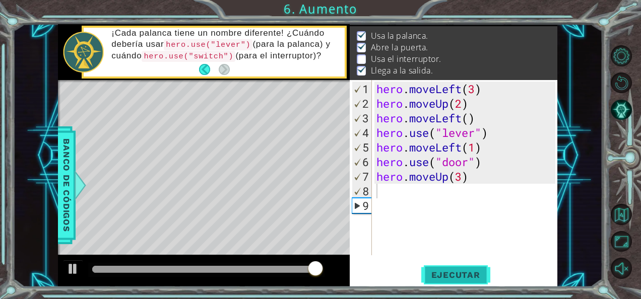
click at [463, 285] on button "Ejecutar" at bounding box center [455, 275] width 69 height 21
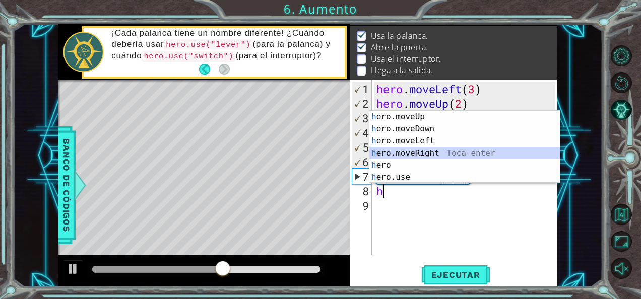
click at [419, 158] on div "h ero.moveUp Toca enter h ero.moveDown Toca enter h ero.moveLeft Toca enter h e…" at bounding box center [465, 159] width 191 height 97
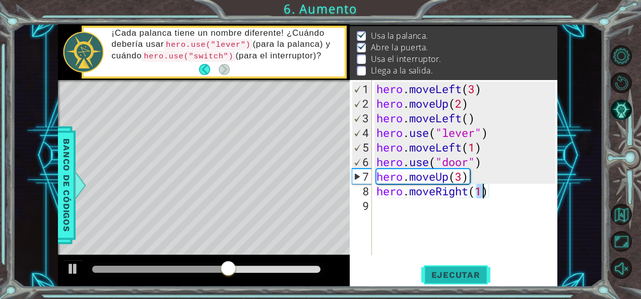
type textarea "hero.moveRight(1)"
click at [433, 272] on span "Ejecutar" at bounding box center [455, 275] width 69 height 10
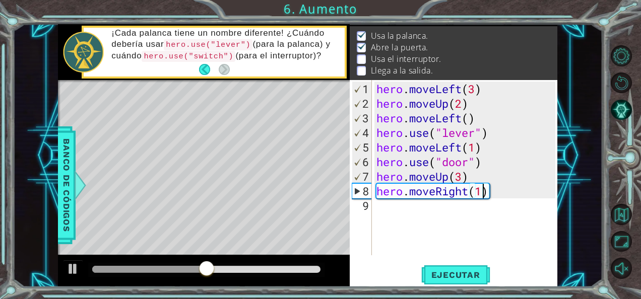
click at [419, 210] on div "hero . moveLeft ( 3 ) hero . moveUp ( 2 ) hero . moveLeft ( ) hero . use ( "lev…" at bounding box center [468, 184] width 186 height 205
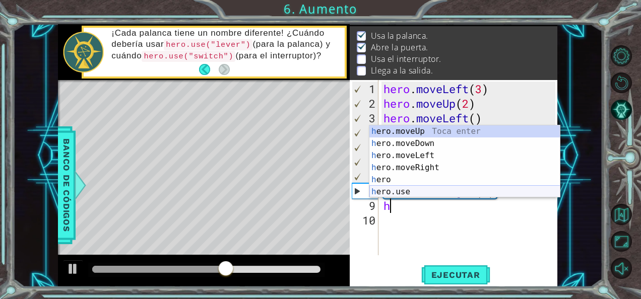
click at [420, 193] on div "h ero.moveUp Toca enter h ero.moveDown Toca enter h ero.moveLeft Toca enter h e…" at bounding box center [465, 174] width 191 height 97
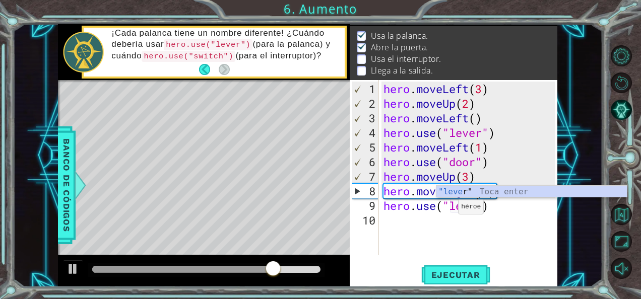
scroll to position [0, 5]
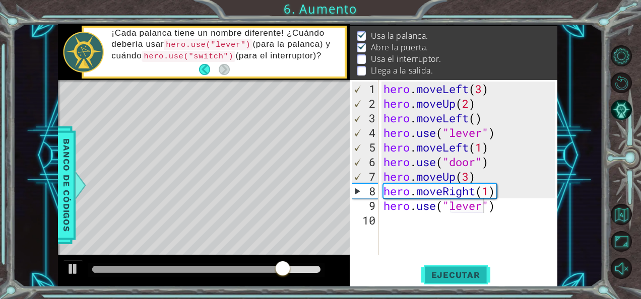
click at [449, 272] on span "Ejecutar" at bounding box center [455, 275] width 69 height 10
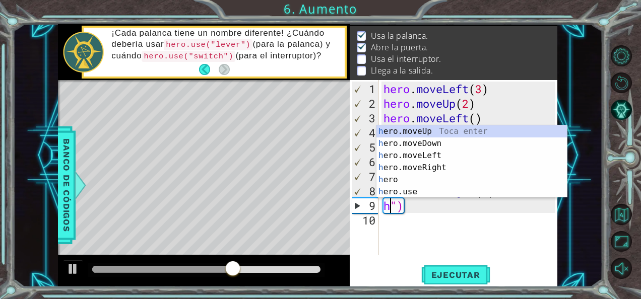
scroll to position [0, 0]
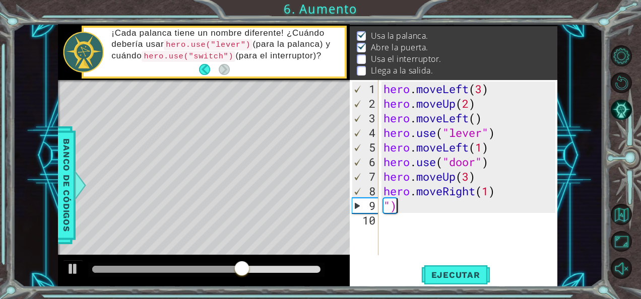
click at [404, 203] on div "hero . moveLeft ( 3 ) hero . moveUp ( 2 ) hero . moveLeft ( ) hero . use ( "lev…" at bounding box center [471, 184] width 179 height 205
type textarea """
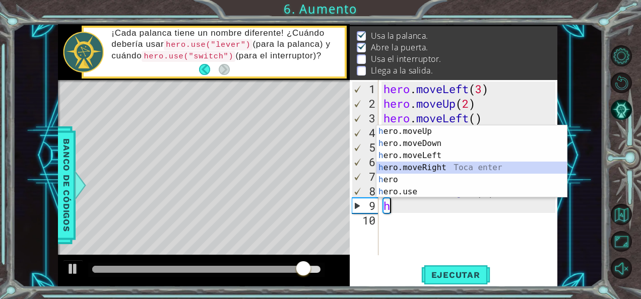
click at [440, 162] on div "h ero.moveUp Toca enter h ero.moveDown Toca enter h ero.moveLeft Toca enter h e…" at bounding box center [472, 174] width 191 height 97
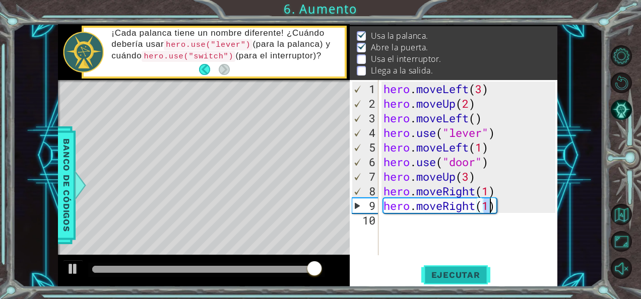
type textarea "hero.moveRight(1)"
click at [445, 278] on span "Ejecutar" at bounding box center [455, 275] width 69 height 10
click at [516, 199] on div "hero . moveLeft ( 3 ) hero . moveUp ( 2 ) hero . moveLeft ( ) hero . use ( "lev…" at bounding box center [471, 184] width 179 height 205
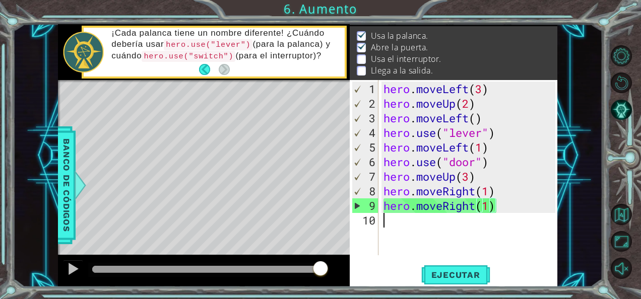
click at [414, 221] on div "hero . moveLeft ( 3 ) hero . moveUp ( 2 ) hero . moveLeft ( ) hero . use ( "lev…" at bounding box center [471, 184] width 179 height 205
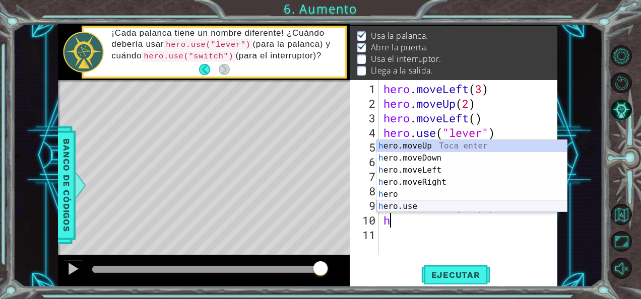
click at [424, 205] on div "h ero.moveUp Toca enter h ero.moveDown Toca enter h ero.moveLeft Toca enter h e…" at bounding box center [472, 188] width 191 height 97
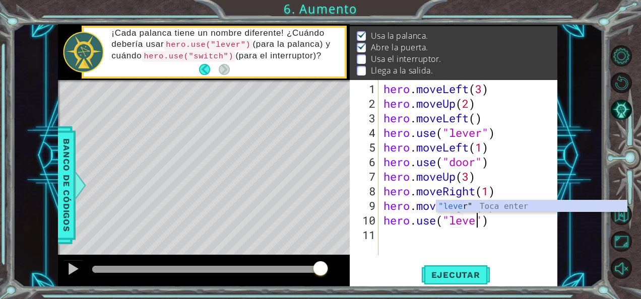
scroll to position [0, 5]
click at [456, 272] on span "Ejecutar" at bounding box center [455, 275] width 69 height 10
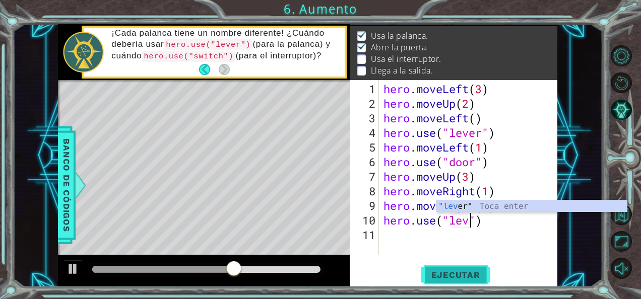
scroll to position [0, 4]
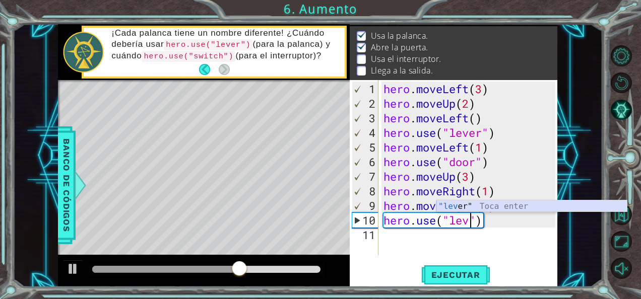
click at [491, 218] on div "hero . moveLeft ( 3 ) hero . moveUp ( 2 ) hero . moveLeft ( ) hero . use ( "lev…" at bounding box center [471, 184] width 179 height 205
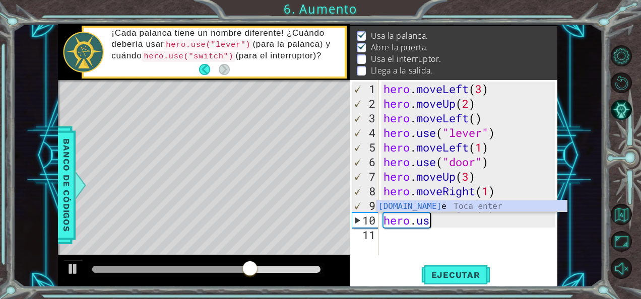
scroll to position [0, 1]
type textarea "h"
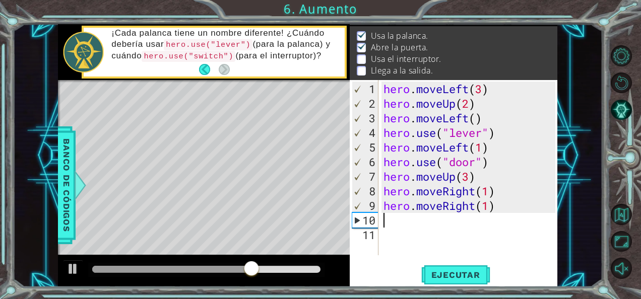
scroll to position [0, 0]
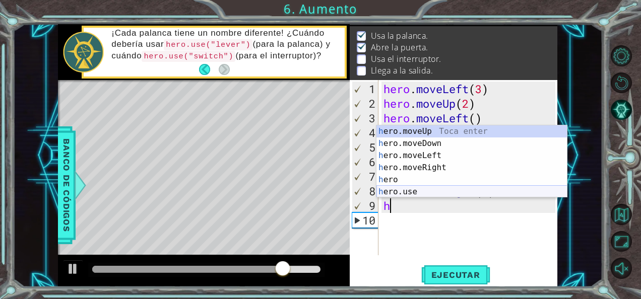
click at [426, 190] on div "h ero.moveUp Toca enter h ero.moveDown Toca enter h ero.moveLeft Toca enter h e…" at bounding box center [472, 174] width 191 height 97
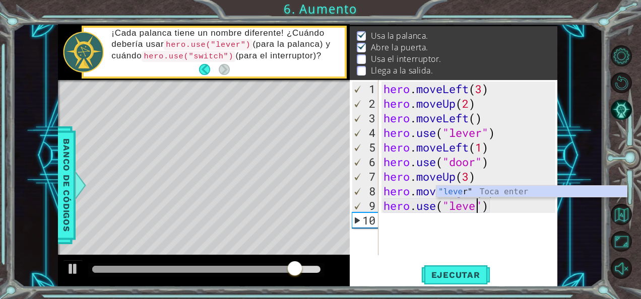
scroll to position [0, 5]
click at [471, 271] on span "Ejecutar" at bounding box center [455, 275] width 69 height 10
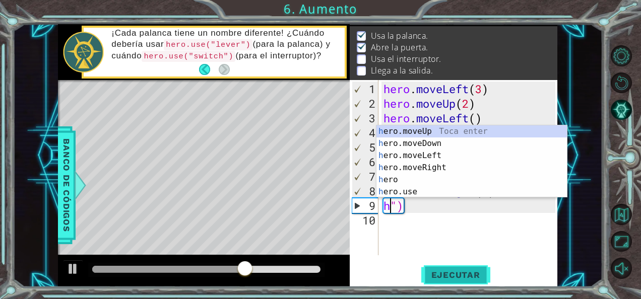
scroll to position [0, 0]
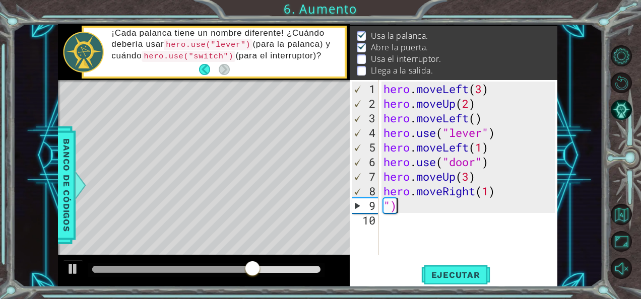
click at [432, 205] on div "hero . moveLeft ( 3 ) hero . moveUp ( 2 ) hero . moveLeft ( ) hero . use ( "lev…" at bounding box center [471, 184] width 179 height 205
type textarea """
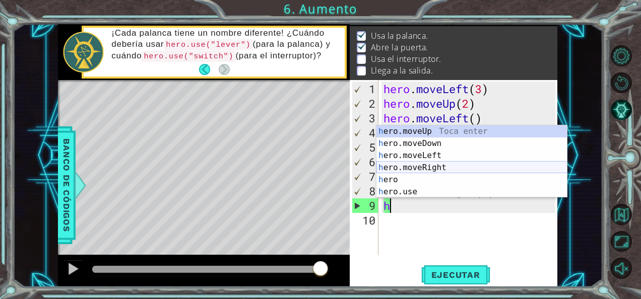
click at [445, 165] on div "h ero.moveUp Toca enter h ero.moveDown Toca enter h ero.moveLeft Toca enter h e…" at bounding box center [472, 174] width 191 height 97
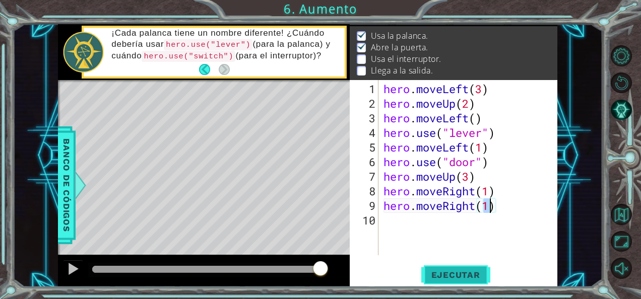
type textarea "hero.moveRight(1)"
click at [454, 266] on button "Ejecutar" at bounding box center [455, 275] width 69 height 21
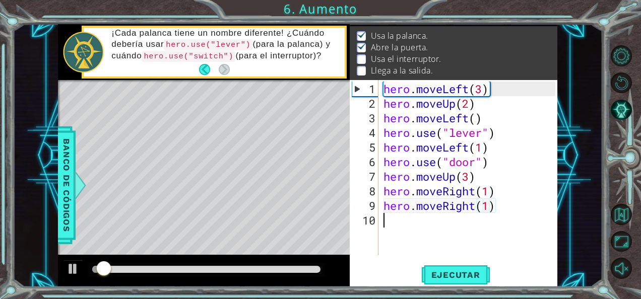
click at [436, 226] on div "hero . moveLeft ( 3 ) hero . moveUp ( 2 ) hero . moveLeft ( ) hero . use ( "lev…" at bounding box center [471, 184] width 179 height 205
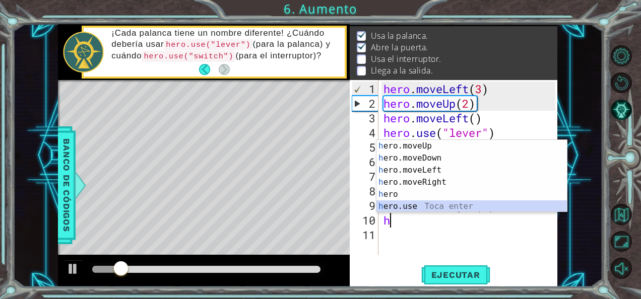
click at [436, 206] on div "h ero.moveUp Toca enter h ero.moveDown Toca enter h ero.moveLeft Toca enter h e…" at bounding box center [472, 188] width 191 height 97
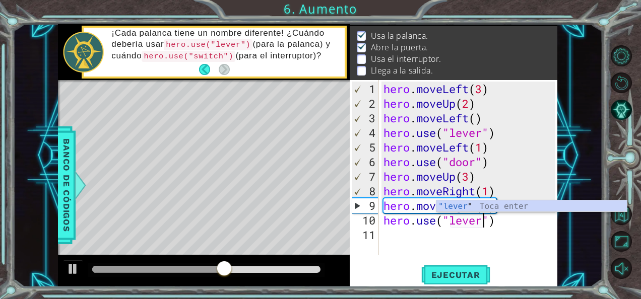
scroll to position [0, 4]
click at [504, 219] on div "hero . moveLeft ( 3 ) hero . moveUp ( 2 ) hero . moveLeft ( ) hero . use ( "lev…" at bounding box center [471, 184] width 179 height 205
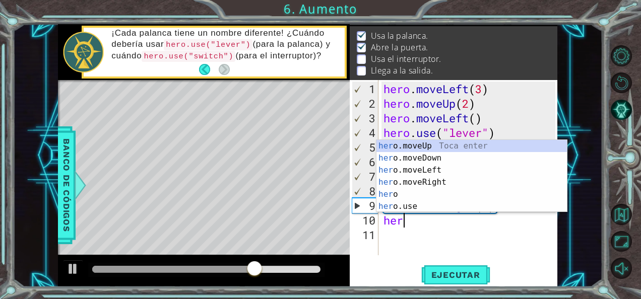
scroll to position [0, 0]
type textarea "h"
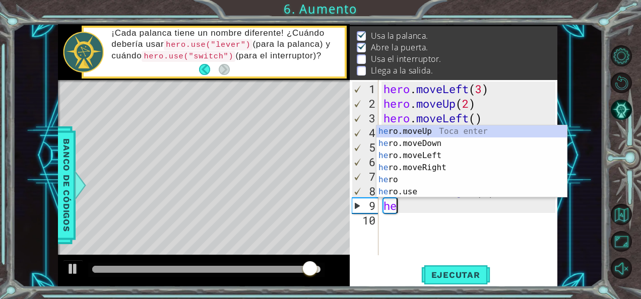
type textarea "h"
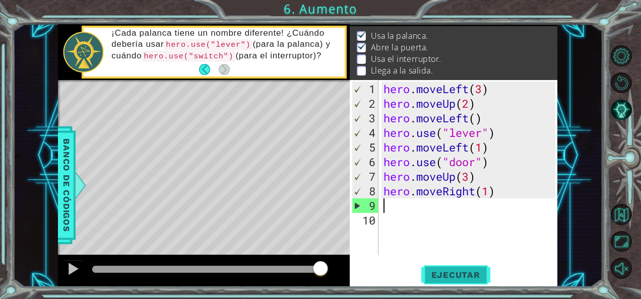
click at [439, 271] on span "Ejecutar" at bounding box center [455, 275] width 69 height 10
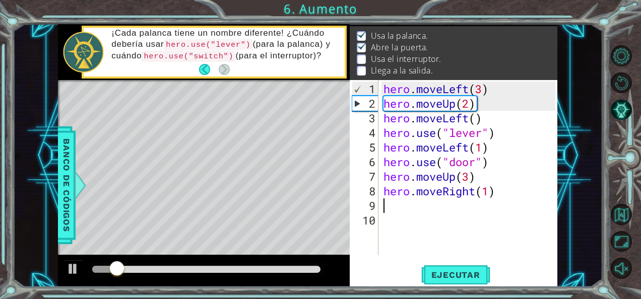
click at [167, 264] on div at bounding box center [206, 270] width 236 height 14
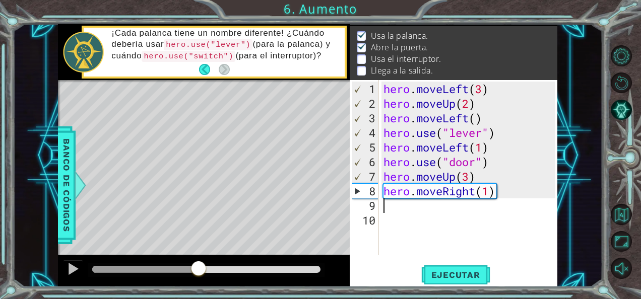
drag, startPoint x: 128, startPoint y: 268, endPoint x: 199, endPoint y: 281, distance: 72.3
click at [199, 281] on div at bounding box center [204, 271] width 292 height 32
click at [72, 269] on div at bounding box center [73, 269] width 13 height 13
click at [489, 193] on div "hero . moveLeft ( 3 ) hero . moveUp ( 2 ) hero . moveLeft ( ) hero . use ( "lev…" at bounding box center [471, 184] width 179 height 205
type textarea "hero.moveRight()"
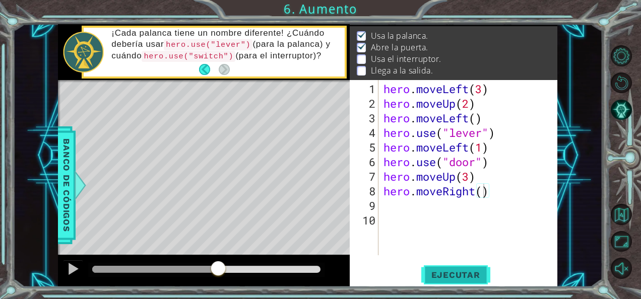
click at [453, 269] on button "Ejecutar" at bounding box center [455, 275] width 69 height 21
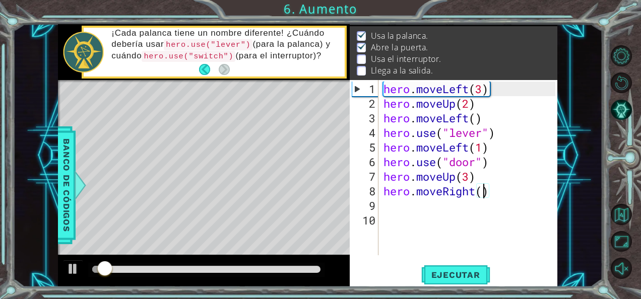
click at [216, 263] on div at bounding box center [206, 270] width 236 height 14
click at [216, 267] on div at bounding box center [206, 269] width 228 height 7
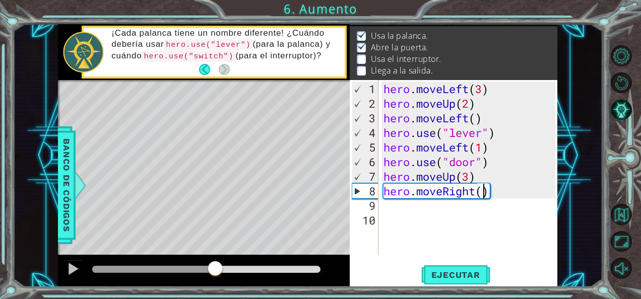
click at [414, 205] on div "hero . moveLeft ( 3 ) hero . moveUp ( 2 ) hero . moveLeft ( ) hero . use ( "lev…" at bounding box center [471, 184] width 179 height 205
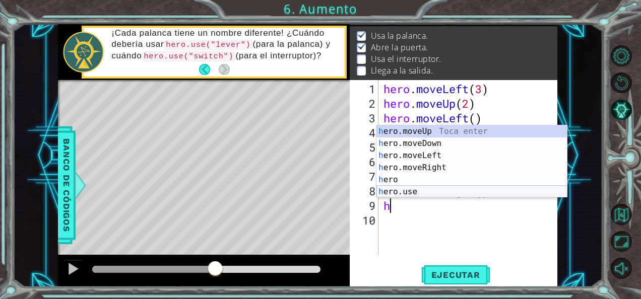
click at [409, 192] on div "h ero.moveUp Toca enter h ero.moveDown Toca enter h ero.moveLeft Toca enter h e…" at bounding box center [472, 174] width 191 height 97
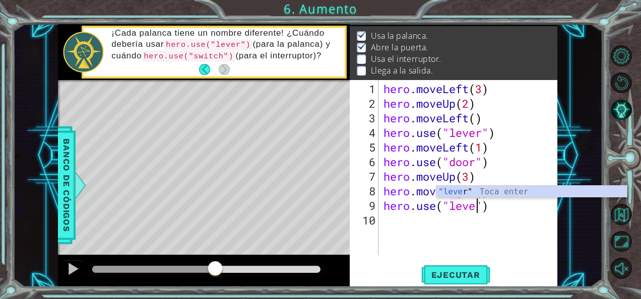
scroll to position [0, 5]
click at [428, 278] on span "Ejecutar" at bounding box center [455, 275] width 69 height 10
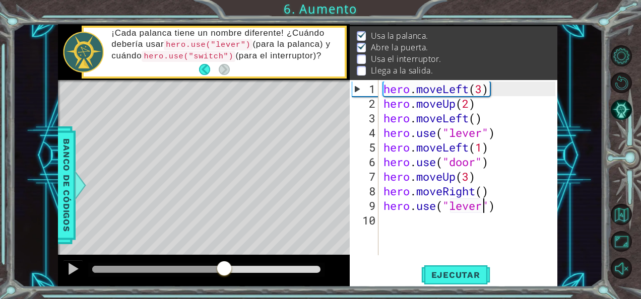
click at [224, 267] on div at bounding box center [206, 269] width 228 height 7
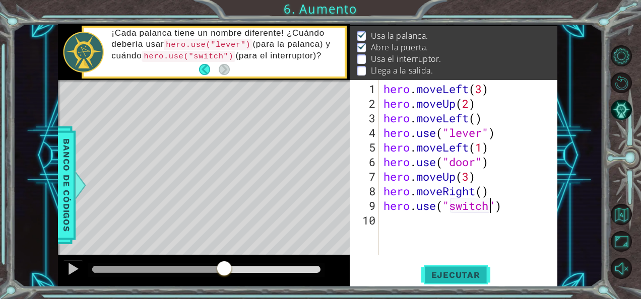
click at [447, 267] on button "Ejecutar" at bounding box center [455, 275] width 69 height 21
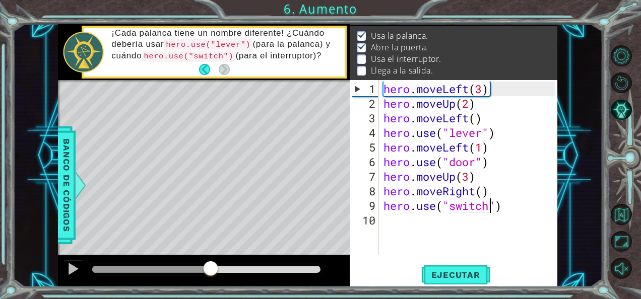
click at [211, 269] on div at bounding box center [206, 269] width 228 height 7
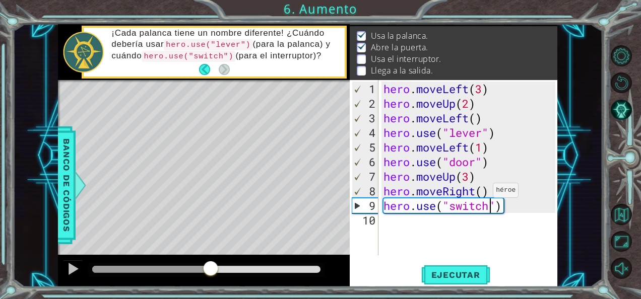
click at [482, 195] on div "hero . moveLeft ( 3 ) hero . moveUp ( 2 ) hero . moveLeft ( ) hero . use ( "lev…" at bounding box center [471, 184] width 179 height 205
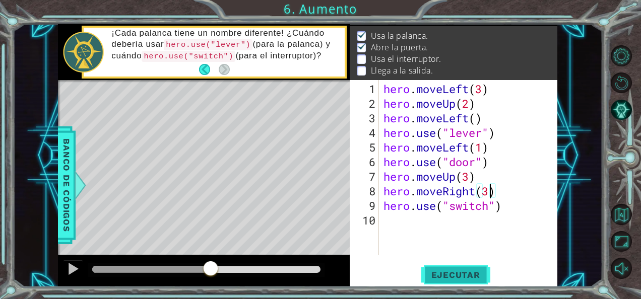
type textarea "hero.moveRight(3)"
click at [445, 272] on span "Ejecutar" at bounding box center [455, 275] width 69 height 10
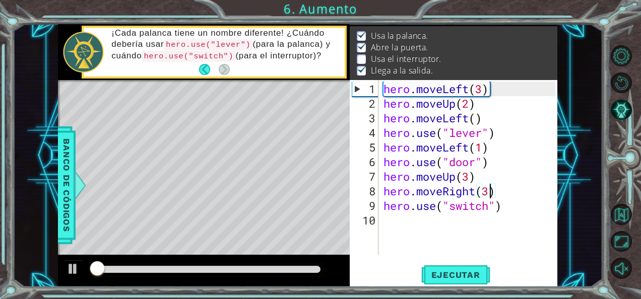
click at [194, 264] on div at bounding box center [206, 270] width 236 height 14
click at [199, 282] on div at bounding box center [204, 271] width 292 height 32
click at [202, 272] on div at bounding box center [206, 269] width 228 height 7
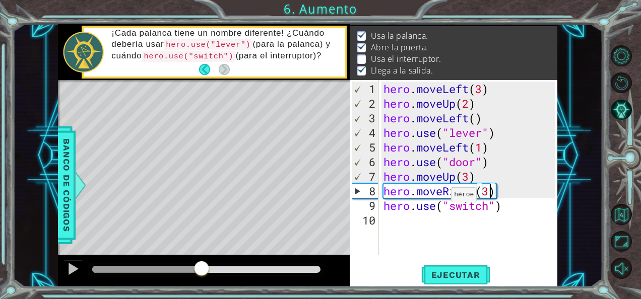
scroll to position [0, 0]
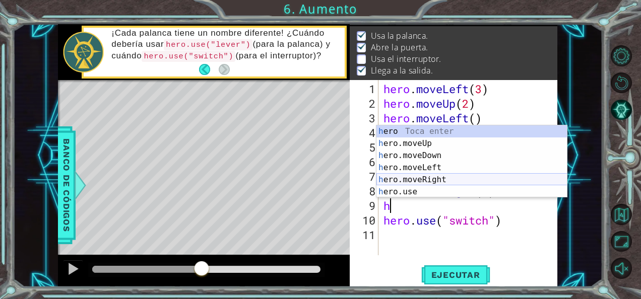
click at [441, 179] on div "h ero Toca enter h ero.moveUp Toca enter h ero.moveDown Toca enter h ero.moveLe…" at bounding box center [472, 174] width 191 height 97
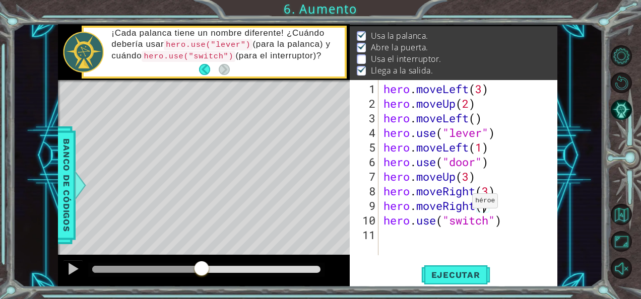
scroll to position [0, 4]
click at [441, 267] on button "Ejecutar" at bounding box center [455, 275] width 69 height 21
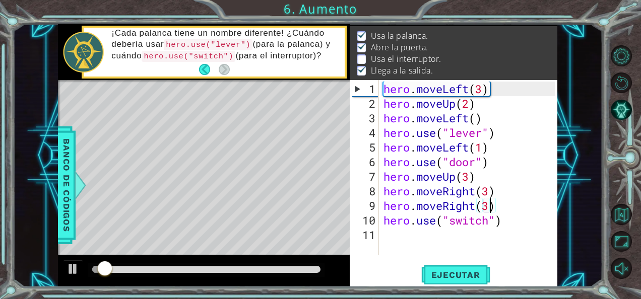
click at [179, 264] on div at bounding box center [206, 270] width 236 height 14
click at [187, 266] on div at bounding box center [206, 270] width 236 height 14
click at [195, 264] on div at bounding box center [206, 270] width 236 height 14
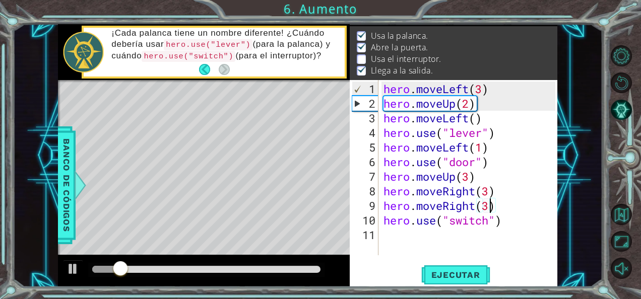
click at [196, 270] on div at bounding box center [206, 269] width 228 height 7
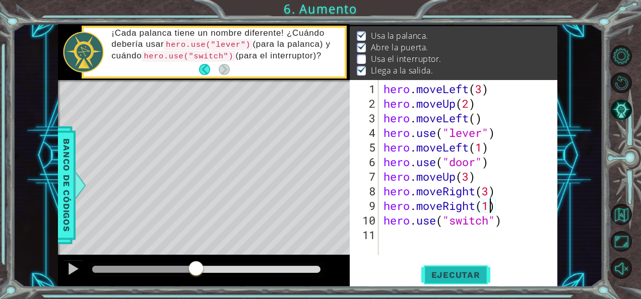
click at [456, 276] on span "Ejecutar" at bounding box center [455, 275] width 69 height 10
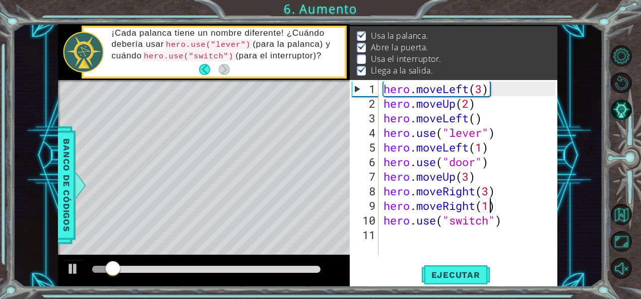
click at [190, 266] on div at bounding box center [206, 269] width 228 height 7
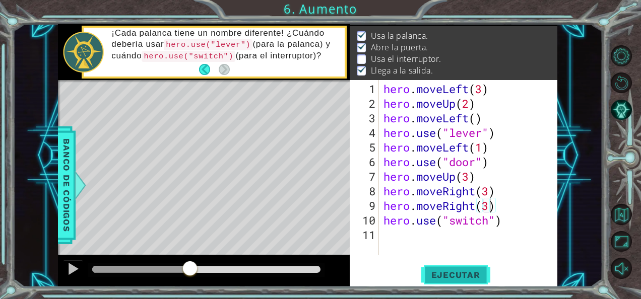
click at [458, 267] on button "Ejecutar" at bounding box center [455, 275] width 69 height 21
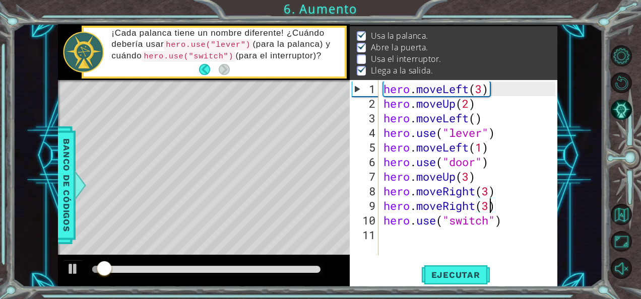
click at [201, 253] on div "Level Map" at bounding box center [291, 228] width 466 height 297
click at [197, 271] on div at bounding box center [206, 269] width 228 height 7
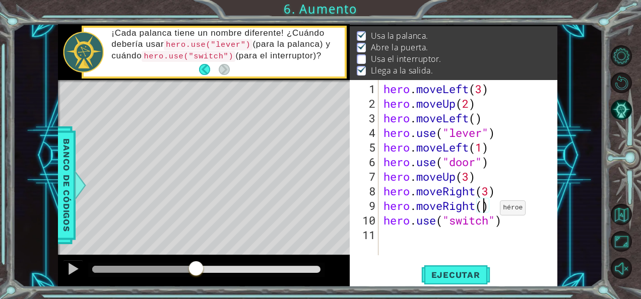
click at [491, 212] on div "hero . moveLeft ( 3 ) hero . moveUp ( 2 ) hero . moveLeft ( ) hero . use ( "lev…" at bounding box center [471, 184] width 179 height 205
click at [492, 204] on div "hero . moveLeft ( 3 ) hero . moveUp ( 2 ) hero . moveLeft ( ) hero . use ( "lev…" at bounding box center [471, 184] width 179 height 205
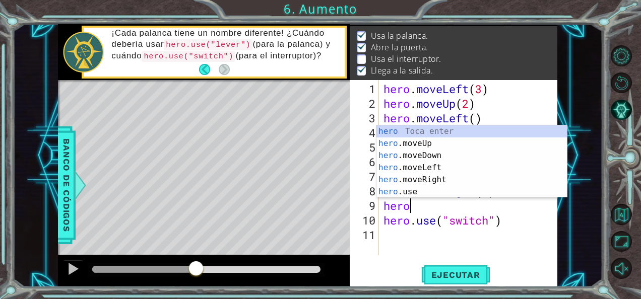
scroll to position [0, 0]
type textarea "h"
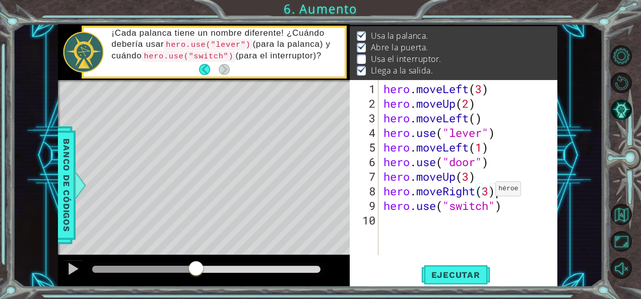
click at [489, 192] on div "hero . moveLeft ( 3 ) hero . moveUp ( 2 ) hero . moveLeft ( ) hero . use ( "lev…" at bounding box center [471, 184] width 179 height 205
type textarea "hero.moveRight()"
click at [444, 272] on span "Ejecutar" at bounding box center [455, 275] width 69 height 10
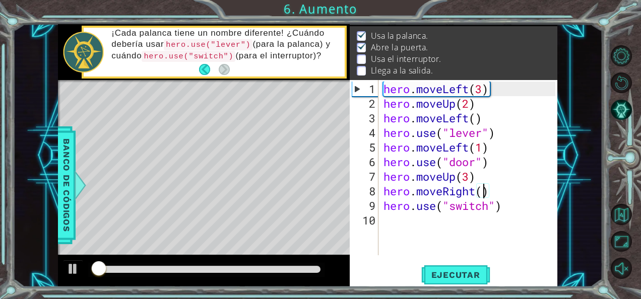
click at [220, 269] on div at bounding box center [206, 269] width 228 height 7
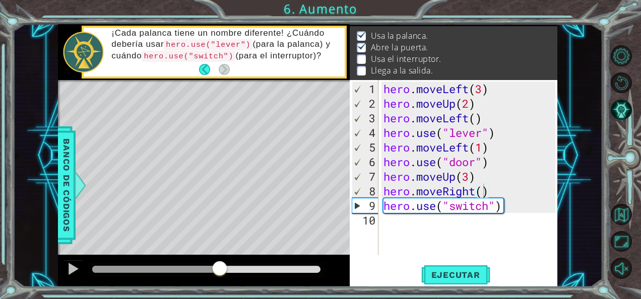
click at [279, 249] on div "Level Map" at bounding box center [291, 228] width 466 height 297
click at [483, 192] on div "hero . moveLeft ( 3 ) hero . moveUp ( 2 ) hero . moveLeft ( ) hero . use ( "lev…" at bounding box center [471, 184] width 179 height 205
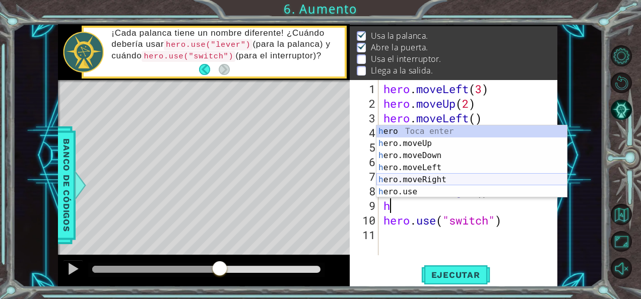
click at [433, 181] on div "h ero Toca enter h ero.moveUp Toca enter h ero.moveDown Toca enter h ero.moveLe…" at bounding box center [472, 174] width 191 height 97
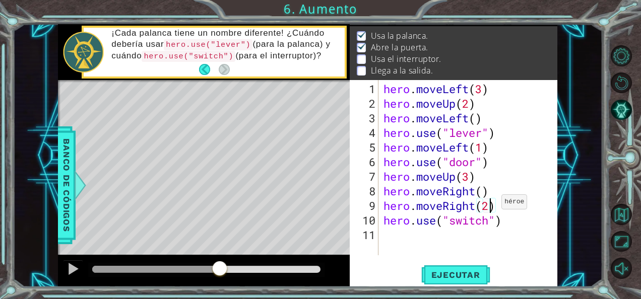
scroll to position [0, 4]
click at [483, 189] on div "hero . moveLeft ( 3 ) hero . moveUp ( 2 ) hero . moveLeft ( ) hero . use ( "lev…" at bounding box center [471, 184] width 179 height 205
click at [491, 207] on div "hero . moveLeft ( 3 ) hero . moveUp ( 2 ) hero . moveLeft ( ) hero . use ( "lev…" at bounding box center [471, 184] width 179 height 205
click at [466, 269] on button "Ejecutar" at bounding box center [455, 275] width 69 height 21
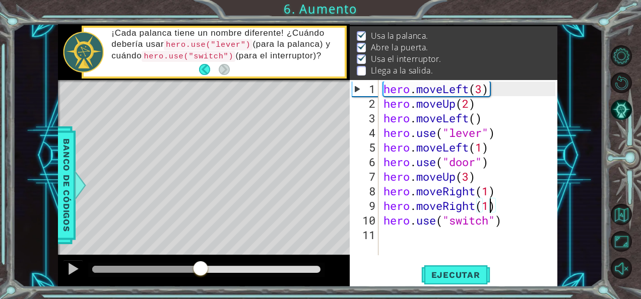
click at [201, 266] on div at bounding box center [206, 269] width 228 height 7
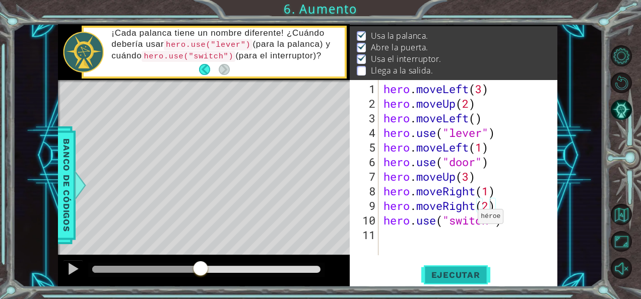
click at [461, 280] on button "Ejecutar" at bounding box center [455, 275] width 69 height 21
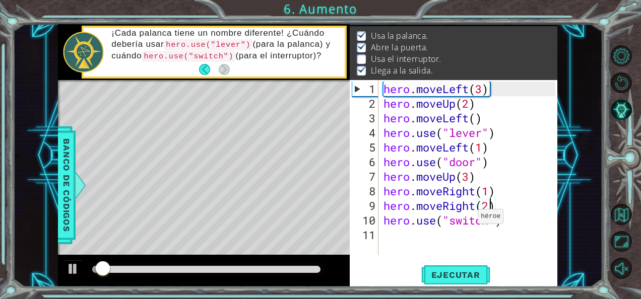
click at [207, 269] on div at bounding box center [206, 269] width 228 height 7
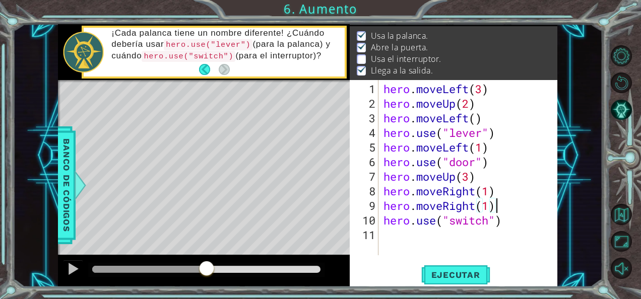
click at [505, 198] on div "hero . moveLeft ( 3 ) hero . moveUp ( 2 ) hero . moveLeft ( ) hero . use ( "lev…" at bounding box center [471, 184] width 179 height 205
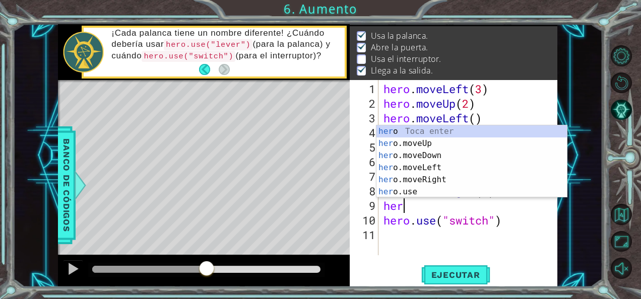
scroll to position [0, 0]
type textarea "h"
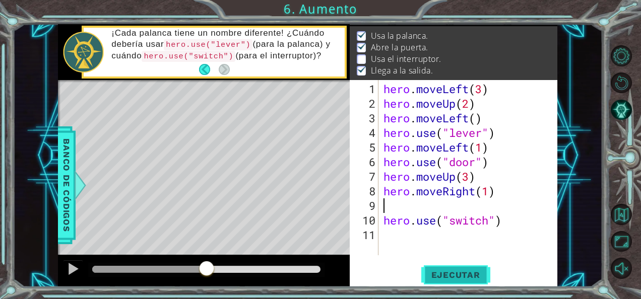
click at [443, 279] on span "Ejecutar" at bounding box center [455, 275] width 69 height 10
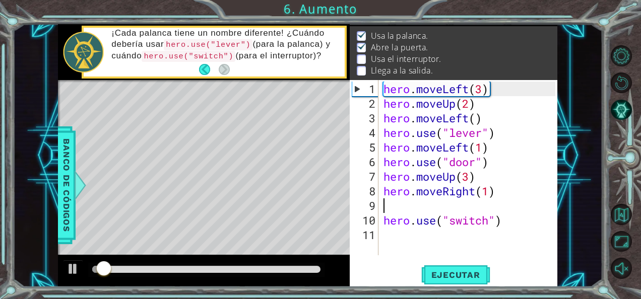
click at [178, 276] on div at bounding box center [206, 270] width 236 height 14
click at [186, 273] on div at bounding box center [206, 269] width 228 height 7
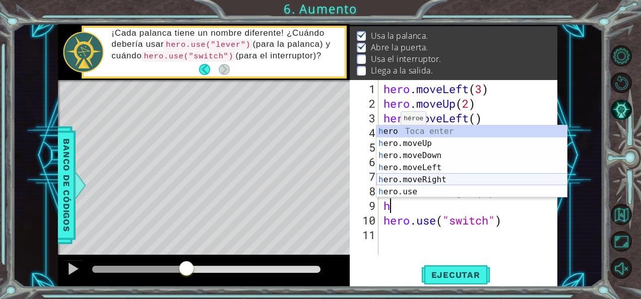
click at [413, 179] on div "h ero Toca enter h ero.moveUp Toca enter h ero.moveDown Toca enter h ero.moveLe…" at bounding box center [472, 174] width 191 height 97
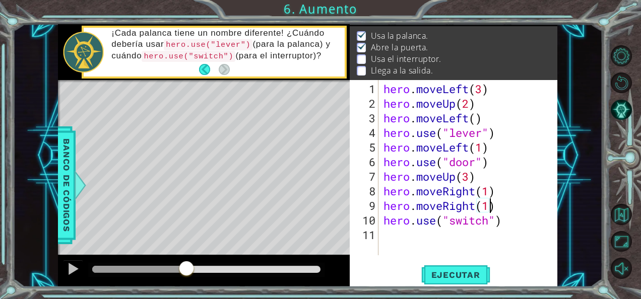
scroll to position [0, 4]
click at [459, 266] on button "Ejecutar" at bounding box center [455, 275] width 69 height 21
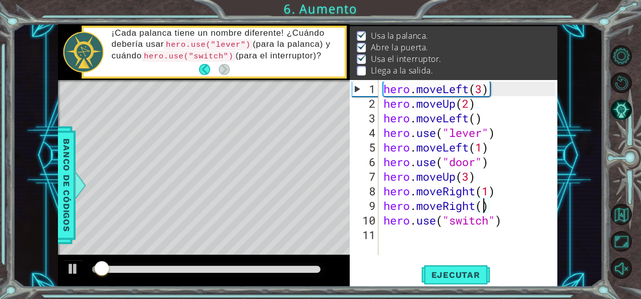
click at [203, 270] on div at bounding box center [206, 269] width 228 height 7
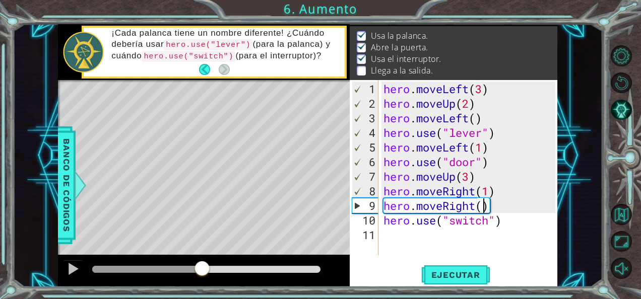
click at [509, 208] on div "hero . moveLeft ( 3 ) hero . moveUp ( 2 ) hero . moveLeft ( ) hero . use ( "lev…" at bounding box center [471, 184] width 179 height 205
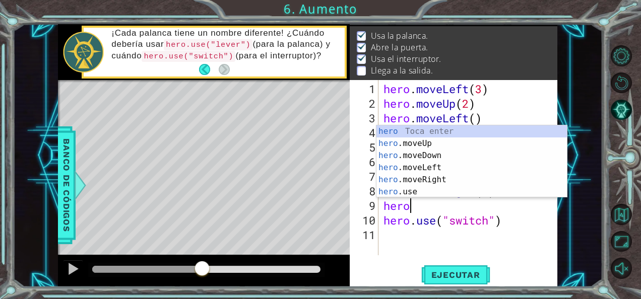
scroll to position [0, 0]
type textarea "h"
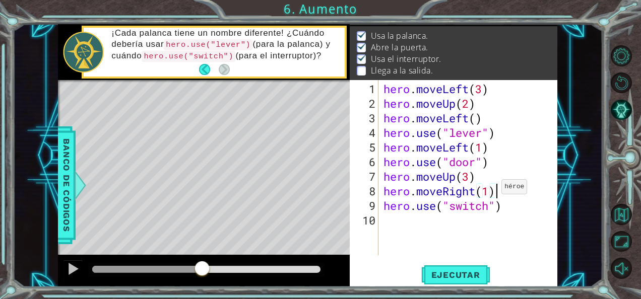
click at [492, 191] on div "hero . moveLeft ( 3 ) hero . moveUp ( 2 ) hero . moveLeft ( ) hero . use ( "lev…" at bounding box center [471, 184] width 179 height 205
type textarea "hero.moveRight()"
click at [457, 280] on button "Ejecutar" at bounding box center [455, 275] width 69 height 21
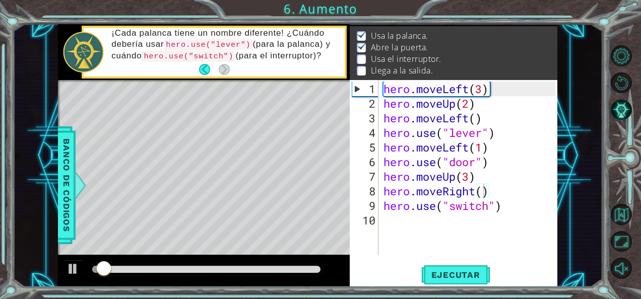
click at [209, 265] on div at bounding box center [206, 270] width 236 height 14
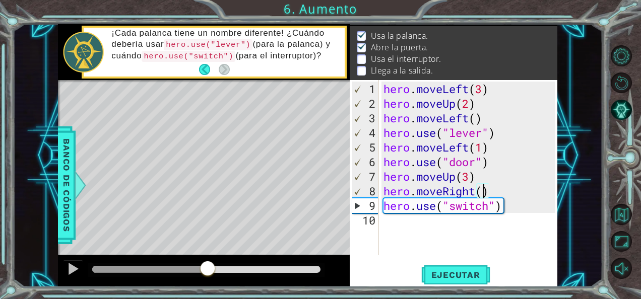
click at [208, 271] on div at bounding box center [206, 269] width 228 height 7
click at [438, 225] on div "hero . moveLeft ( 3 ) hero . moveUp ( 2 ) hero . moveLeft ( ) hero . use ( "lev…" at bounding box center [471, 184] width 179 height 205
click at [500, 189] on div "hero . moveLeft ( 3 ) hero . moveUp ( 2 ) hero . moveLeft ( ) hero . use ( "lev…" at bounding box center [471, 184] width 179 height 205
type textarea "hero.moveRight()"
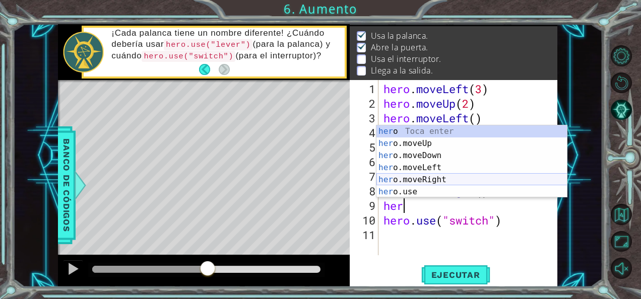
click at [430, 178] on div "her o Toca enter her o.moveUp Toca enter her o.moveDown Toca enter her o.moveLe…" at bounding box center [472, 174] width 191 height 97
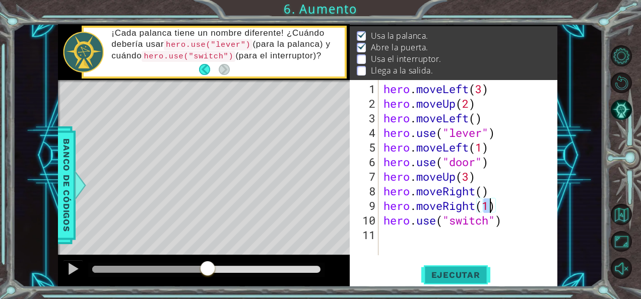
type textarea "hero.moveRight(1)"
click at [462, 268] on button "Ejecutar" at bounding box center [455, 275] width 69 height 21
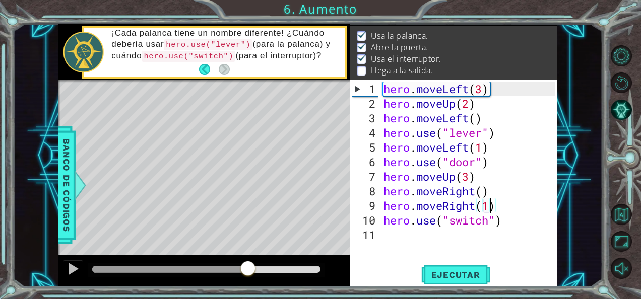
click at [248, 272] on div at bounding box center [206, 269] width 228 height 7
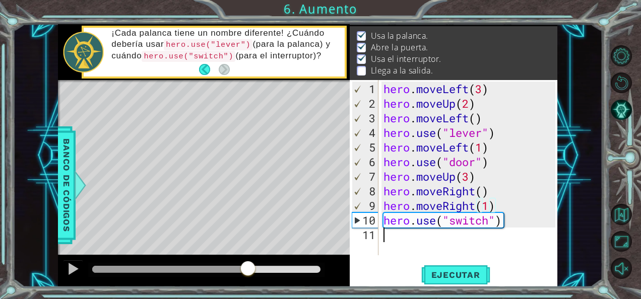
click at [513, 228] on div "hero . moveLeft ( 3 ) hero . moveUp ( 2 ) hero . moveLeft ( ) hero . use ( "lev…" at bounding box center [471, 184] width 179 height 205
click at [445, 270] on span "Ejecutar" at bounding box center [455, 275] width 69 height 10
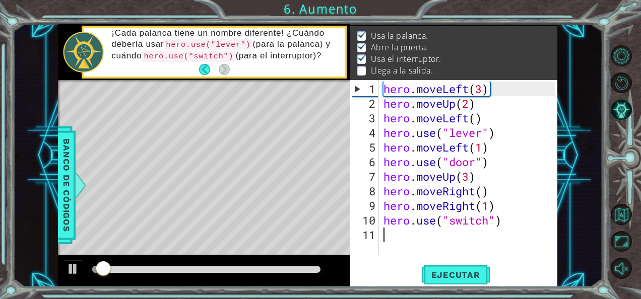
click at [194, 271] on div at bounding box center [206, 269] width 228 height 7
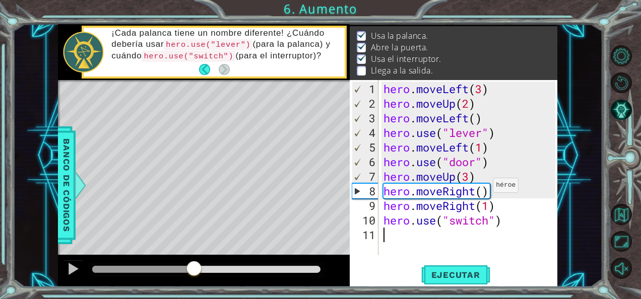
click at [485, 191] on div "hero . moveLeft ( 3 ) hero . moveUp ( 2 ) hero . moveLeft ( ) hero . use ( "lev…" at bounding box center [471, 184] width 179 height 205
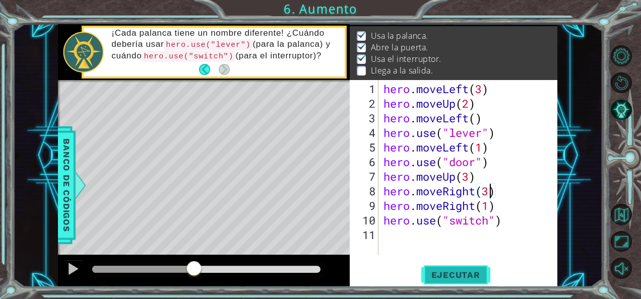
click at [442, 278] on span "Ejecutar" at bounding box center [455, 275] width 69 height 10
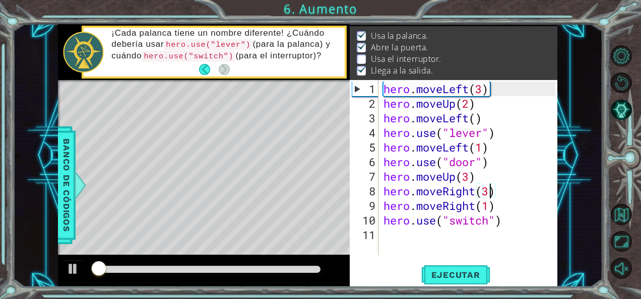
click at [238, 273] on div at bounding box center [206, 269] width 228 height 7
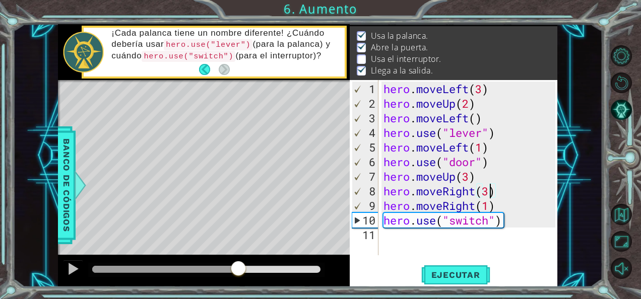
click at [218, 270] on div at bounding box center [165, 269] width 146 height 7
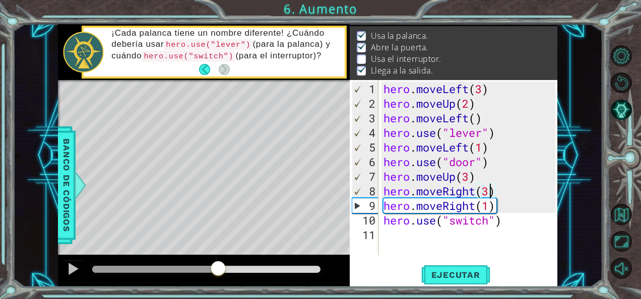
click at [165, 267] on div at bounding box center [155, 269] width 126 height 7
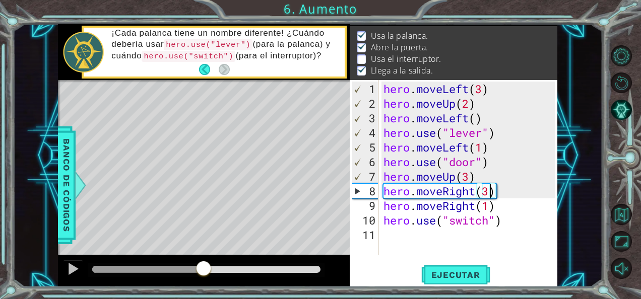
click at [204, 267] on div at bounding box center [206, 269] width 228 height 7
click at [64, 270] on button at bounding box center [73, 270] width 20 height 21
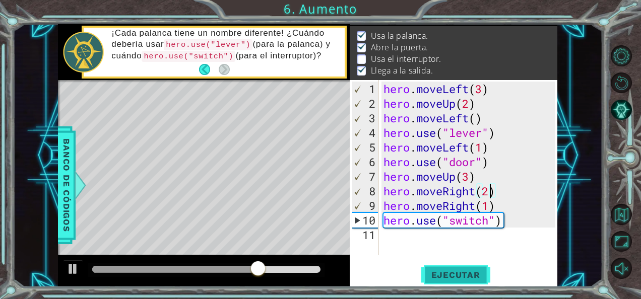
click at [459, 280] on button "Ejecutar" at bounding box center [455, 275] width 69 height 21
click at [493, 207] on div "hero . moveLeft ( 3 ) hero . moveUp ( 2 ) hero . moveLeft ( ) hero . use ( "lev…" at bounding box center [471, 184] width 179 height 205
click at [500, 208] on div "hero . moveLeft ( 3 ) hero . moveUp ( 2 ) hero . moveLeft ( ) hero . use ( "lev…" at bounding box center [471, 184] width 179 height 205
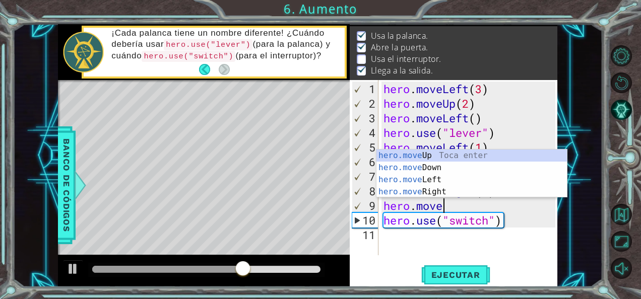
scroll to position [0, 1]
type textarea "h"
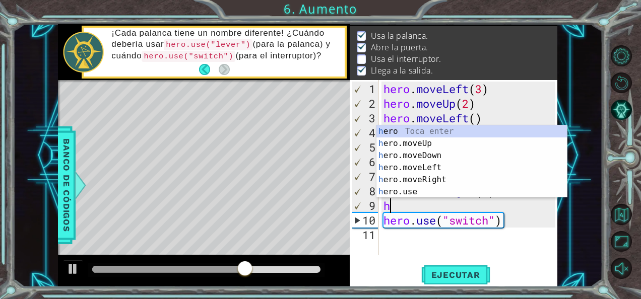
scroll to position [0, 0]
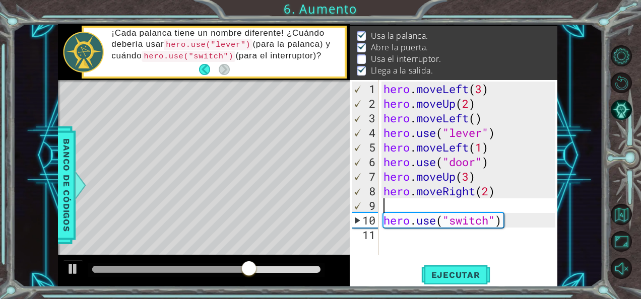
type textarea "hero.moveRight(2)"
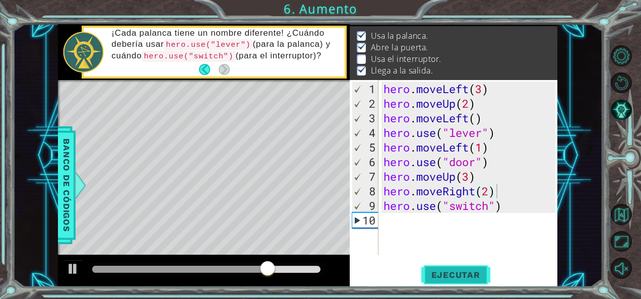
click at [449, 277] on span "Ejecutar" at bounding box center [455, 275] width 69 height 10
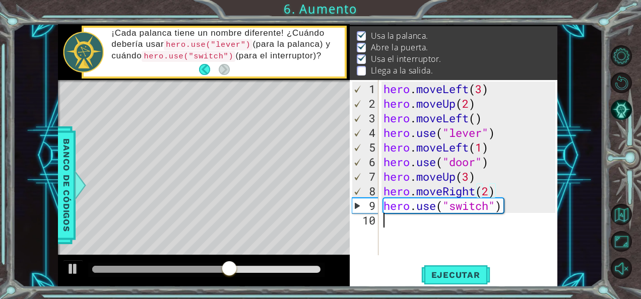
click at [424, 231] on div "hero . moveLeft ( 3 ) hero . moveUp ( 2 ) hero . moveLeft ( ) hero . use ( "lev…" at bounding box center [471, 184] width 179 height 205
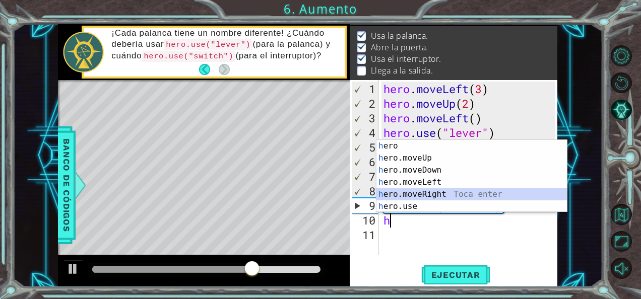
click at [445, 191] on div "h ero Toca enter h ero.moveUp Toca enter h ero.moveDown Toca enter h ero.moveLe…" at bounding box center [472, 188] width 191 height 97
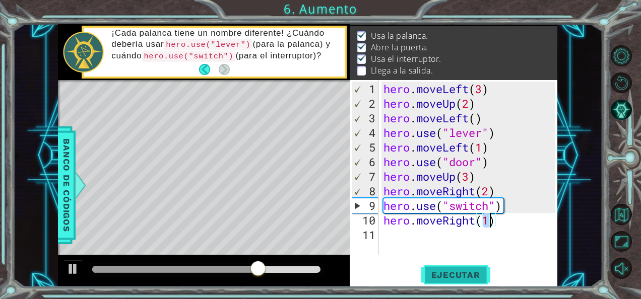
type textarea "hero.moveRight(1)"
click at [469, 278] on span "Ejecutar" at bounding box center [455, 275] width 69 height 10
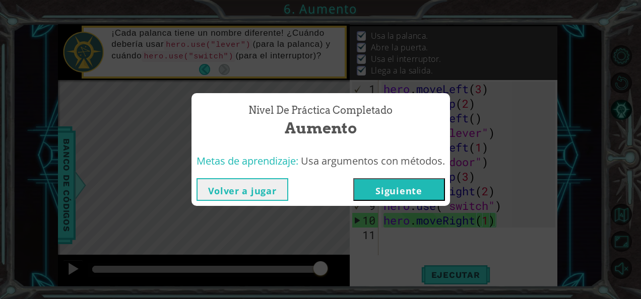
click at [425, 195] on button "Siguiente" at bounding box center [399, 189] width 92 height 23
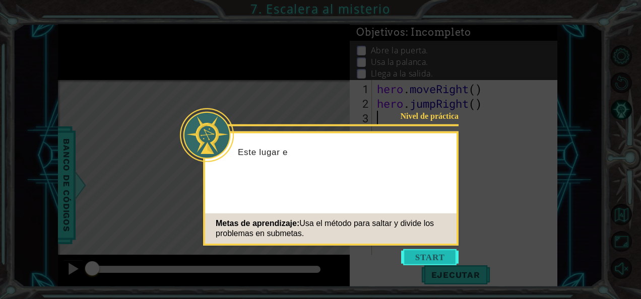
click at [420, 249] on icon at bounding box center [320, 149] width 641 height 299
click at [418, 256] on button "Start" at bounding box center [429, 258] width 57 height 16
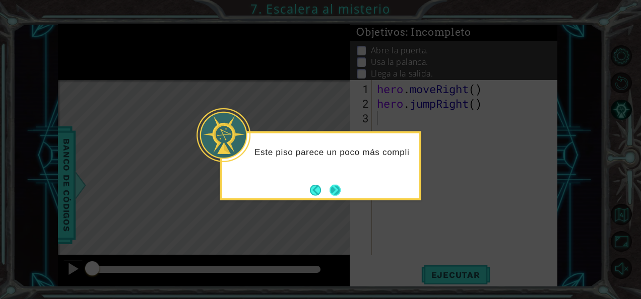
click at [333, 189] on button "Next" at bounding box center [336, 191] width 12 height 12
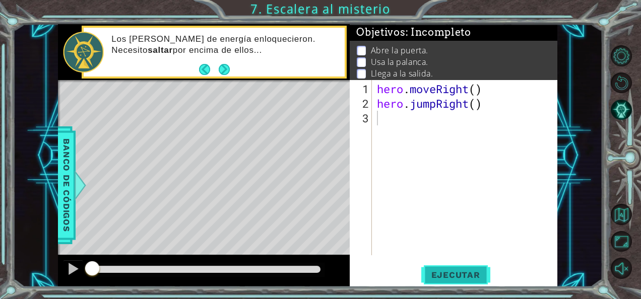
click at [440, 281] on button "Ejecutar" at bounding box center [455, 275] width 69 height 21
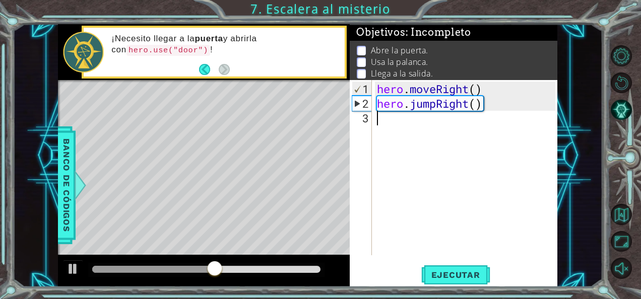
type textarea "h"
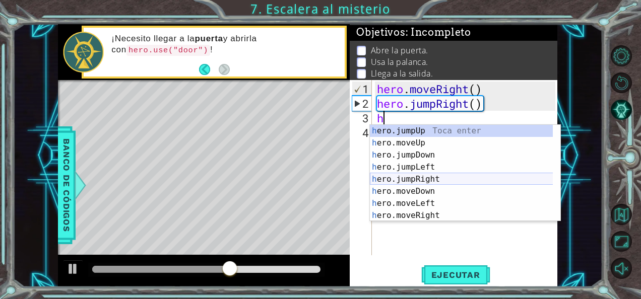
click at [424, 181] on div "h ero.jumpUp Toca enter h ero.moveUp Toca enter h ero.jumpDown Toca enter h ero…" at bounding box center [462, 185] width 184 height 121
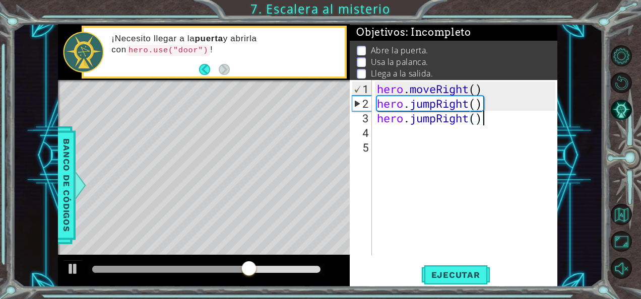
click at [483, 120] on div "hero . moveRight ( ) hero . jumpRight ( ) hero . jumpRight ( )" at bounding box center [468, 184] width 186 height 205
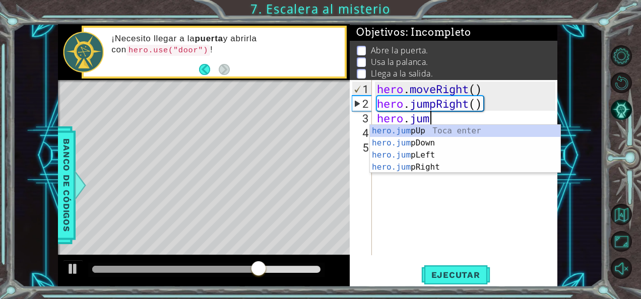
type textarea "h"
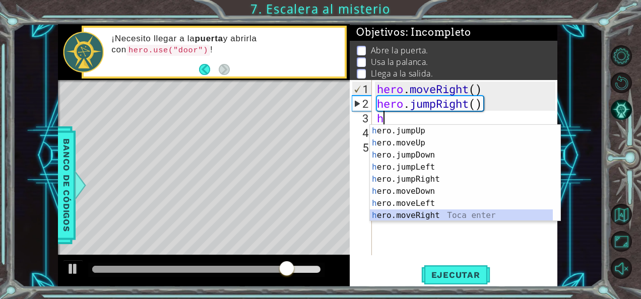
click at [436, 215] on div "h ero.jumpUp Toca enter h ero.moveUp Toca enter h ero.jumpDown Toca enter h ero…" at bounding box center [462, 185] width 184 height 121
type textarea "hero.moveRight(1)"
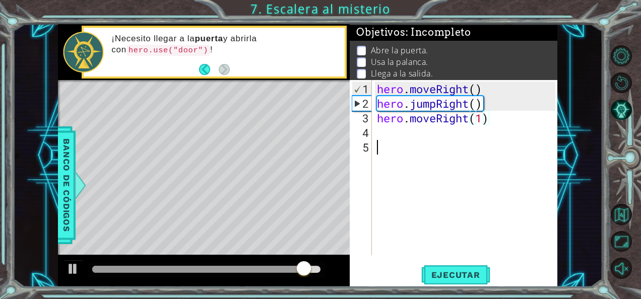
drag, startPoint x: 434, startPoint y: 279, endPoint x: 407, endPoint y: 230, distance: 56.4
click at [407, 230] on div "hero . moveRight ( ) hero . jumpRight ( ) hero . moveRight ( 1 )" at bounding box center [468, 184] width 186 height 205
click at [434, 277] on span "Ejecutar" at bounding box center [455, 275] width 69 height 10
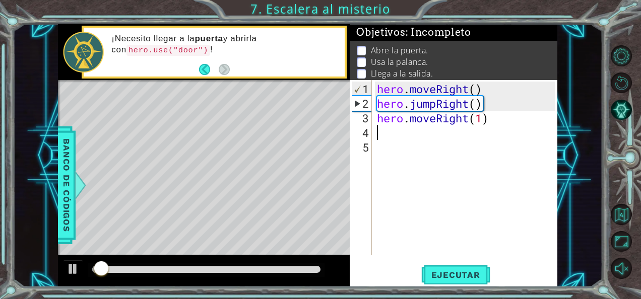
click at [393, 128] on div "hero . moveRight ( ) hero . jumpRight ( ) hero . moveRight ( 1 )" at bounding box center [468, 184] width 186 height 205
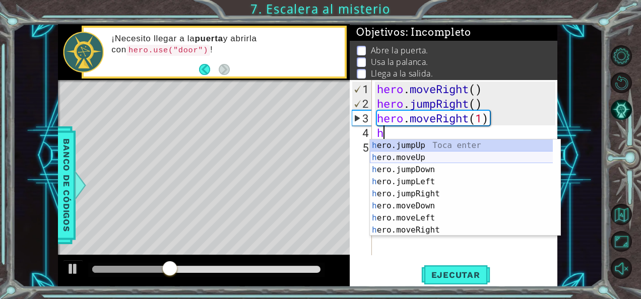
click at [445, 156] on div "h ero.jumpUp Toca enter h ero.moveUp Toca enter h ero.jumpDown Toca enter h ero…" at bounding box center [462, 200] width 184 height 121
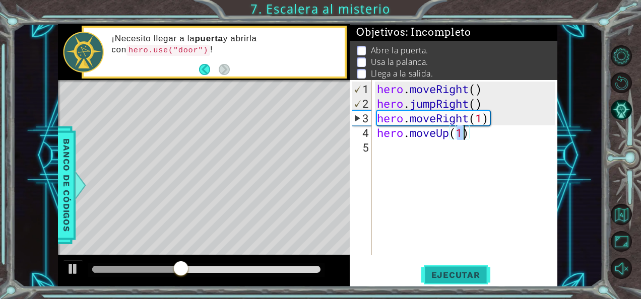
type textarea "hero.moveUp(1)"
click at [439, 274] on span "Ejecutar" at bounding box center [455, 275] width 69 height 10
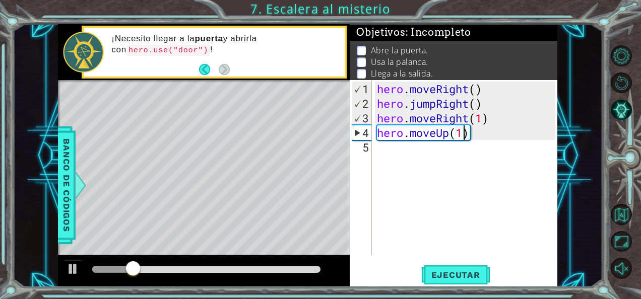
click at [387, 148] on div "hero . moveRight ( ) hero . jumpRight ( ) hero . moveRight ( 1 ) hero . moveUp …" at bounding box center [468, 184] width 186 height 205
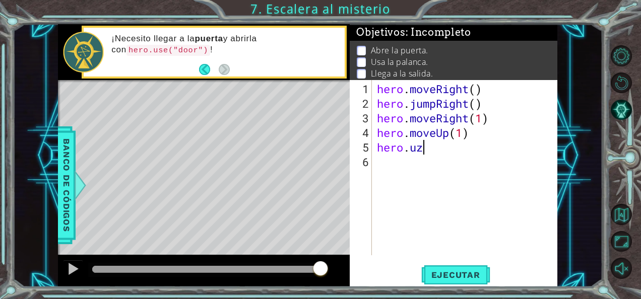
scroll to position [0, 1]
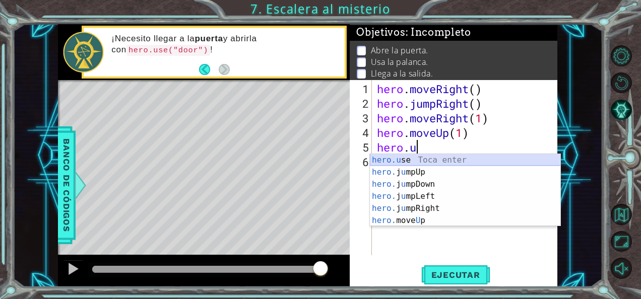
click at [435, 161] on div "hero.u se Toca enter hero. j u mpUp Toca enter hero. j u mpDown Toca enter hero…" at bounding box center [465, 202] width 191 height 97
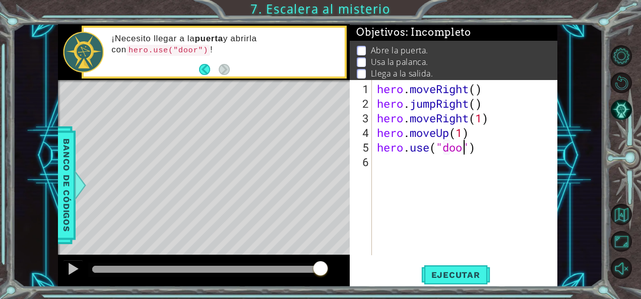
scroll to position [0, 4]
type textarea "hero.use("door")"
click at [474, 277] on span "Ejecutar" at bounding box center [455, 275] width 69 height 10
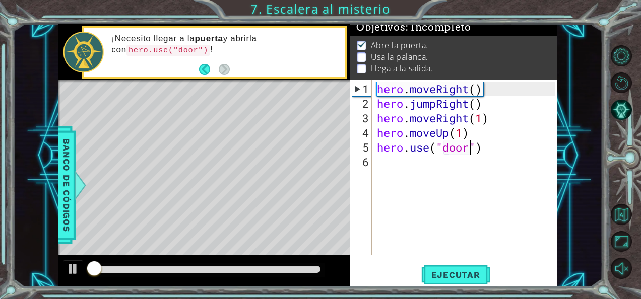
scroll to position [9, 0]
click at [388, 160] on div "hero . moveRight ( ) hero . jumpRight ( ) hero . moveRight ( 1 ) hero . moveUp …" at bounding box center [468, 184] width 186 height 205
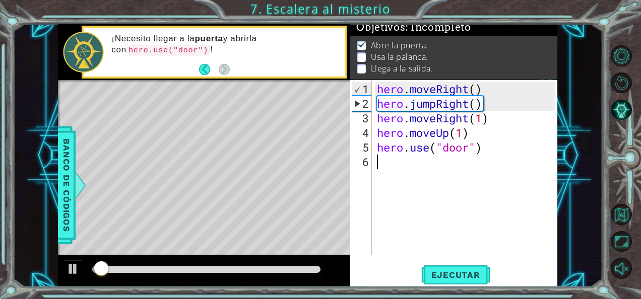
scroll to position [0, 0]
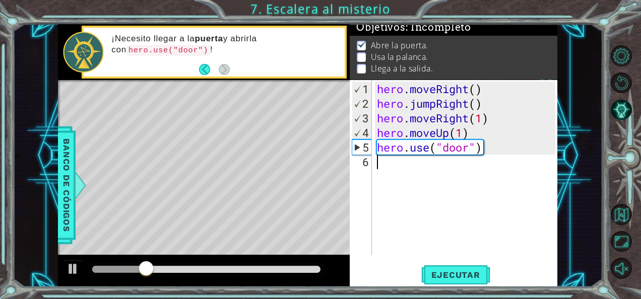
click at [388, 160] on div "hero . moveRight ( ) hero . jumpRight ( ) hero . moveRight ( 1 ) hero . moveUp …" at bounding box center [468, 184] width 186 height 205
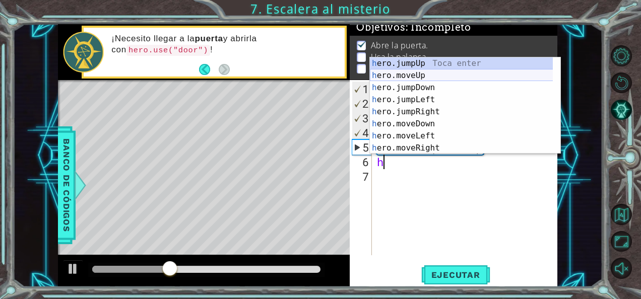
click at [434, 79] on div "h ero.jumpUp Toca enter h ero.moveUp Toca enter h ero.jumpDown Toca enter h ero…" at bounding box center [462, 117] width 184 height 121
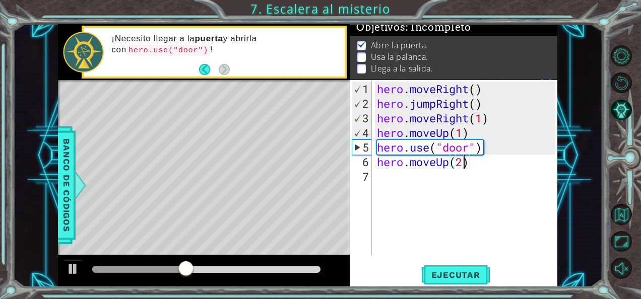
scroll to position [0, 4]
type textarea "hero.moveUp(2)"
click at [478, 269] on button "Ejecutar" at bounding box center [455, 275] width 69 height 21
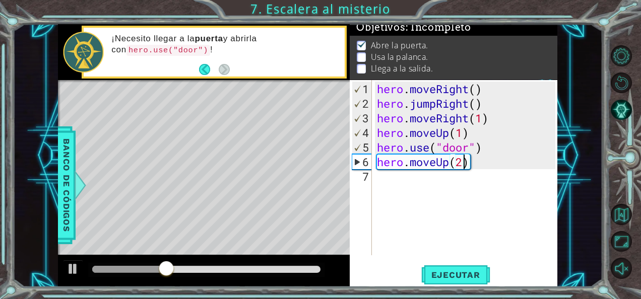
click at [385, 181] on div "hero . moveRight ( ) hero . jumpRight ( ) hero . moveRight ( 1 ) hero . moveUp …" at bounding box center [468, 184] width 186 height 205
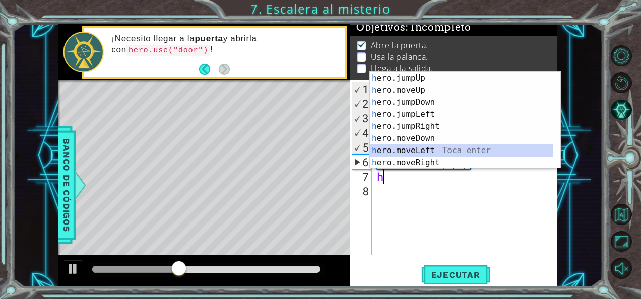
click at [433, 150] on div "h ero.jumpUp Toca enter h ero.moveUp Toca enter h ero.jumpDown Toca enter h ero…" at bounding box center [462, 132] width 184 height 121
type textarea "hero.moveLeft(1)"
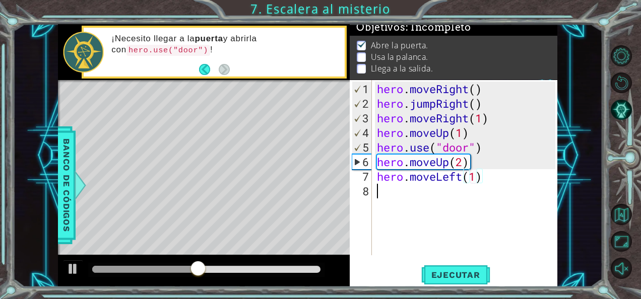
click at [395, 189] on div "hero . moveRight ( ) hero . jumpRight ( ) hero . moveRight ( 1 ) hero . moveUp …" at bounding box center [468, 184] width 186 height 205
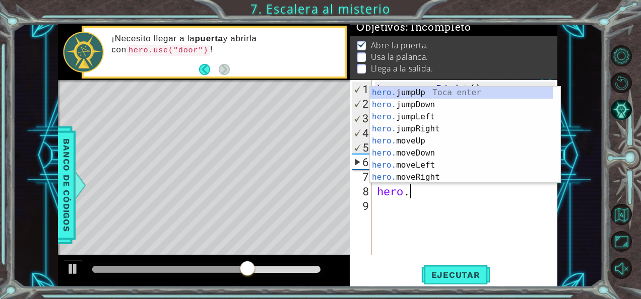
scroll to position [0, 1]
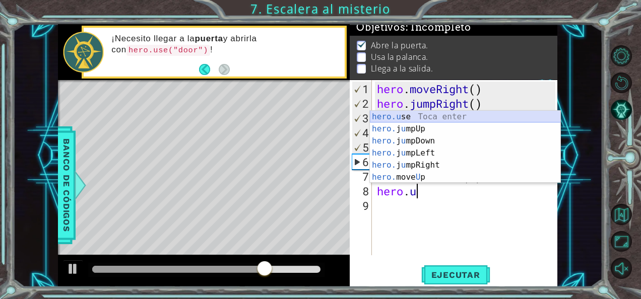
click at [424, 116] on div "hero.u se Toca enter hero. j u mpUp Toca enter hero. j u mpDown Toca enter hero…" at bounding box center [465, 159] width 191 height 97
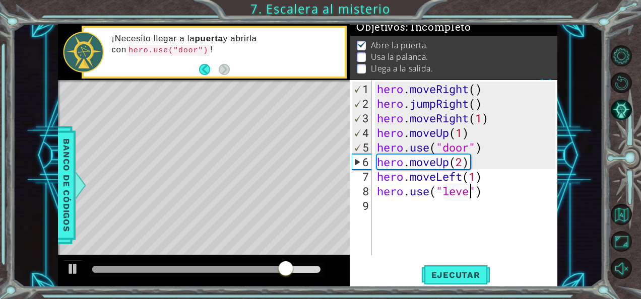
scroll to position [0, 5]
type textarea "hero.use("lever")"
click at [439, 274] on span "Ejecutar" at bounding box center [455, 275] width 69 height 10
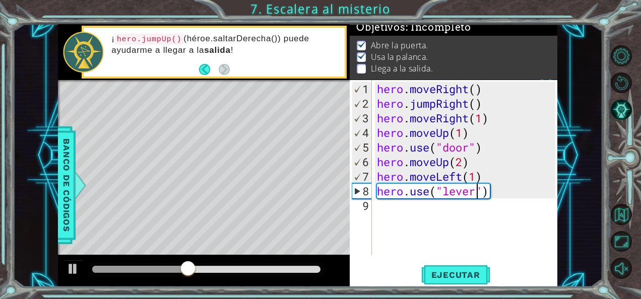
click at [393, 213] on div "hero . moveRight ( ) hero . jumpRight ( ) hero . moveRight ( 1 ) hero . moveUp …" at bounding box center [468, 184] width 186 height 205
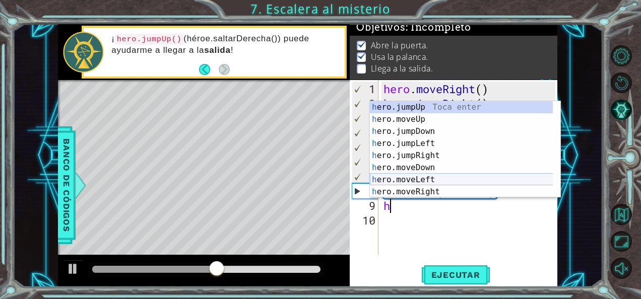
click at [442, 179] on div "h ero.jumpUp Toca enter h ero.moveUp Toca enter h ero.jumpDown Toca enter h ero…" at bounding box center [462, 161] width 184 height 121
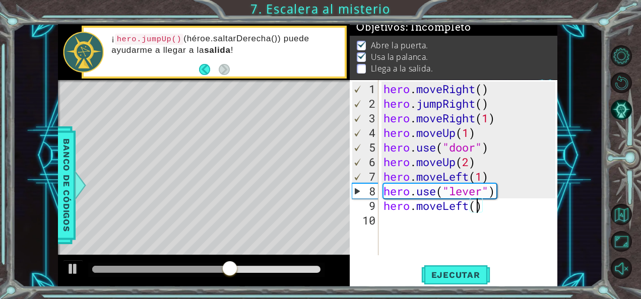
scroll to position [0, 4]
click at [448, 276] on span "Ejecutar" at bounding box center [455, 275] width 69 height 10
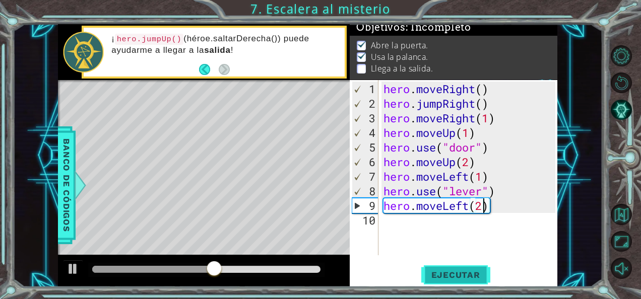
type textarea "hero.moveLeft(2)"
click at [456, 276] on span "Ejecutar" at bounding box center [455, 275] width 69 height 10
click at [417, 231] on div "hero . moveRight ( ) hero . jumpRight ( ) hero . moveRight ( 1 ) hero . moveUp …" at bounding box center [471, 184] width 179 height 205
type textarea "h"
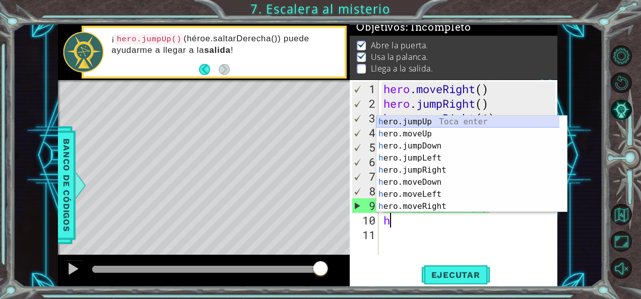
click at [454, 125] on div "h ero.jumpUp Toca enter h ero.moveUp Toca enter h ero.jumpDown Toca enter h ero…" at bounding box center [469, 176] width 184 height 121
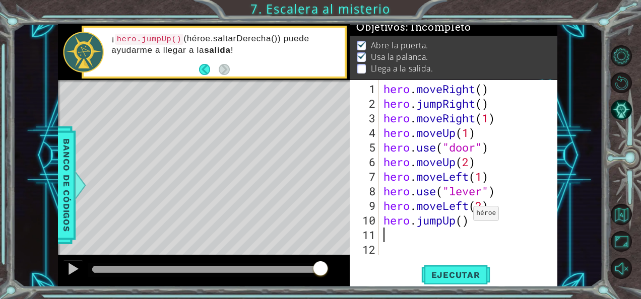
click at [465, 218] on div "hero . moveRight ( ) hero . jumpRight ( ) hero . moveRight ( 1 ) hero . moveUp …" at bounding box center [471, 184] width 179 height 205
type textarea "hero.jumpUp()"
click at [452, 269] on button "Ejecutar" at bounding box center [455, 275] width 69 height 21
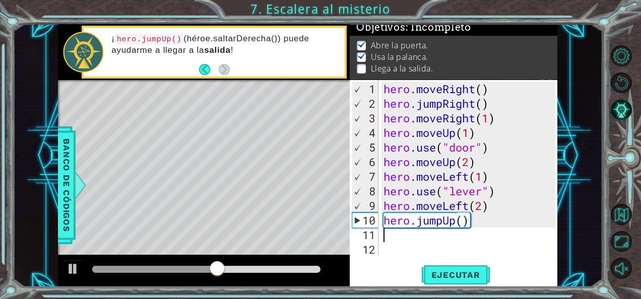
click at [430, 235] on div "hero . moveRight ( ) hero . jumpRight ( ) hero . moveRight ( 1 ) hero . moveUp …" at bounding box center [471, 184] width 179 height 205
type textarea "h"
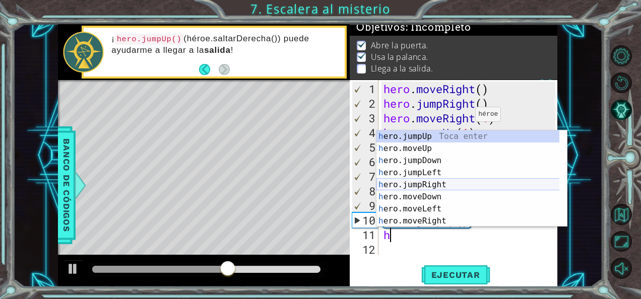
click at [426, 185] on div "h ero.jumpUp Toca enter h ero.moveUp Toca enter h ero.jumpDown Toca enter h ero…" at bounding box center [469, 191] width 184 height 121
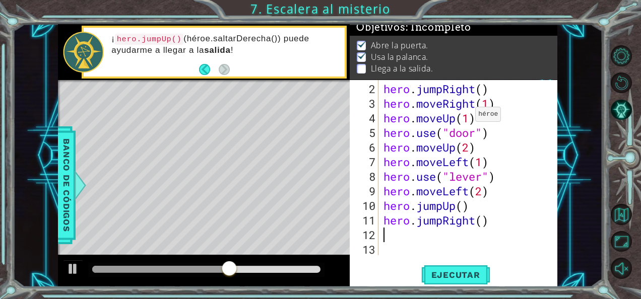
scroll to position [15, 0]
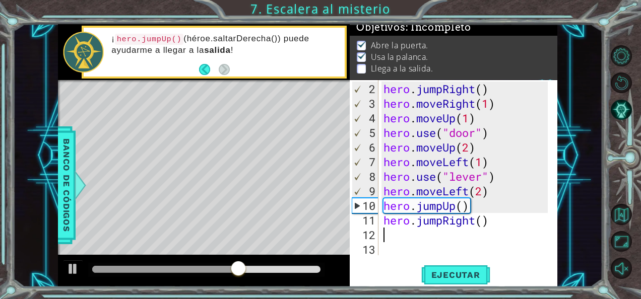
type textarea "3"
click at [489, 219] on div "hero . jumpRight ( ) hero . moveRight ( 1 ) hero . moveUp ( 1 ) hero . use ( "d…" at bounding box center [467, 184] width 171 height 205
click at [483, 218] on div "hero . jumpRight ( ) hero . moveRight ( 1 ) hero . moveUp ( 1 ) hero . use ( "d…" at bounding box center [467, 184] width 171 height 205
click at [454, 273] on span "Ejecutar" at bounding box center [455, 275] width 69 height 10
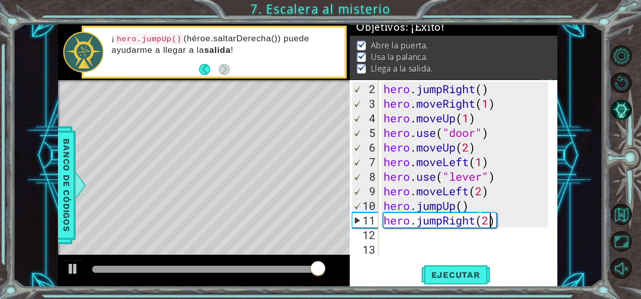
type textarea "hero.jumpRight(2)"
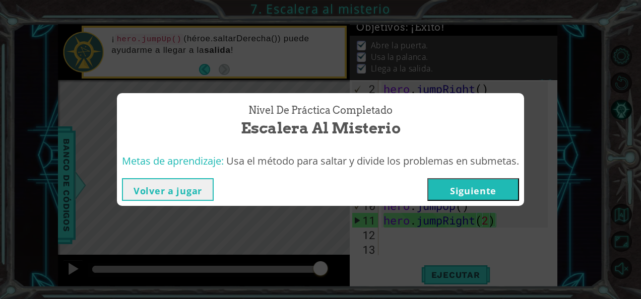
click at [511, 189] on button "Siguiente" at bounding box center [474, 189] width 92 height 23
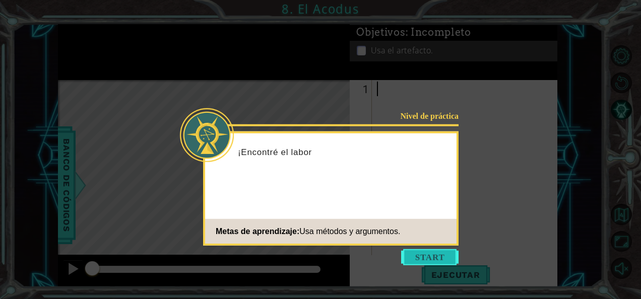
click at [426, 259] on button "Start" at bounding box center [429, 258] width 57 height 16
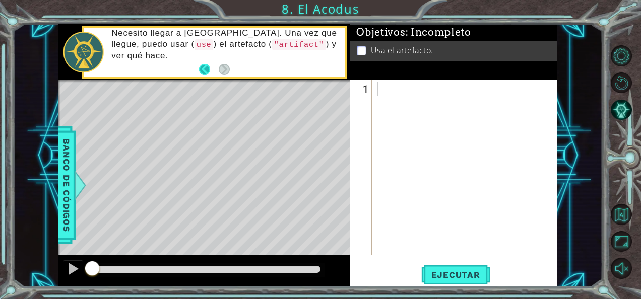
click at [211, 69] on button "Back" at bounding box center [209, 69] width 20 height 11
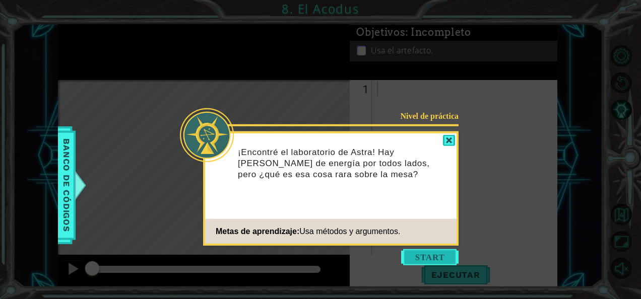
click at [427, 257] on button "Start" at bounding box center [429, 258] width 57 height 16
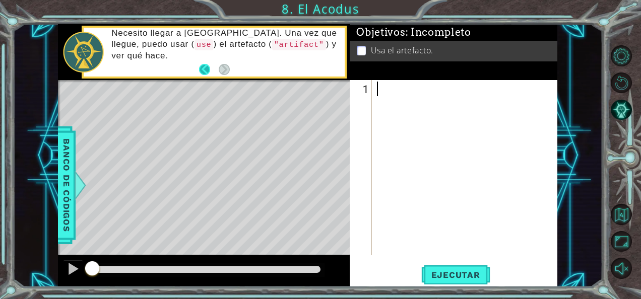
click at [201, 68] on button "Back" at bounding box center [209, 69] width 20 height 11
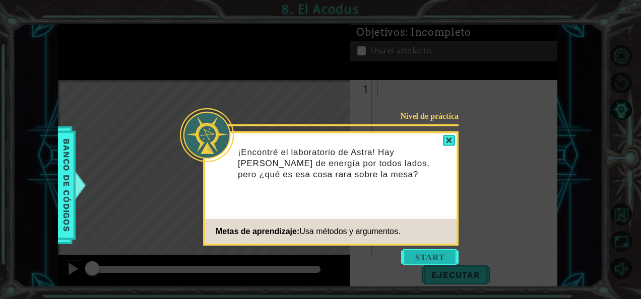
click at [441, 256] on button "Start" at bounding box center [429, 258] width 57 height 16
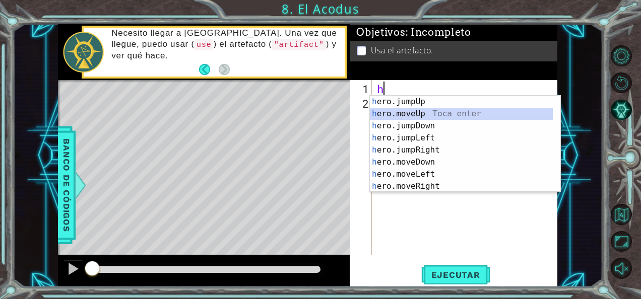
click at [467, 114] on div "h ero.jumpUp Toca enter h ero.moveUp Toca enter h ero.jumpDown Toca enter h ero…" at bounding box center [462, 156] width 184 height 121
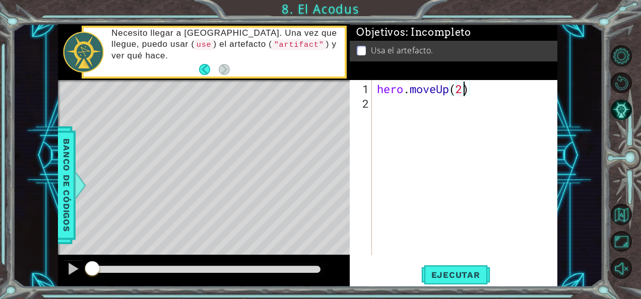
scroll to position [0, 4]
type textarea "hero.moveUp(2)"
click at [463, 280] on span "Ejecutar" at bounding box center [455, 275] width 69 height 10
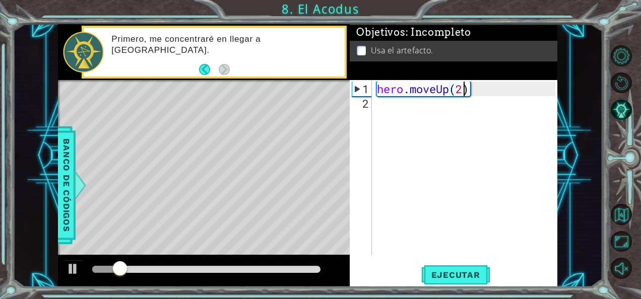
click at [389, 105] on div "hero . moveUp ( 2 )" at bounding box center [468, 184] width 186 height 205
type textarea "h"
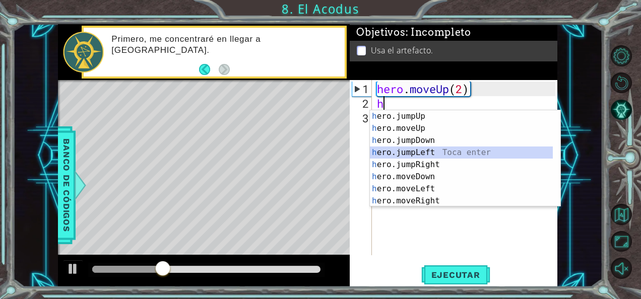
click at [442, 153] on div "h ero.jumpUp Toca enter h ero.moveUp Toca enter h ero.jumpDown Toca enter h ero…" at bounding box center [462, 170] width 184 height 121
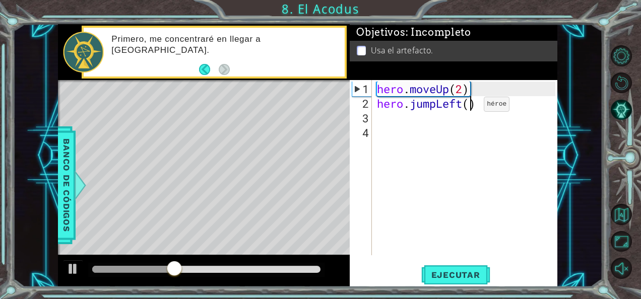
click at [469, 108] on div "hero . moveUp ( 2 ) hero . jumpLeft ( )" at bounding box center [468, 184] width 186 height 205
click at [440, 274] on span "Ejecutar" at bounding box center [455, 275] width 69 height 10
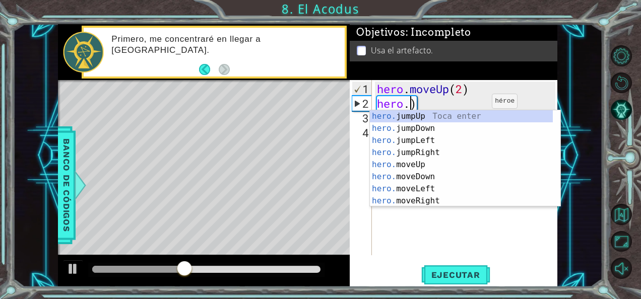
scroll to position [0, 1]
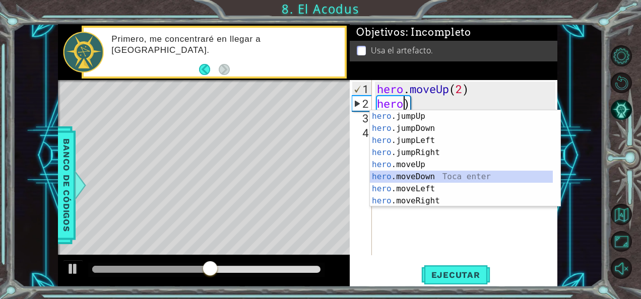
click at [447, 182] on div "hero .jumpUp Toca enter hero .jumpDown Toca enter hero .jumpLeft Toca enter her…" at bounding box center [462, 170] width 184 height 121
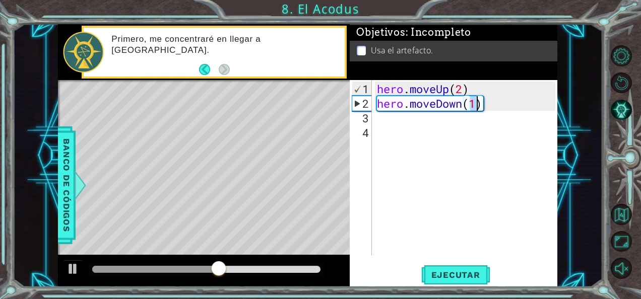
click at [462, 104] on div "hero . moveUp ( 2 ) hero . moveDown ( 1 )" at bounding box center [468, 184] width 186 height 205
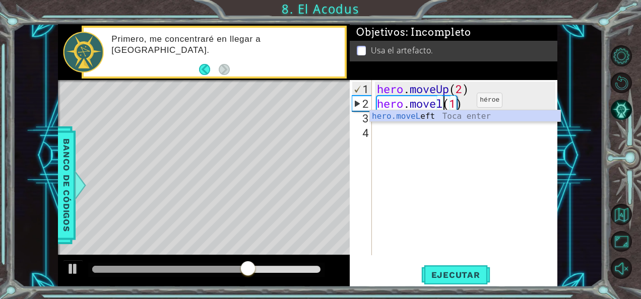
scroll to position [0, 3]
click at [450, 116] on div "hero.moveL eft Toca enter" at bounding box center [465, 128] width 191 height 36
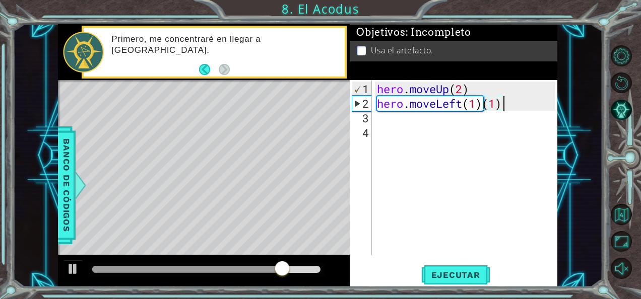
click at [503, 104] on div "hero . moveUp ( 2 ) hero . moveLeft ( 1 ) ( 1 )" at bounding box center [468, 184] width 186 height 205
type textarea "hero.moveLeft(1)"
click at [450, 274] on span "Ejecutar" at bounding box center [455, 275] width 69 height 10
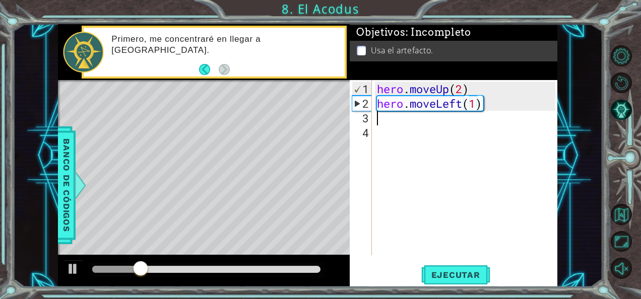
click at [413, 123] on div "hero . moveUp ( 2 ) hero . moveLeft ( 1 )" at bounding box center [468, 184] width 186 height 205
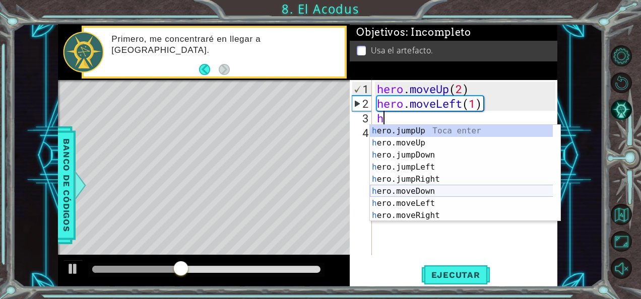
click at [443, 192] on div "h ero.jumpUp Toca enter h ero.moveUp Toca enter h ero.jumpDown Toca enter h ero…" at bounding box center [465, 185] width 191 height 121
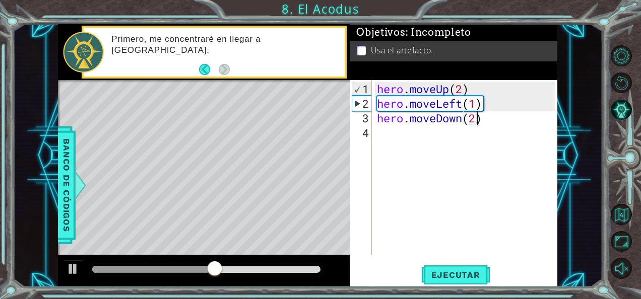
scroll to position [0, 4]
type textarea "hero.moveDown(2)"
click at [451, 278] on span "Ejecutar" at bounding box center [455, 275] width 69 height 10
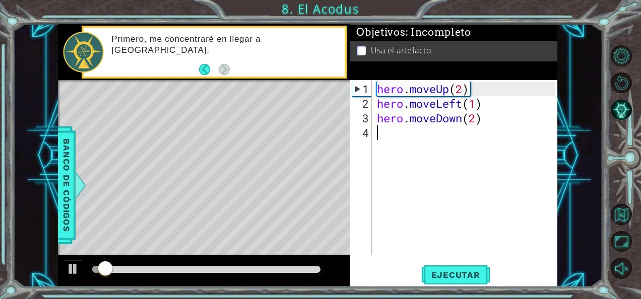
click at [400, 133] on div "hero . moveUp ( 2 ) hero . moveLeft ( 1 ) hero . moveDown ( 2 )" at bounding box center [468, 184] width 186 height 205
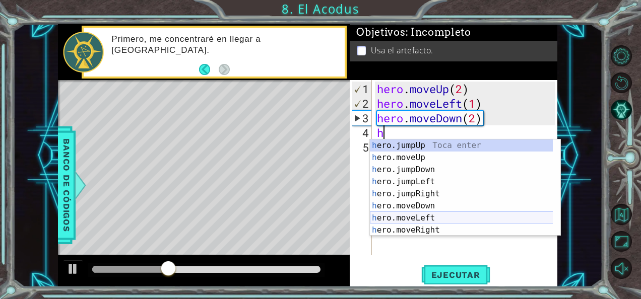
click at [426, 215] on div "h ero.jumpUp Toca enter h ero.moveUp Toca enter h ero.jumpDown Toca enter h ero…" at bounding box center [462, 200] width 184 height 121
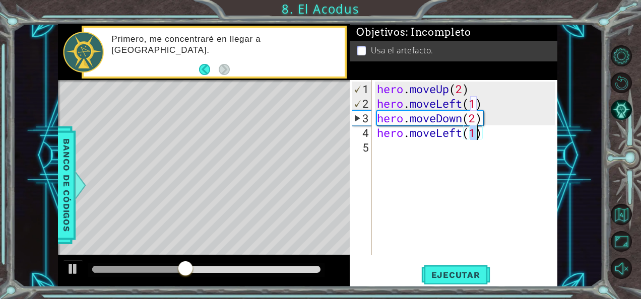
click at [451, 288] on div "1 ההההההההההההההההההההההההההההההההההההההההההההההההההההההההההההההההההההההההההההה…" at bounding box center [320, 149] width 641 height 299
click at [456, 275] on span "Ejecutar" at bounding box center [455, 275] width 69 height 10
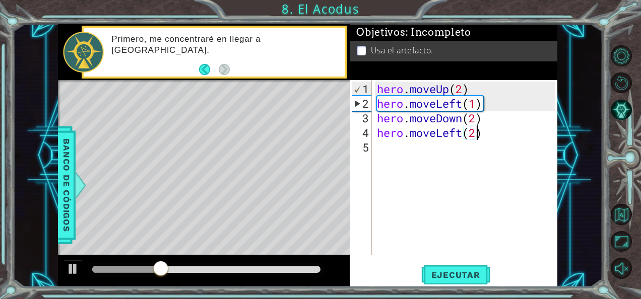
scroll to position [0, 4]
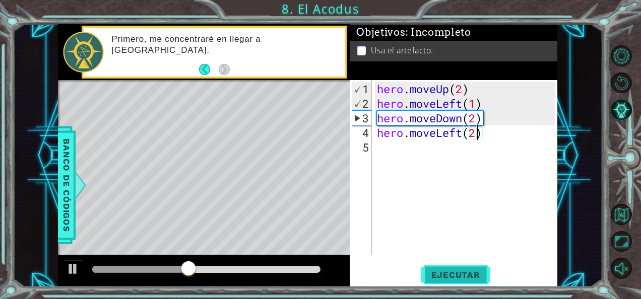
type textarea "hero.moveLeft(2)"
click at [434, 275] on span "Ejecutar" at bounding box center [455, 275] width 69 height 10
click at [415, 155] on div "hero . moveUp ( 2 ) hero . moveLeft ( 1 ) hero . moveDown ( 2 ) hero . moveLeft…" at bounding box center [468, 184] width 186 height 205
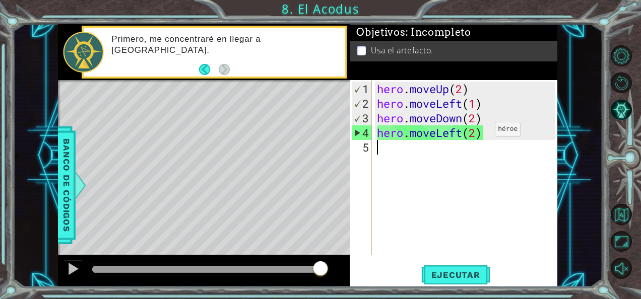
click at [480, 133] on div "hero . moveUp ( 2 ) hero . moveLeft ( 1 ) hero . moveDown ( 2 ) hero . moveLeft…" at bounding box center [468, 184] width 186 height 205
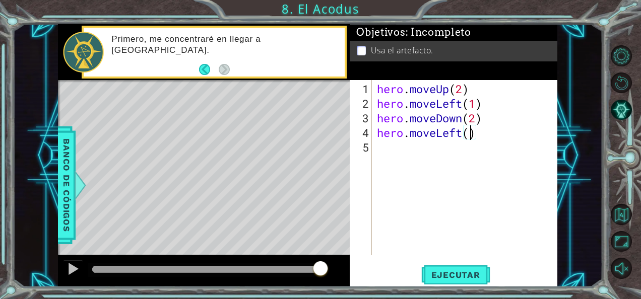
type textarea "hero.moveLeft(1)"
click at [412, 156] on div "hero . moveUp ( 2 ) hero . moveLeft ( 1 ) hero . moveDown ( 2 ) hero . moveLeft…" at bounding box center [468, 184] width 186 height 205
type textarea "h"
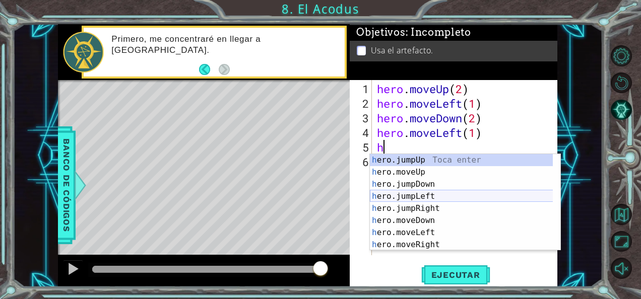
click at [455, 194] on div "h ero.jumpUp Toca enter h ero.moveUp Toca enter h ero.jumpDown Toca enter h ero…" at bounding box center [462, 214] width 184 height 121
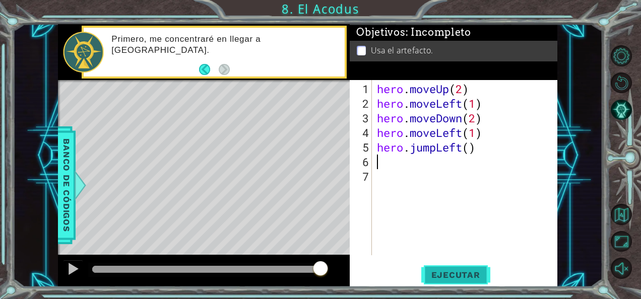
click at [463, 277] on span "Ejecutar" at bounding box center [455, 275] width 69 height 10
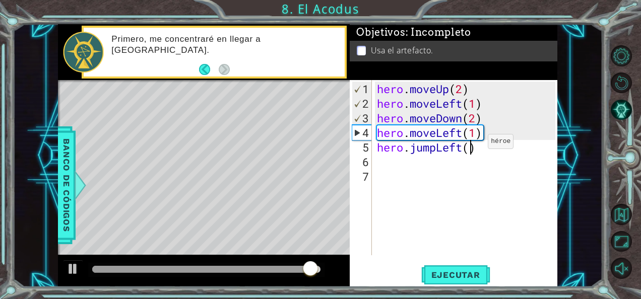
click at [473, 145] on div "hero . moveUp ( 2 ) hero . moveLeft ( 1 ) hero . moveDown ( 2 ) hero . moveLeft…" at bounding box center [468, 184] width 186 height 205
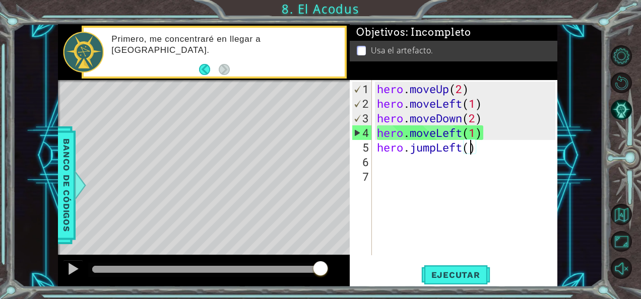
scroll to position [0, 4]
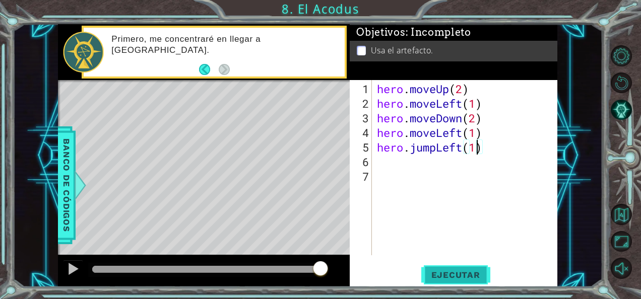
click at [456, 269] on button "Ejecutar" at bounding box center [455, 275] width 69 height 21
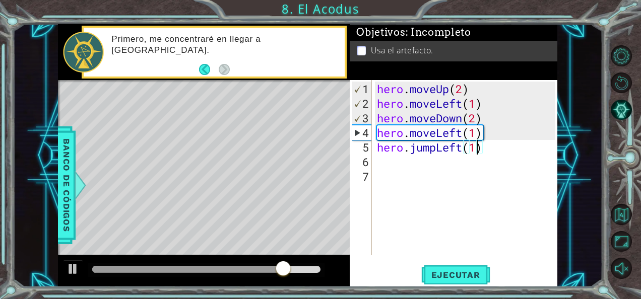
click at [463, 133] on div "hero . moveUp ( 2 ) hero . moveLeft ( 1 ) hero . moveDown ( 2 ) hero . moveLeft…" at bounding box center [468, 184] width 186 height 205
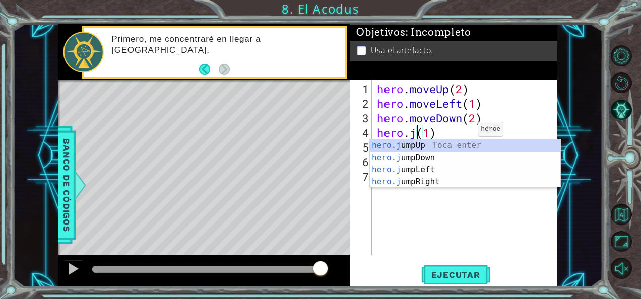
scroll to position [0, 2]
click at [464, 170] on div "hero.ju mpUp Toca enter hero.ju mpDown Toca enter hero.ju mpLeft Toca enter her…" at bounding box center [465, 176] width 191 height 73
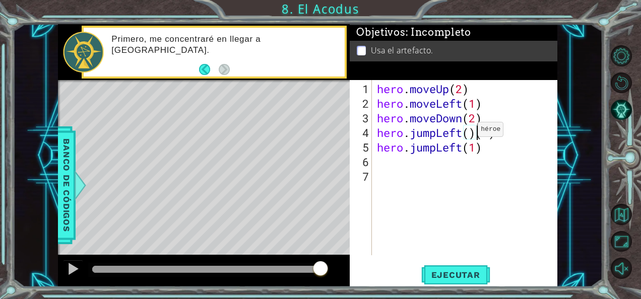
click at [472, 138] on div "hero . moveUp ( 2 ) hero . moveLeft ( 1 ) hero . moveDown ( 2 ) hero . jumpLeft…" at bounding box center [468, 184] width 186 height 205
type textarea "hero.jumpLeft(1)(1)"
click at [497, 156] on div "hero . moveUp ( 2 ) hero . moveLeft ( 1 ) hero . moveDown ( 2 ) hero . jumpLeft…" at bounding box center [468, 184] width 186 height 205
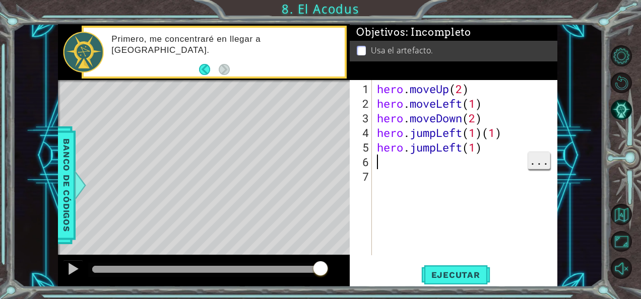
click at [528, 152] on span "..." at bounding box center [539, 160] width 22 height 17
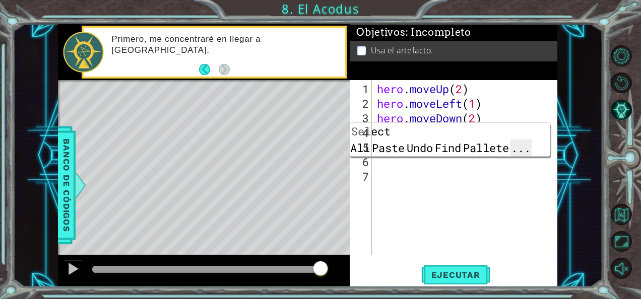
click at [532, 140] on span "..." at bounding box center [521, 148] width 22 height 17
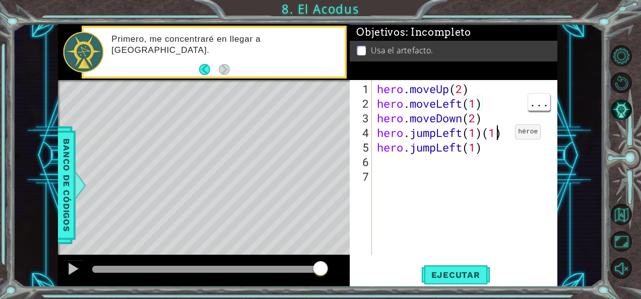
click at [500, 136] on div "hero . moveUp ( 2 ) hero . moveLeft ( 1 ) hero . moveDown ( 2 ) hero . jumpLeft…" at bounding box center [468, 184] width 186 height 205
type textarea "hero.jumpLeft(1)"
click at [431, 277] on span "Ejecutar" at bounding box center [455, 275] width 69 height 10
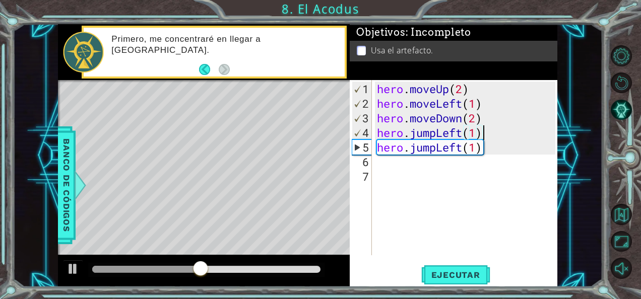
click at [437, 156] on div "hero . moveUp ( 2 ) hero . moveLeft ( 1 ) hero . moveDown ( 2 ) hero . jumpLeft…" at bounding box center [468, 184] width 186 height 205
click at [481, 150] on div "hero . moveUp ( 2 ) hero . moveLeft ( 1 ) hero . moveDown ( 2 ) hero . jumpLeft…" at bounding box center [468, 184] width 186 height 205
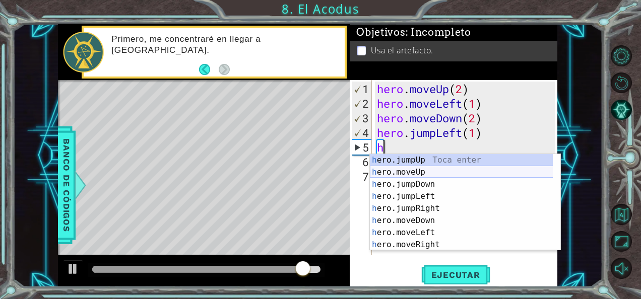
click at [473, 167] on div "h ero.jumpUp Toca enter h ero.moveUp Toca enter h ero.jumpDown Toca enter h ero…" at bounding box center [462, 214] width 184 height 121
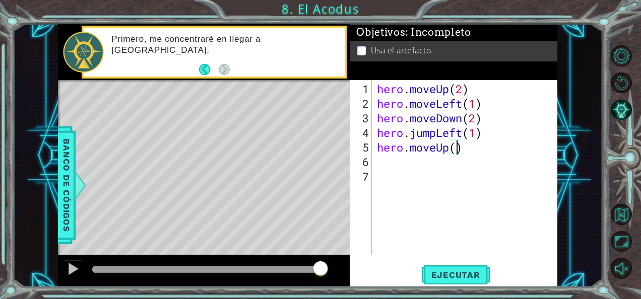
scroll to position [0, 4]
type textarea "hero.moveUp(2)"
click at [468, 270] on span "Ejecutar" at bounding box center [455, 275] width 69 height 10
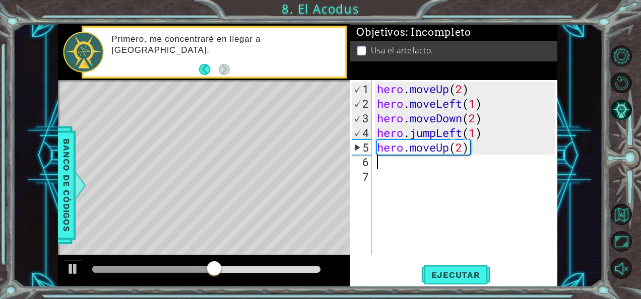
click at [428, 162] on div "hero . moveUp ( 2 ) hero . moveLeft ( 1 ) hero . moveDown ( 2 ) hero . jumpLeft…" at bounding box center [468, 184] width 186 height 205
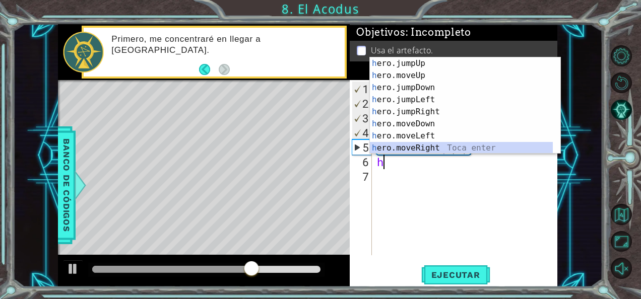
click at [434, 148] on div "h ero.jumpUp Toca enter h ero.moveUp Toca enter h ero.jumpDown Toca enter h ero…" at bounding box center [462, 117] width 184 height 121
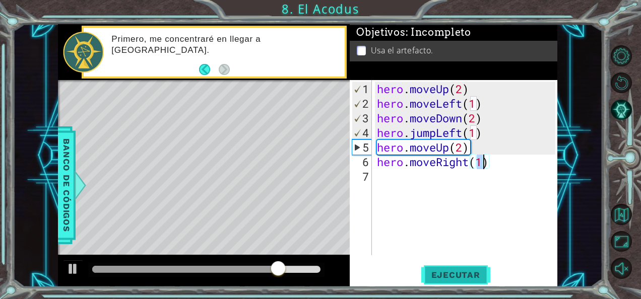
type textarea "hero.moveRight(1)"
click at [451, 269] on button "Ejecutar" at bounding box center [455, 275] width 69 height 21
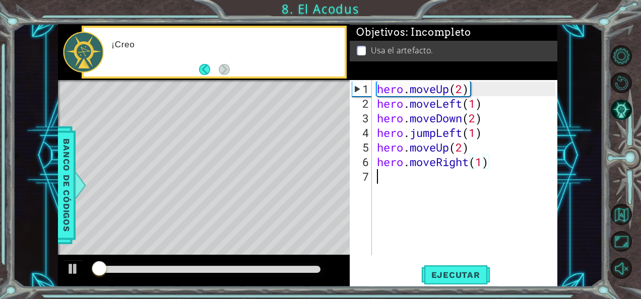
click at [422, 170] on div "hero . moveUp ( 2 ) hero . moveLeft ( 1 ) hero . moveDown ( 2 ) hero . jumpLeft…" at bounding box center [468, 184] width 186 height 205
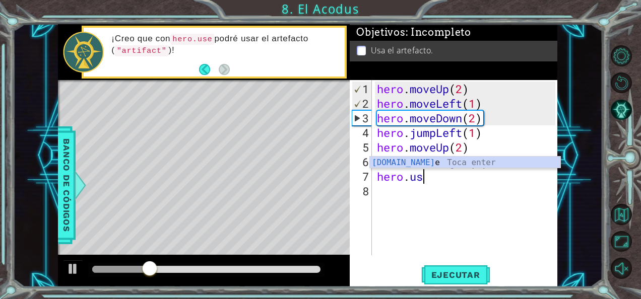
scroll to position [0, 2]
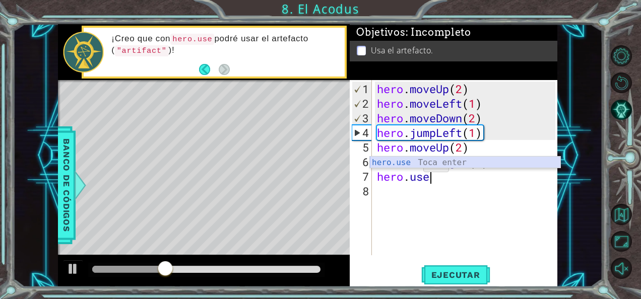
click at [412, 162] on div "hero.use Toca enter" at bounding box center [465, 175] width 191 height 36
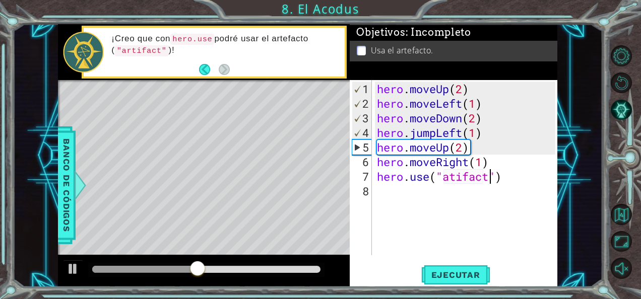
scroll to position [0, 5]
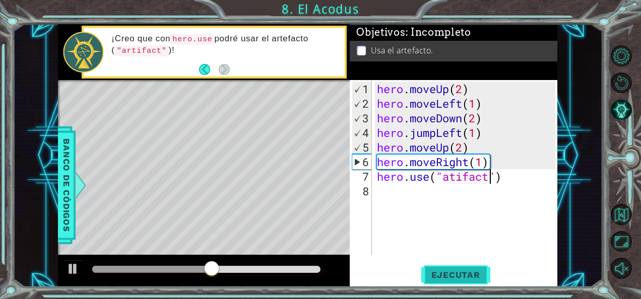
click at [444, 274] on span "Ejecutar" at bounding box center [455, 275] width 69 height 10
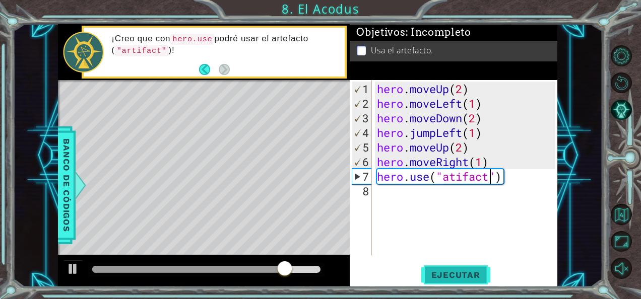
click at [475, 272] on span "Ejecutar" at bounding box center [455, 275] width 69 height 10
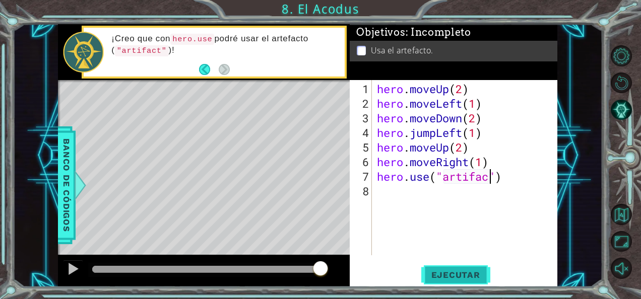
type textarea "hero.use("artifact")"
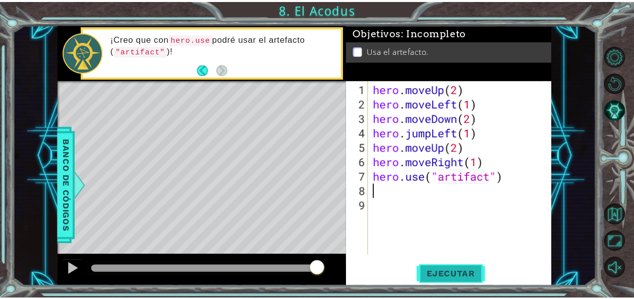
scroll to position [0, 0]
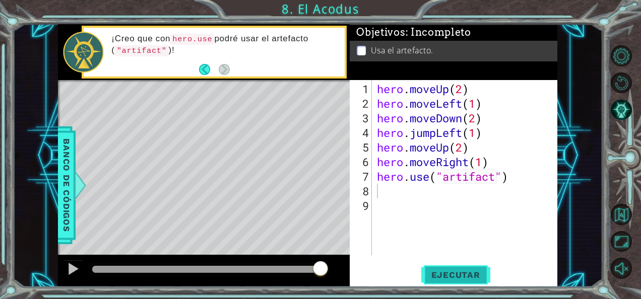
click at [456, 275] on span "Ejecutar" at bounding box center [455, 275] width 69 height 10
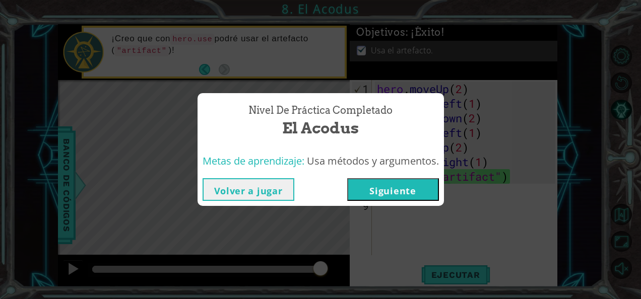
click at [424, 192] on button "Siguiente" at bounding box center [393, 189] width 92 height 23
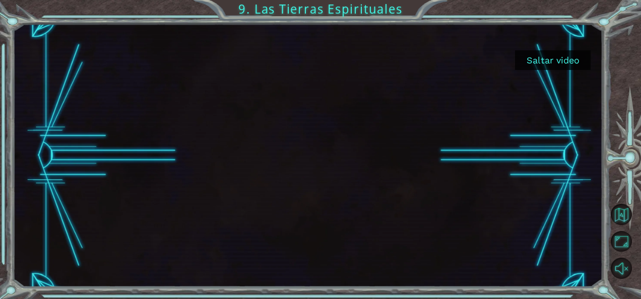
click at [555, 64] on button "Saltar video" at bounding box center [553, 60] width 76 height 20
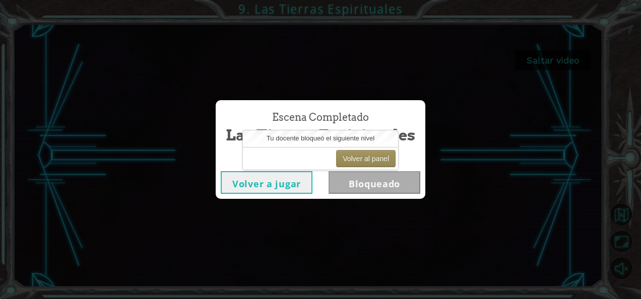
click at [281, 182] on button "Volver a jugar" at bounding box center [267, 182] width 92 height 23
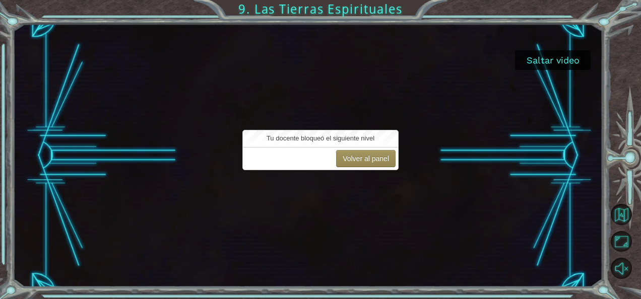
click at [563, 68] on button "Saltar video" at bounding box center [553, 60] width 76 height 20
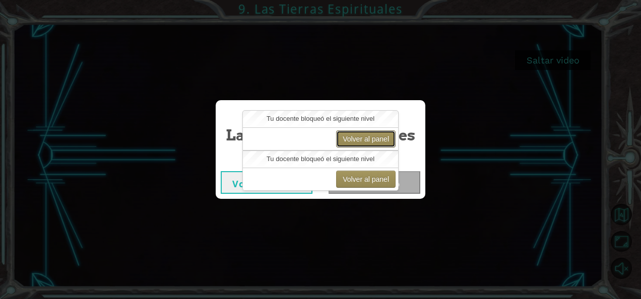
click at [391, 143] on button "Volver al panel" at bounding box center [365, 139] width 59 height 17
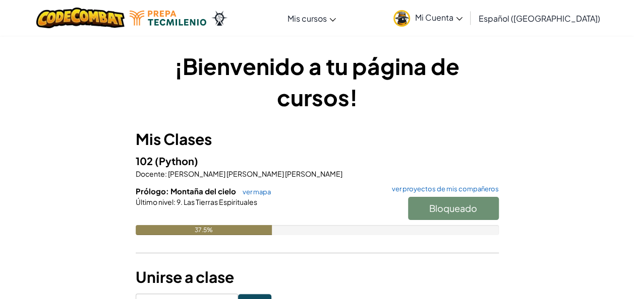
click at [423, 9] on link "Mi Cuenta" at bounding box center [427, 18] width 79 height 32
